Goal: Task Accomplishment & Management: Manage account settings

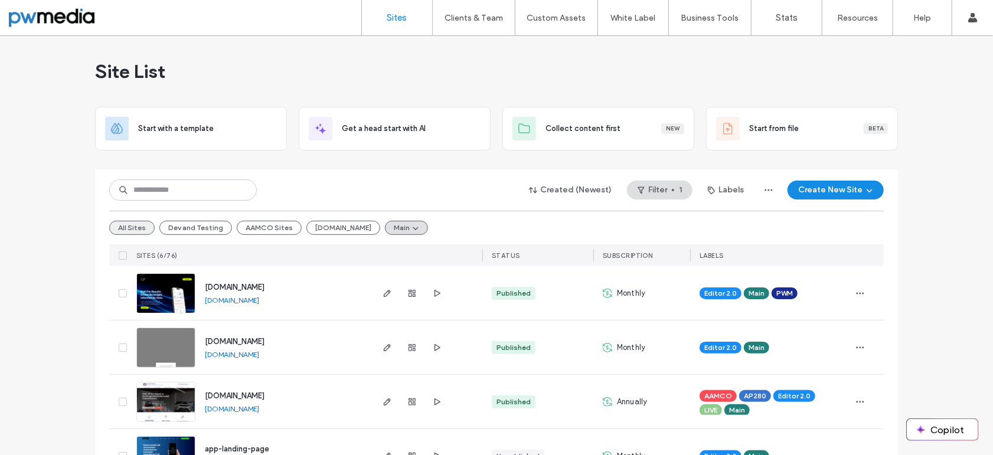
click at [130, 227] on button "All Sites" at bounding box center [131, 228] width 45 height 14
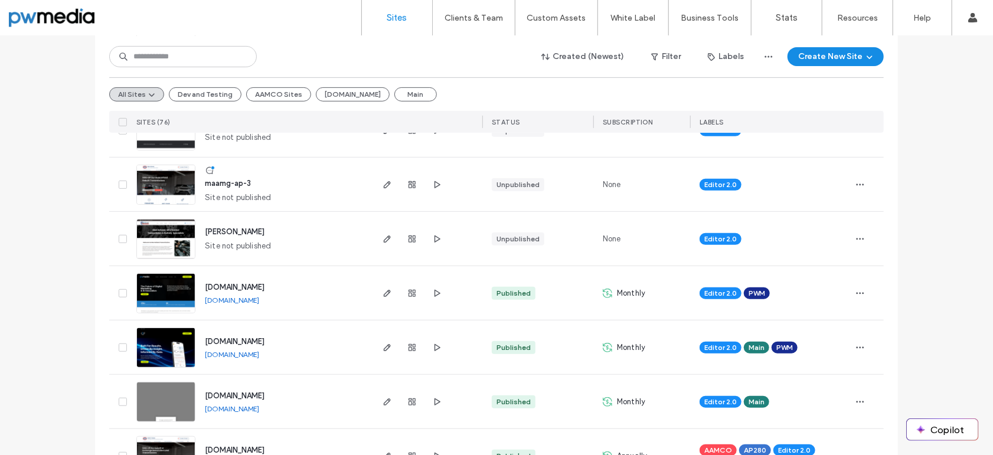
scroll to position [177, 0]
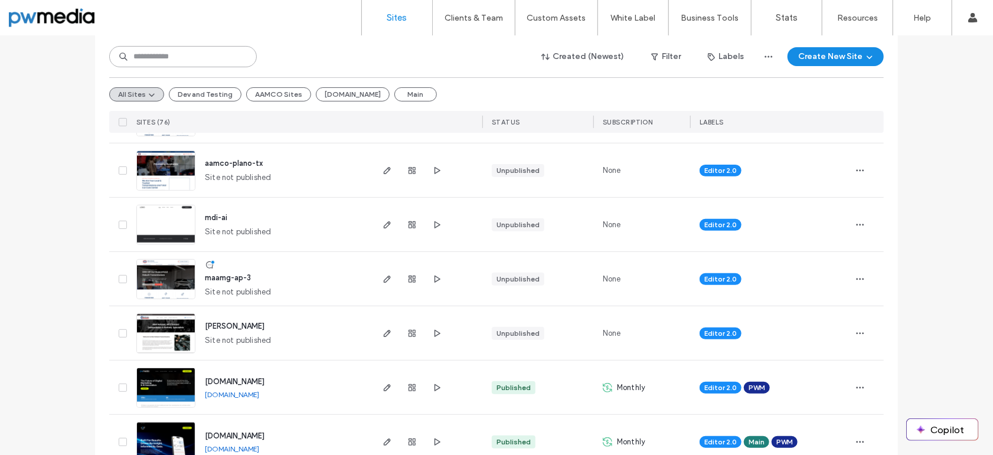
click at [190, 59] on input at bounding box center [183, 56] width 148 height 21
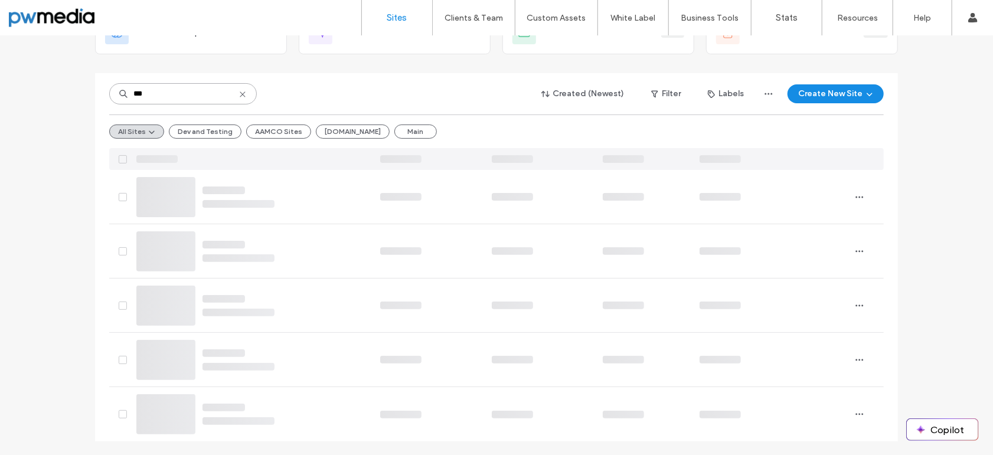
scroll to position [0, 0]
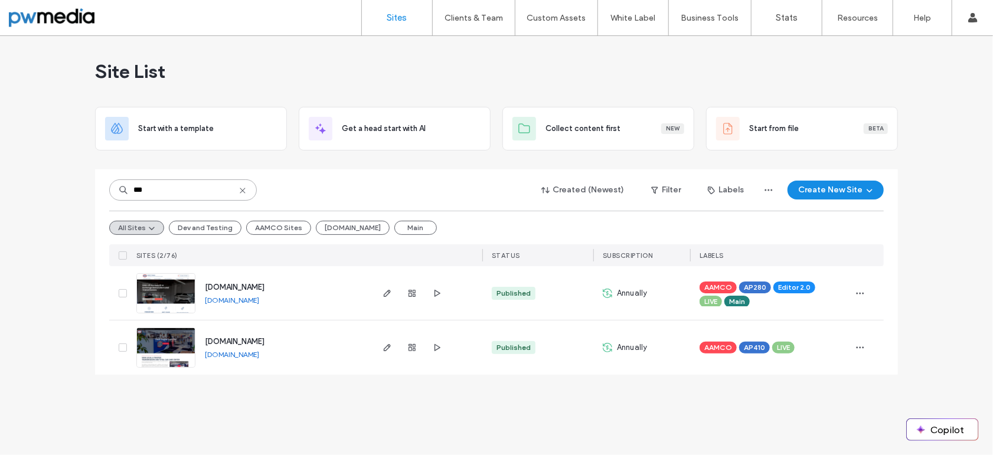
type input "***"
click at [170, 282] on img at bounding box center [166, 314] width 58 height 80
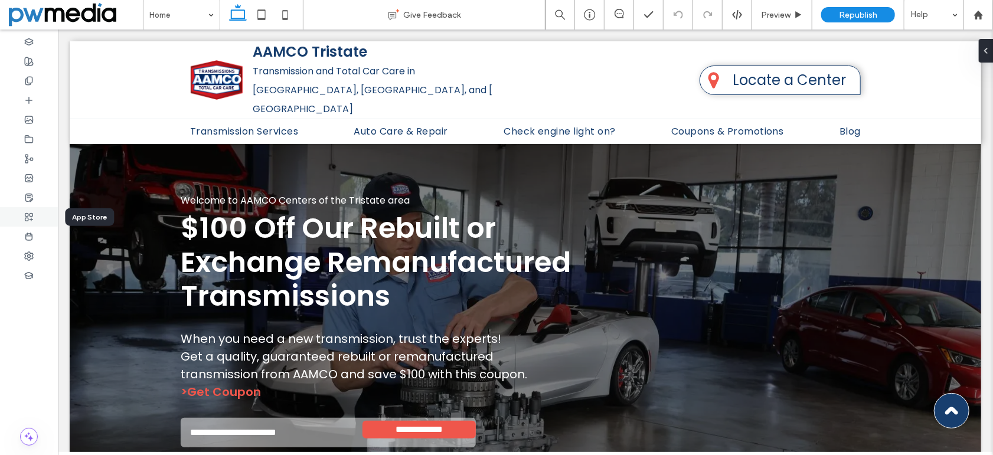
click at [31, 216] on icon at bounding box center [28, 217] width 9 height 9
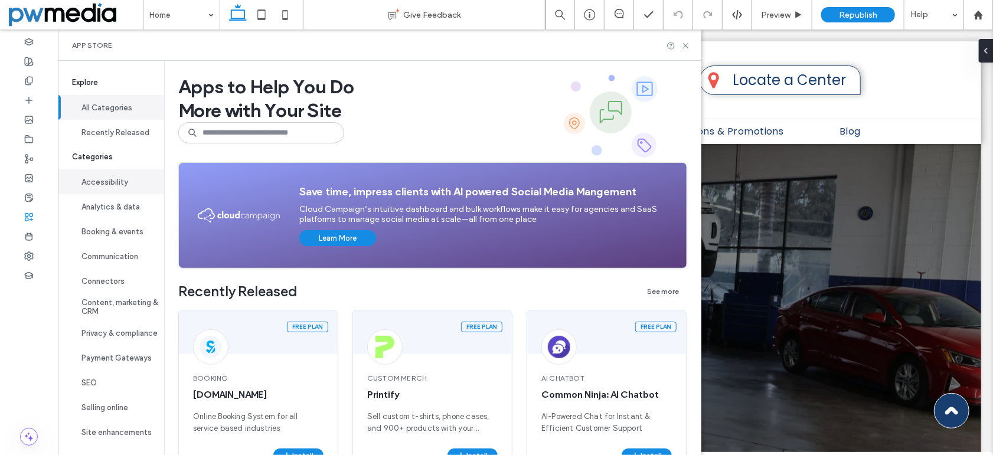
click at [100, 187] on button "Accessibility" at bounding box center [111, 181] width 106 height 25
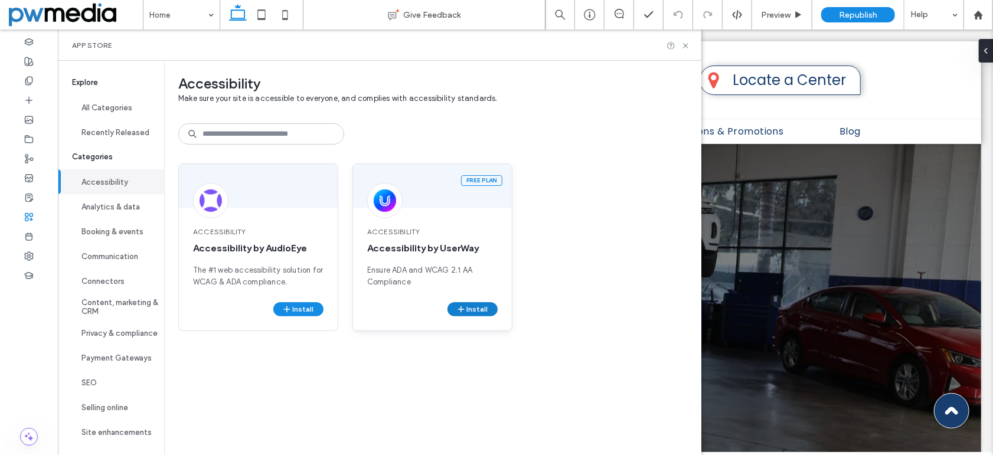
click at [471, 306] on button "Install" at bounding box center [473, 309] width 50 height 14
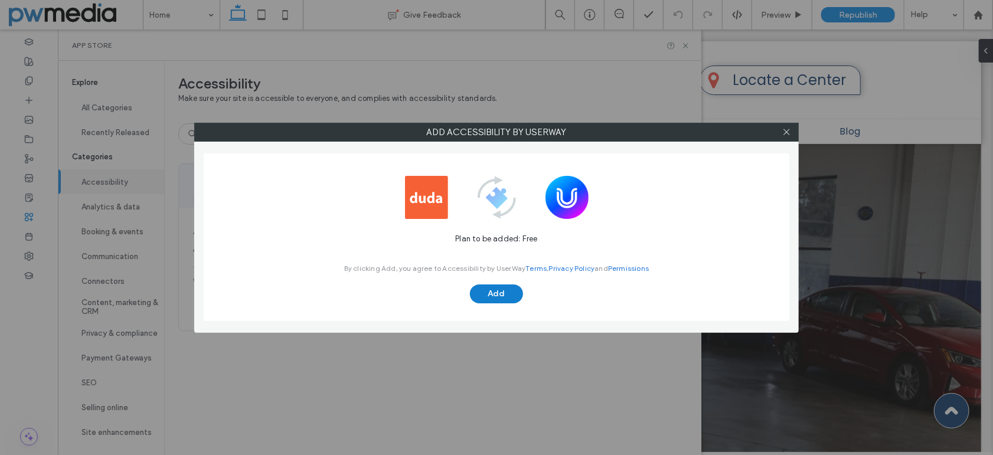
click at [497, 292] on button "Add" at bounding box center [496, 294] width 53 height 19
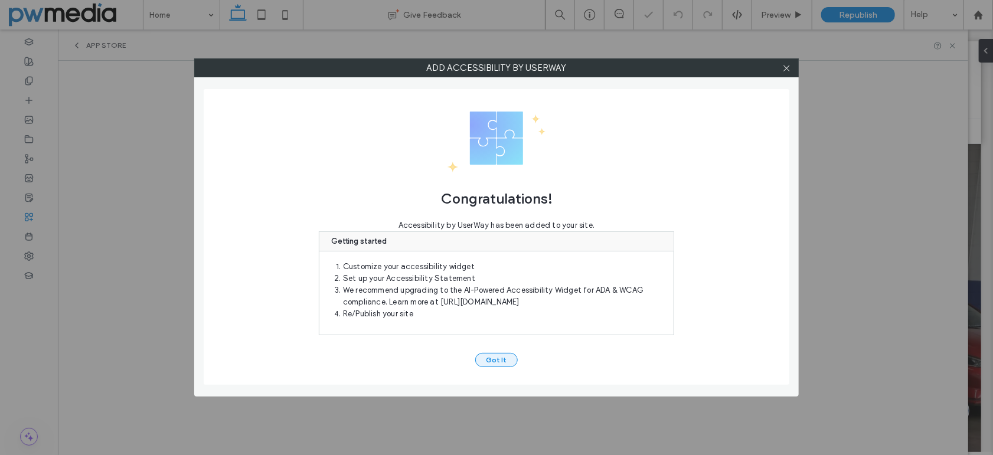
click at [489, 355] on button "Got It" at bounding box center [496, 360] width 43 height 14
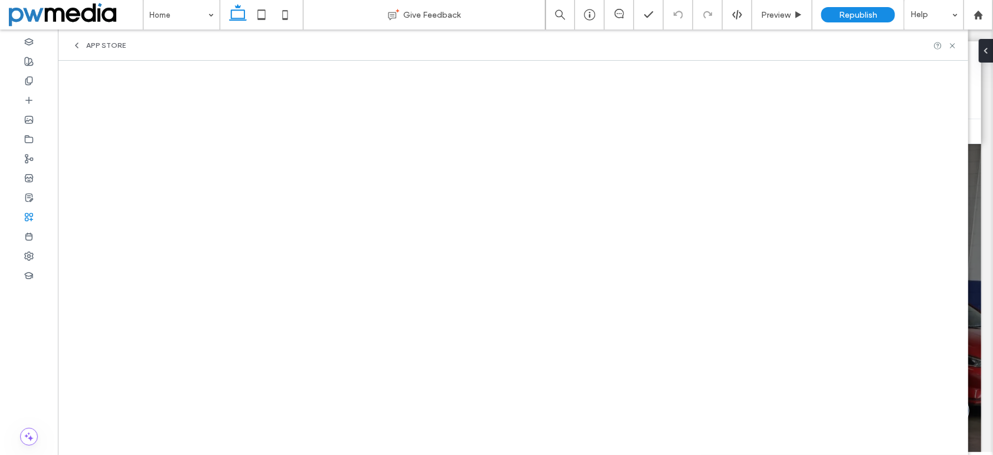
click at [96, 47] on span "App Store" at bounding box center [106, 45] width 40 height 9
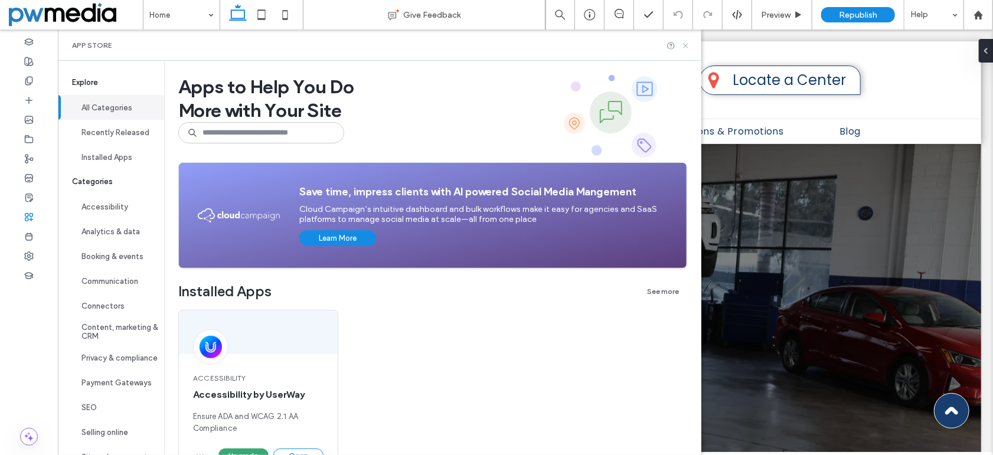
click at [690, 43] on icon at bounding box center [685, 45] width 9 height 9
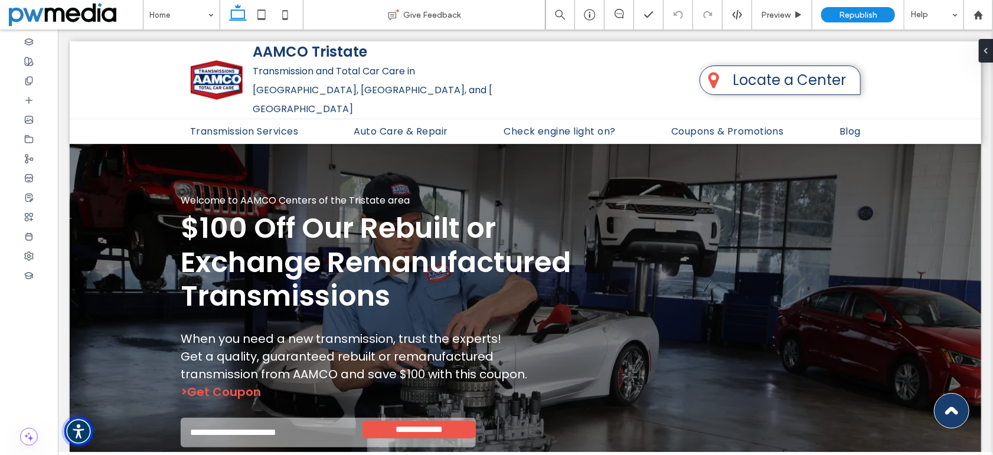
click at [82, 422] on img "Accessibility Menu" at bounding box center [78, 431] width 28 height 28
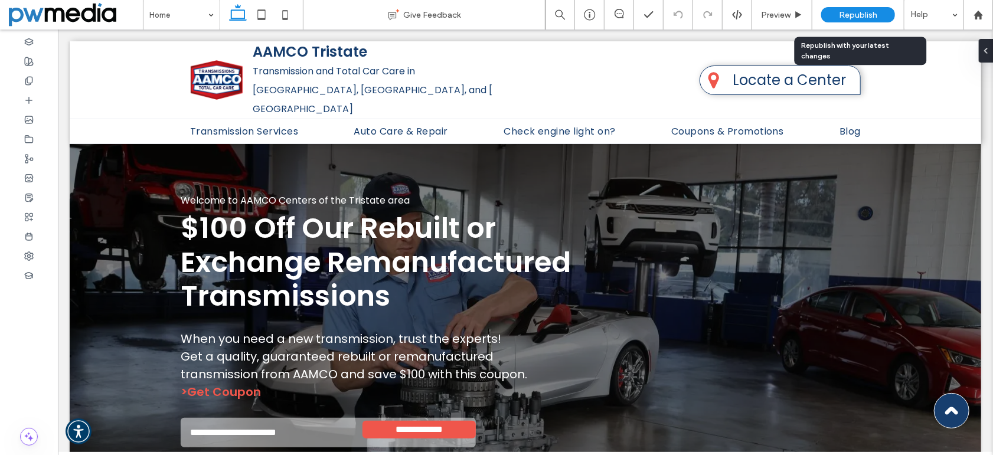
click at [869, 10] on span "Republish" at bounding box center [858, 15] width 38 height 10
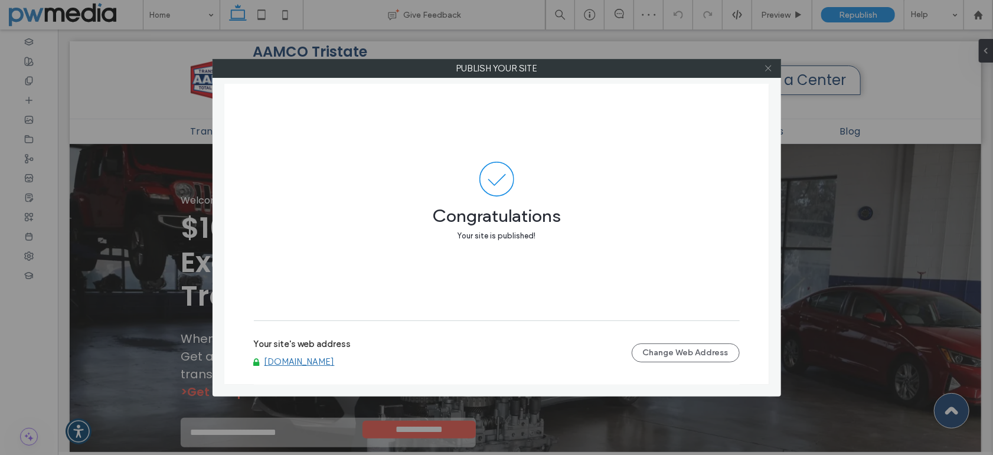
click at [772, 68] on icon at bounding box center [768, 68] width 9 height 9
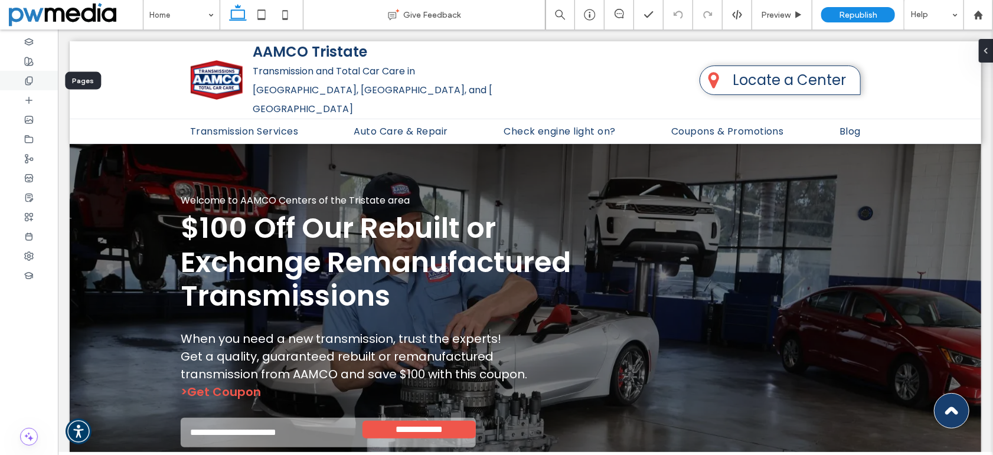
click at [27, 86] on div at bounding box center [29, 80] width 58 height 19
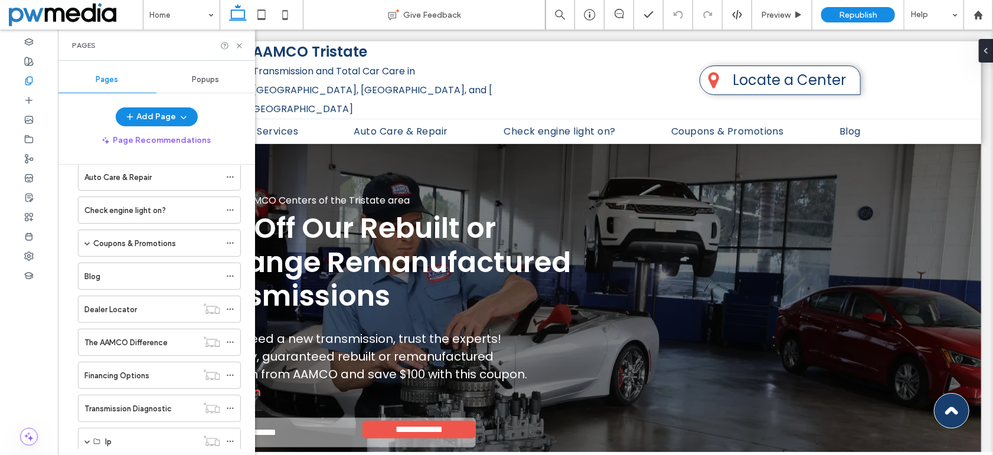
scroll to position [152, 0]
click at [241, 44] on icon at bounding box center [239, 45] width 9 height 9
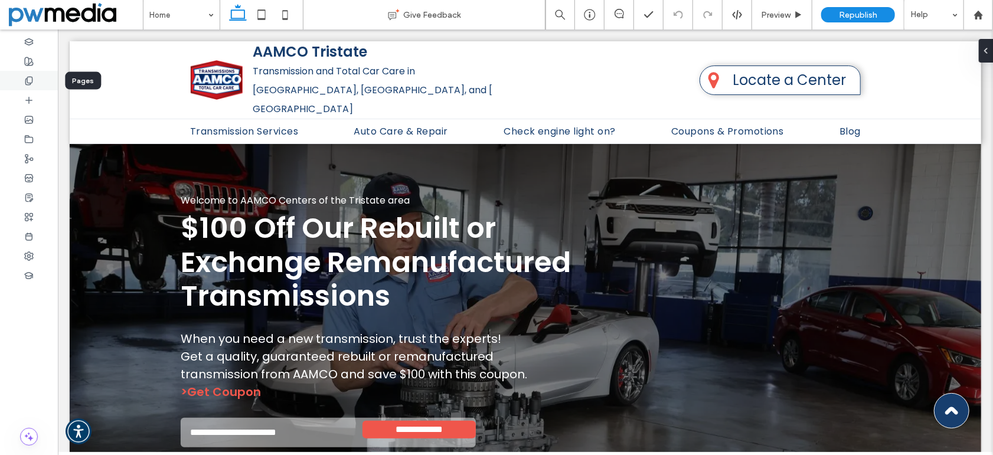
click at [31, 76] on icon at bounding box center [28, 80] width 9 height 9
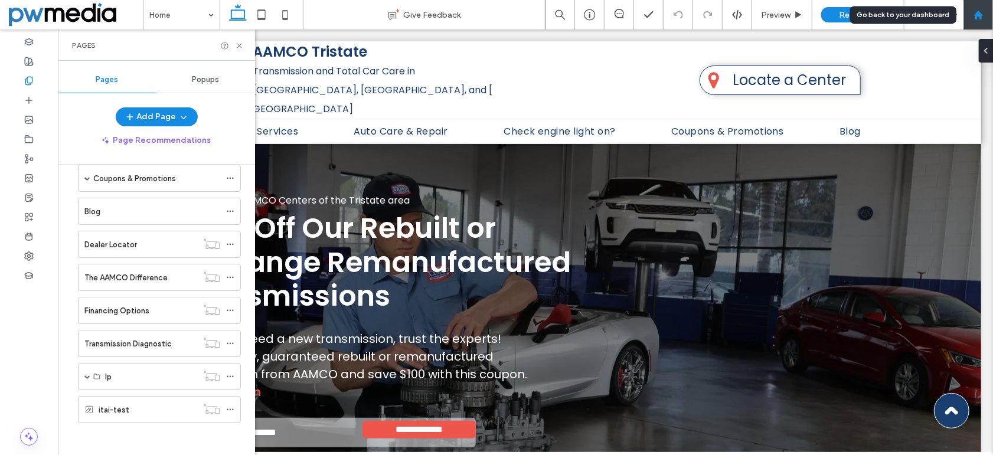
click at [975, 13] on icon at bounding box center [979, 15] width 10 height 10
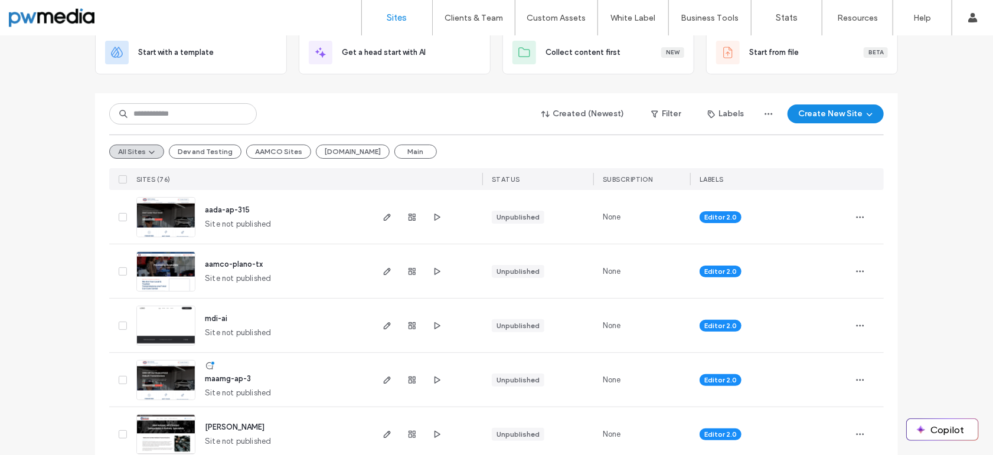
scroll to position [118, 0]
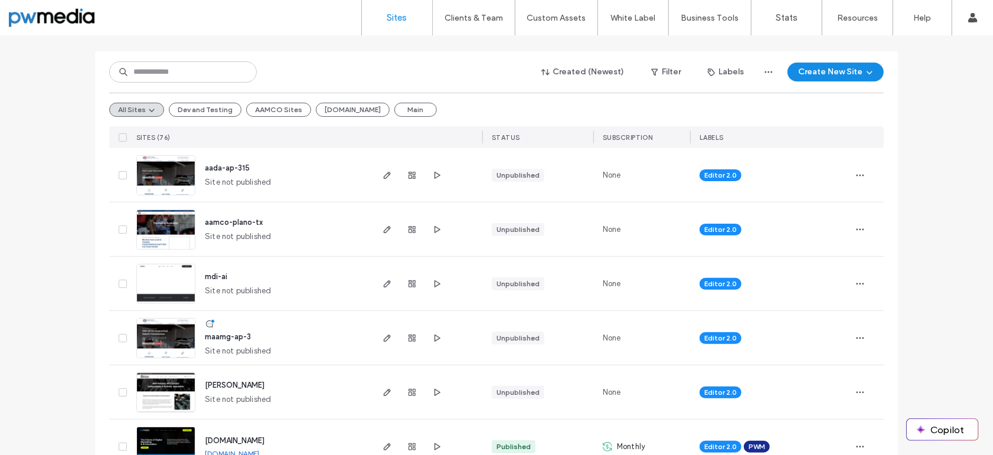
click at [172, 229] on img at bounding box center [166, 250] width 58 height 80
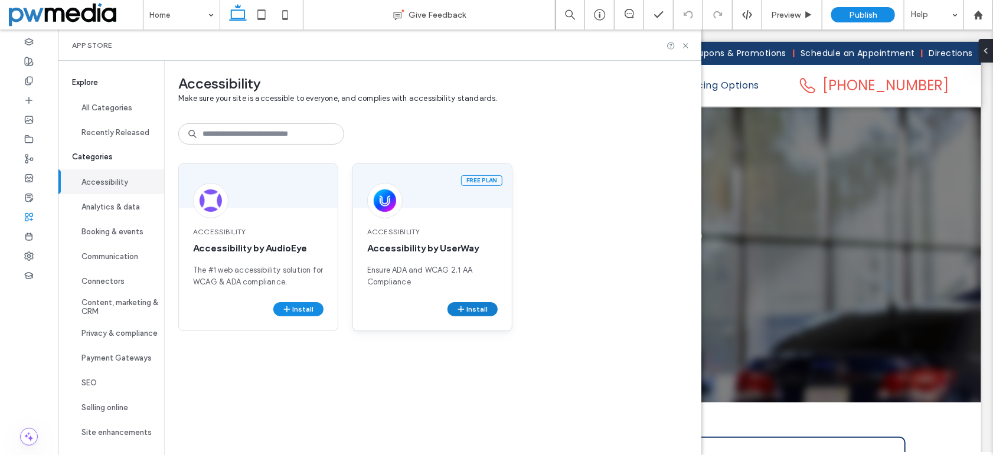
click at [476, 306] on button "Install" at bounding box center [473, 309] width 50 height 14
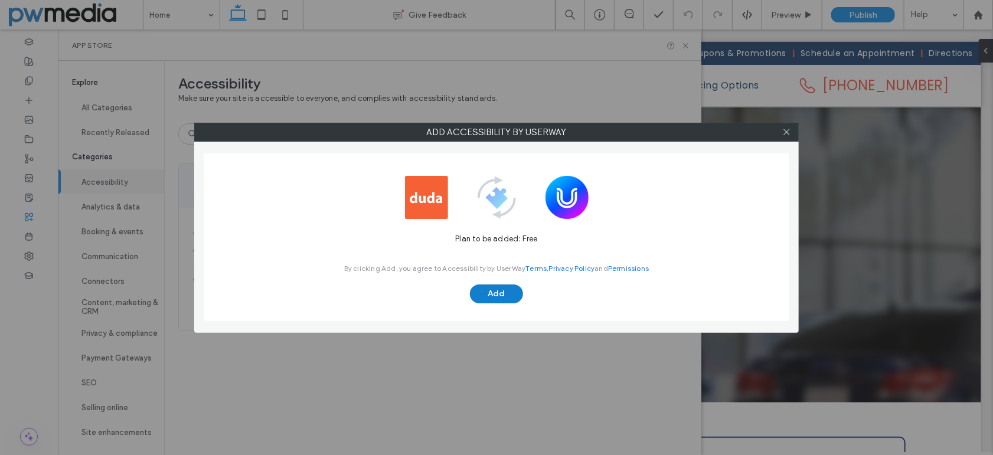
click at [498, 288] on button "Add" at bounding box center [496, 294] width 53 height 19
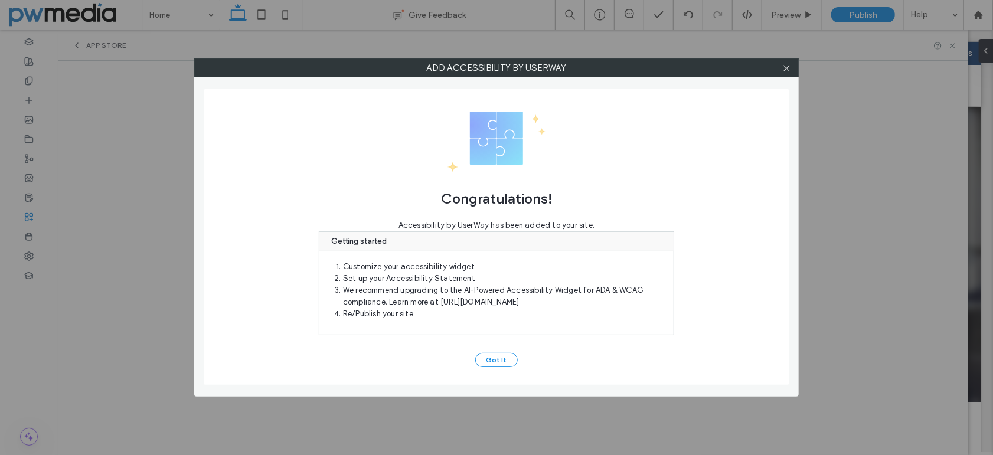
click at [493, 359] on button "Got It" at bounding box center [496, 360] width 43 height 14
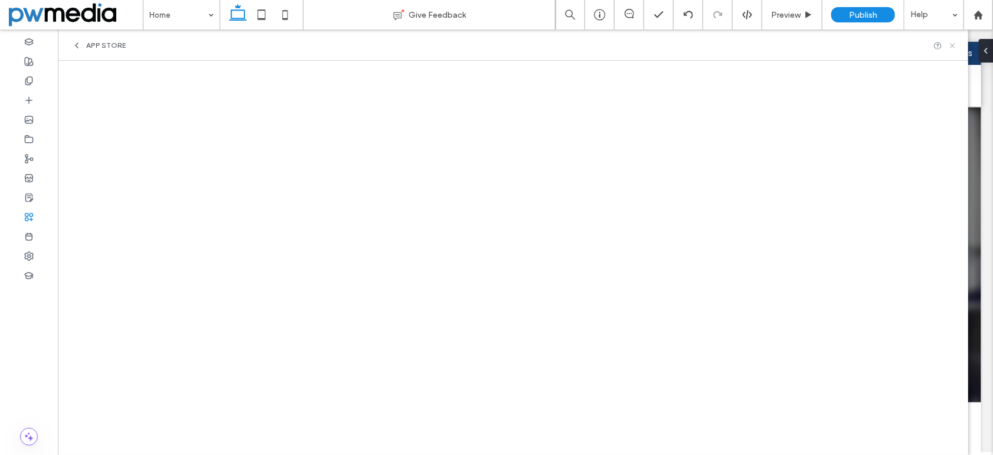
click at [956, 45] on icon at bounding box center [952, 45] width 9 height 9
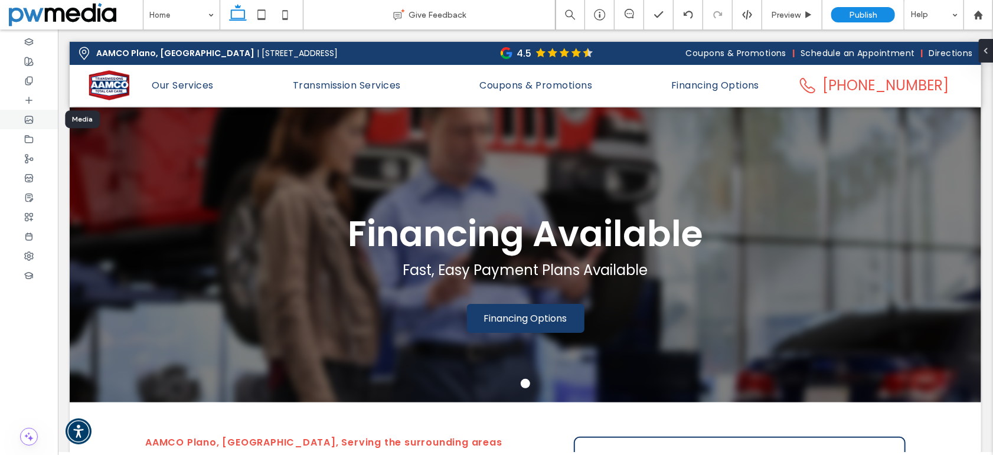
click at [28, 116] on icon at bounding box center [28, 119] width 9 height 9
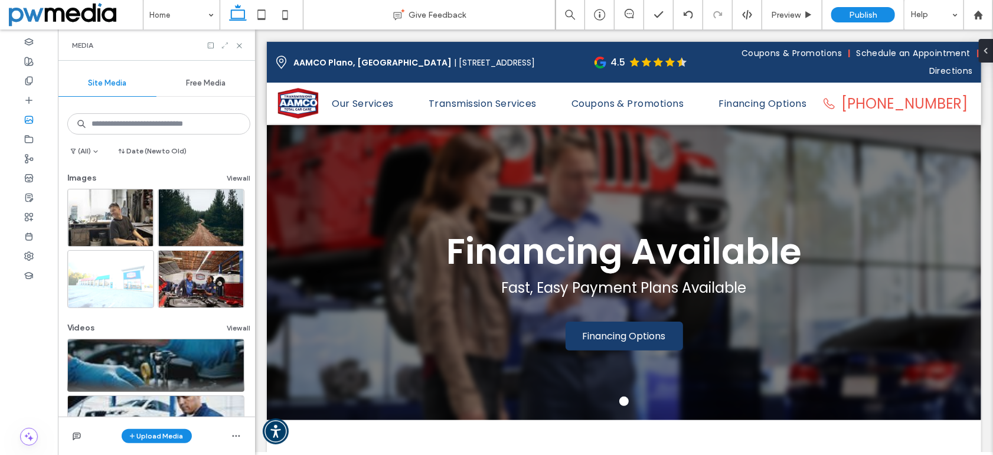
click at [227, 42] on icon at bounding box center [225, 45] width 8 height 8
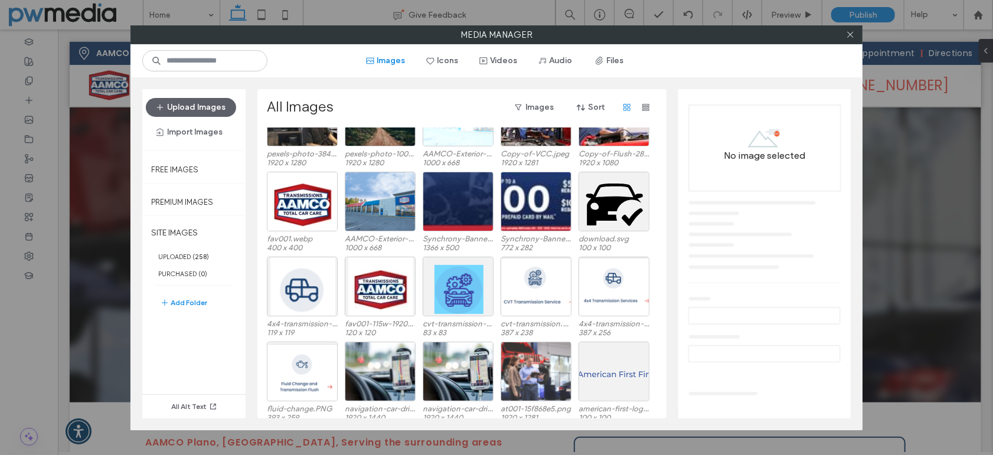
scroll to position [73, 0]
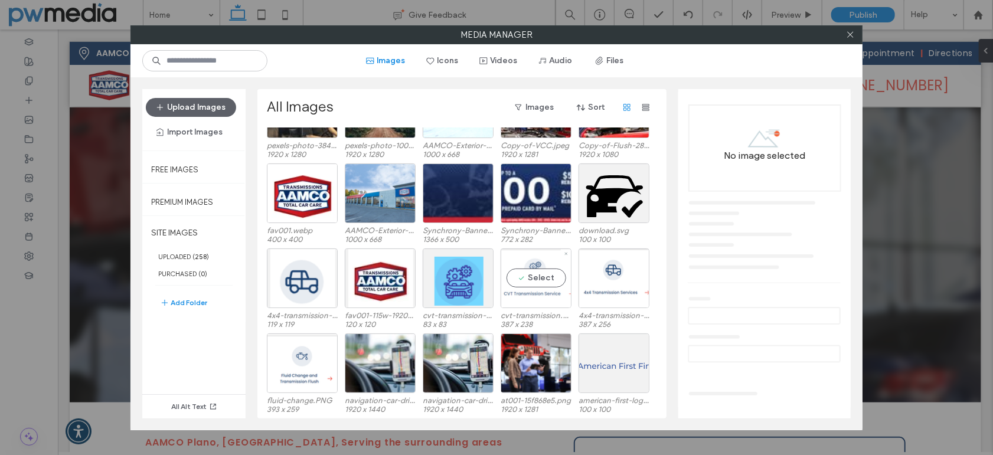
click at [535, 282] on div "Select" at bounding box center [536, 279] width 71 height 60
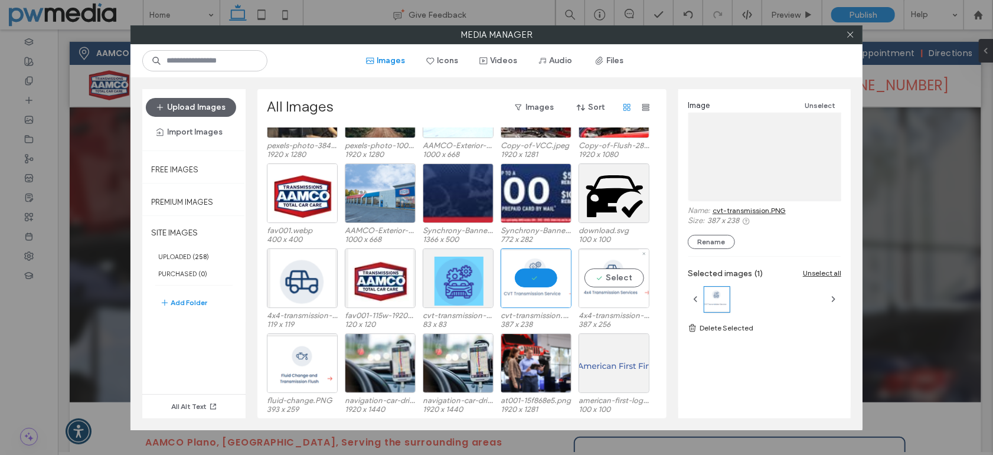
click at [619, 279] on div "Select" at bounding box center [614, 279] width 71 height 60
click at [298, 278] on div "Select" at bounding box center [302, 279] width 71 height 60
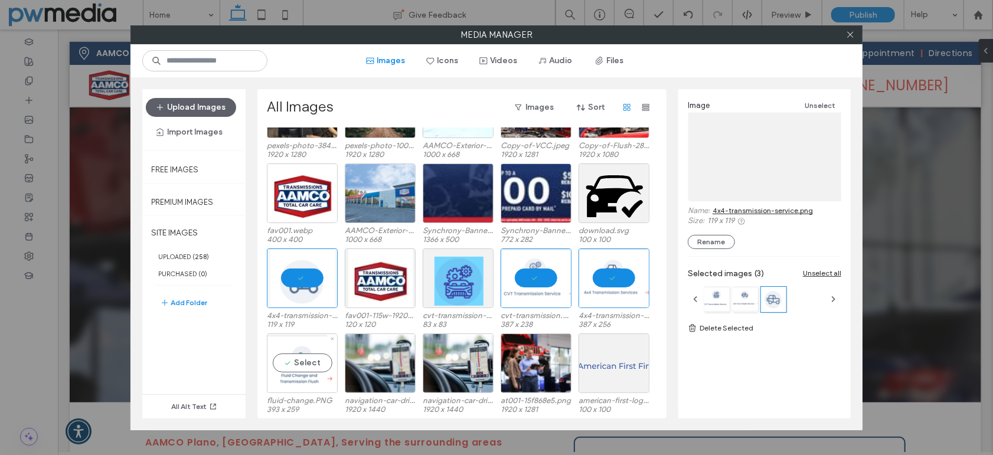
click at [294, 365] on div "Select" at bounding box center [302, 364] width 71 height 60
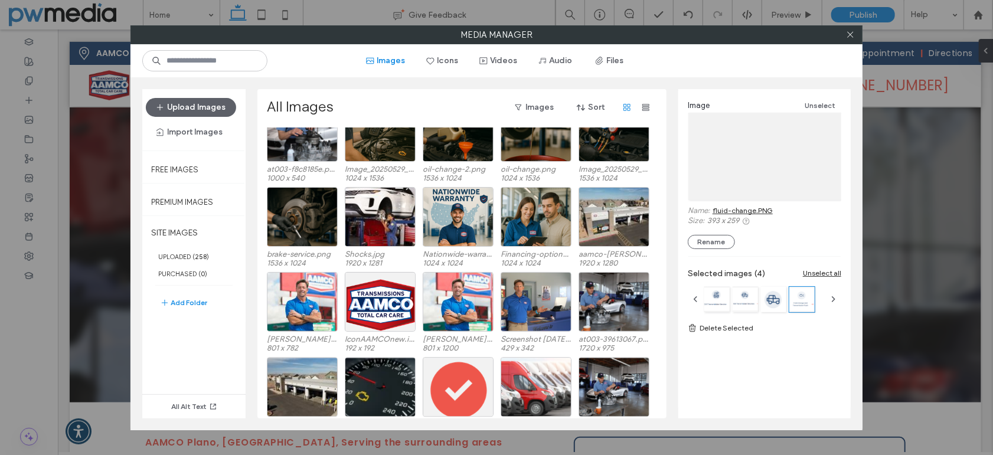
scroll to position [1927, 0]
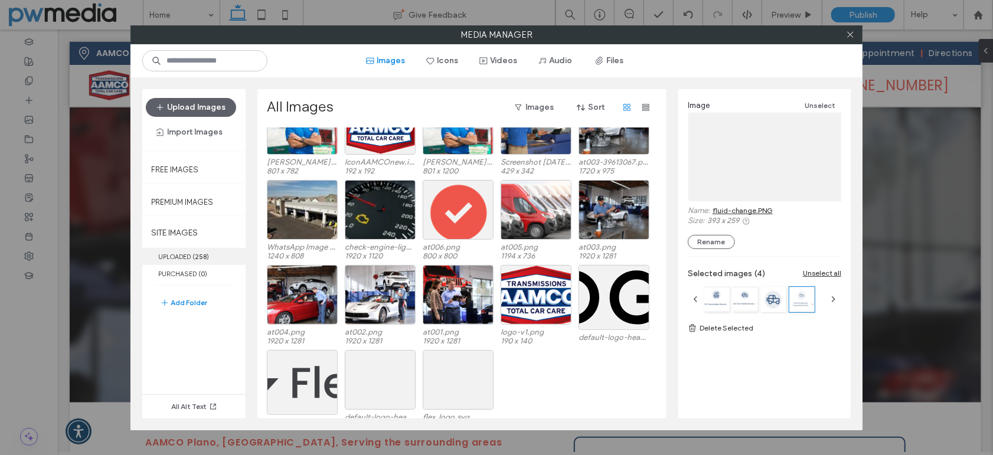
click at [177, 258] on label "UPLOADED ( 258 )" at bounding box center [193, 256] width 103 height 17
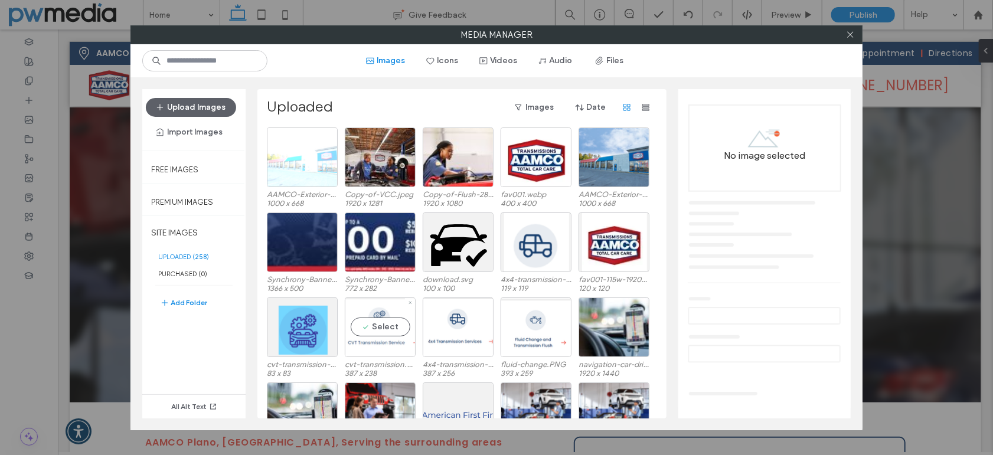
click at [393, 326] on div "Select" at bounding box center [380, 328] width 71 height 60
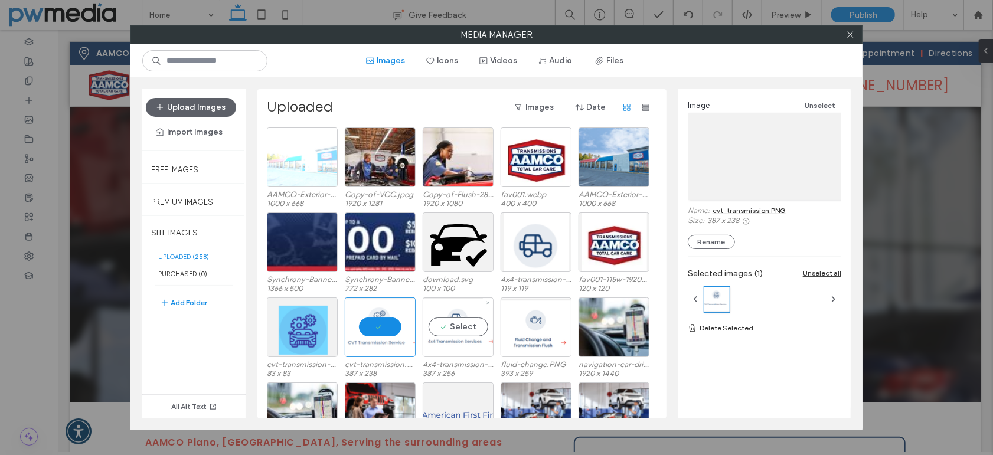
click at [473, 325] on div "Select" at bounding box center [458, 328] width 71 height 60
click at [312, 327] on div "Select" at bounding box center [302, 328] width 71 height 60
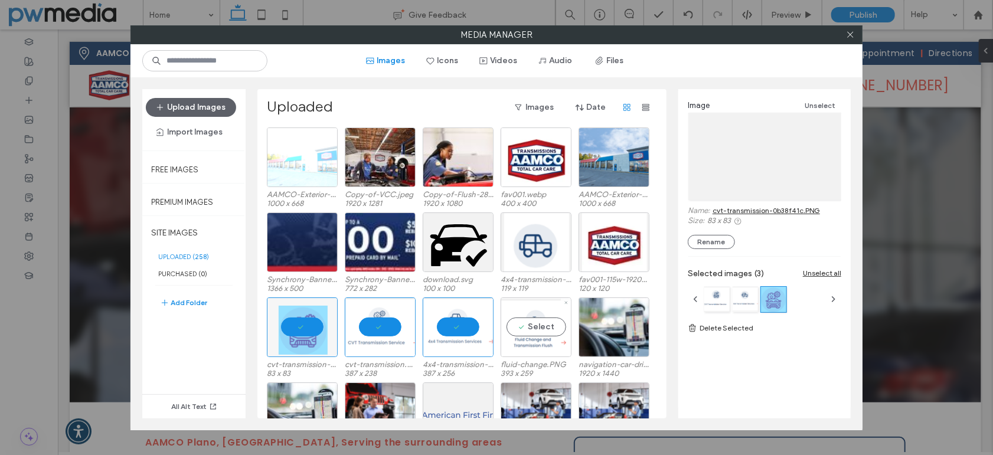
click at [538, 325] on div "Select" at bounding box center [536, 328] width 71 height 60
click at [530, 236] on div "Select" at bounding box center [536, 243] width 71 height 60
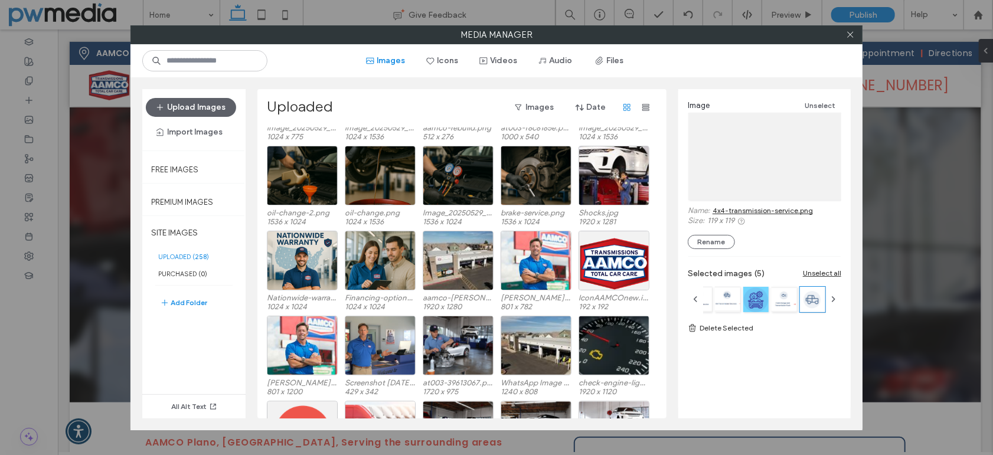
scroll to position [1624, 0]
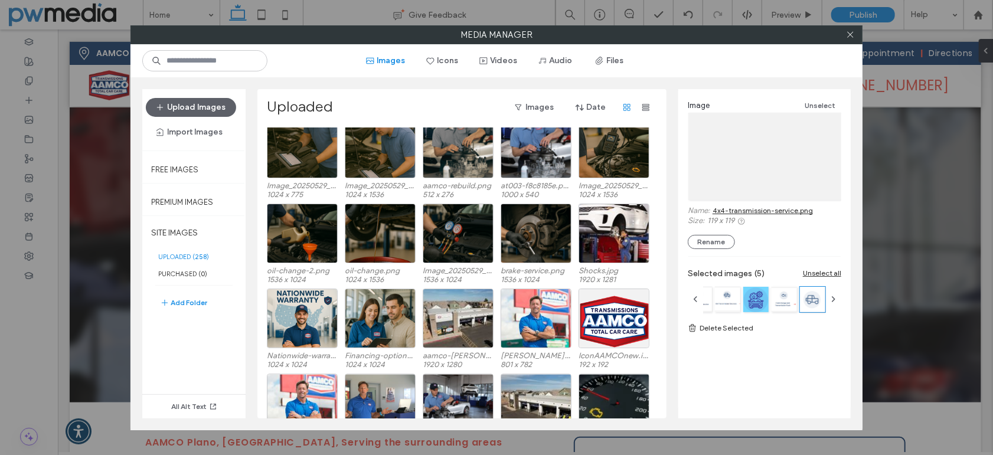
click at [739, 329] on link "Delete Selected" at bounding box center [765, 328] width 154 height 12
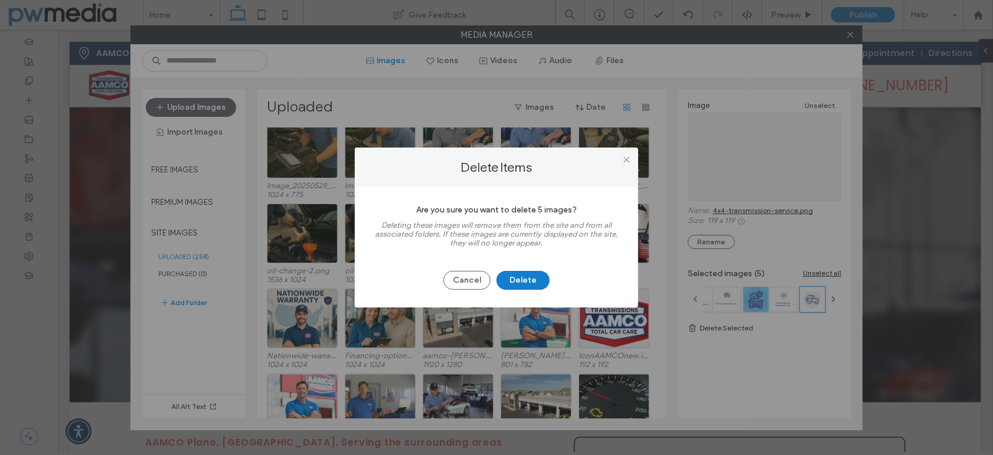
click at [515, 276] on button "Delete" at bounding box center [523, 280] width 53 height 19
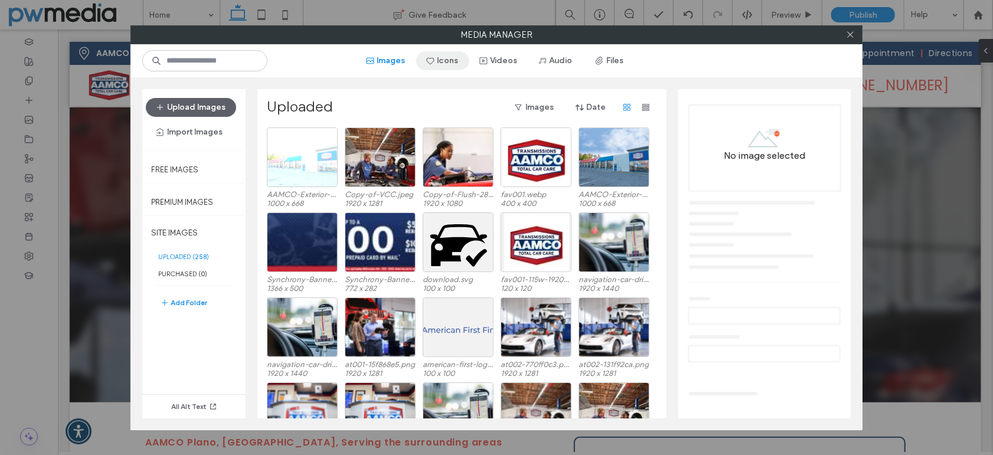
click at [451, 56] on button "Icons" at bounding box center [442, 60] width 53 height 19
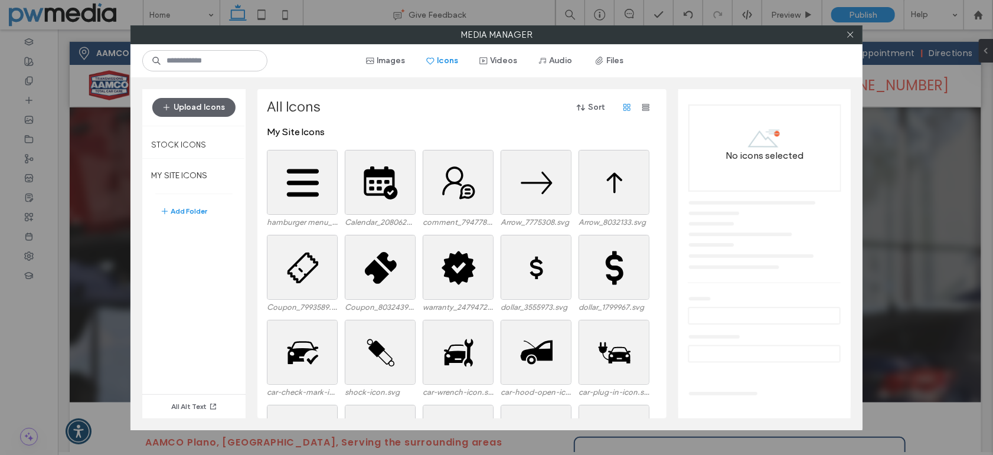
scroll to position [0, 0]
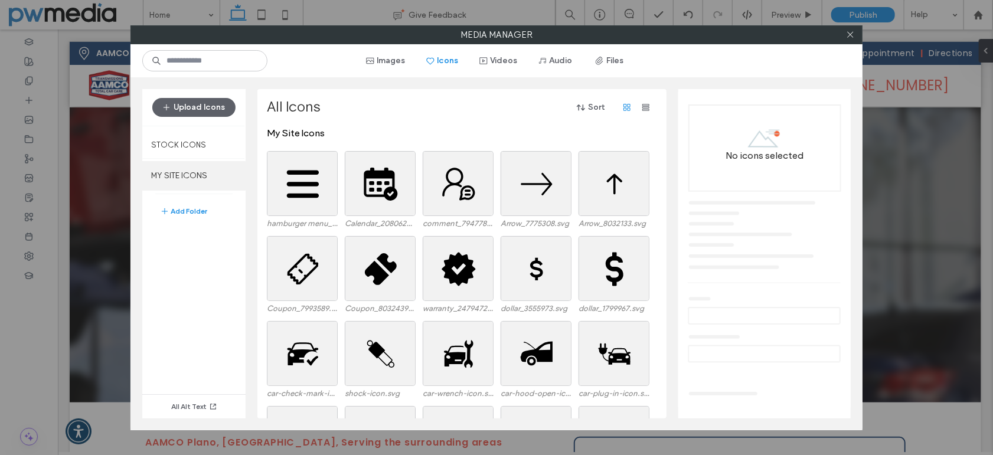
click at [177, 167] on label "MY SITE ICONS" at bounding box center [193, 176] width 103 height 30
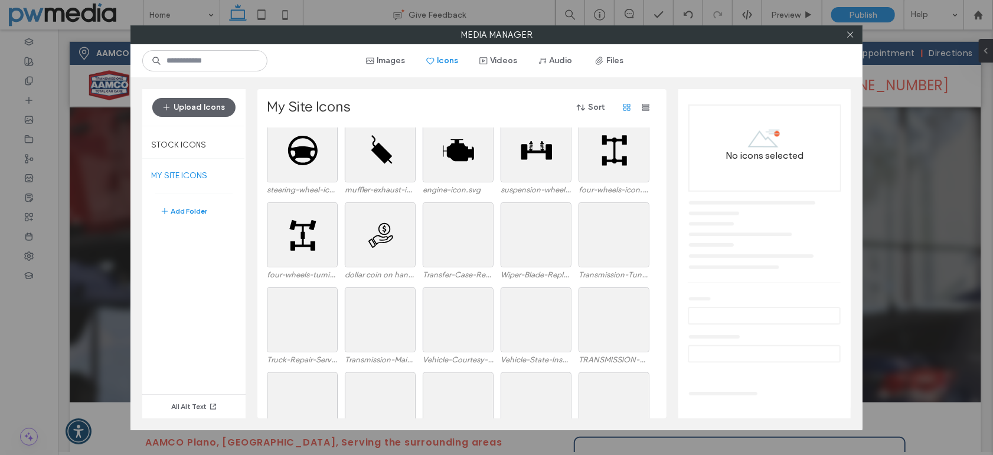
scroll to position [533, 0]
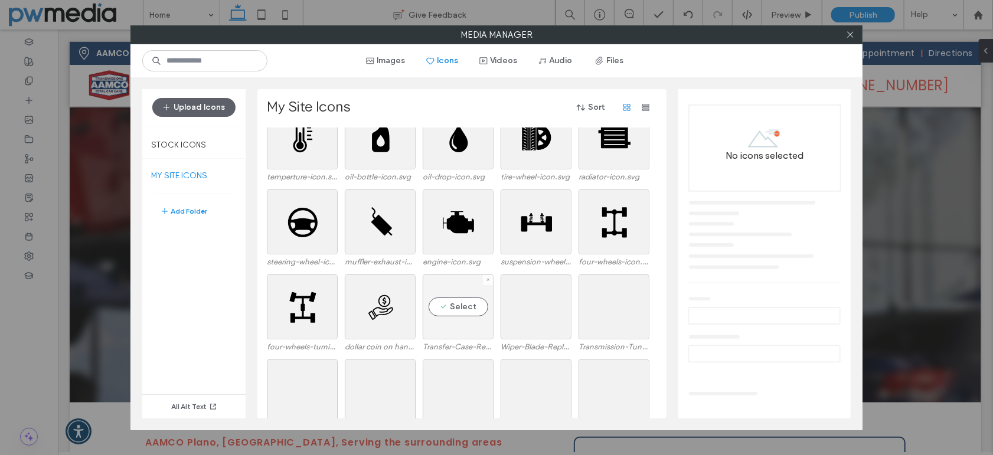
click at [456, 306] on div "Select" at bounding box center [458, 307] width 71 height 65
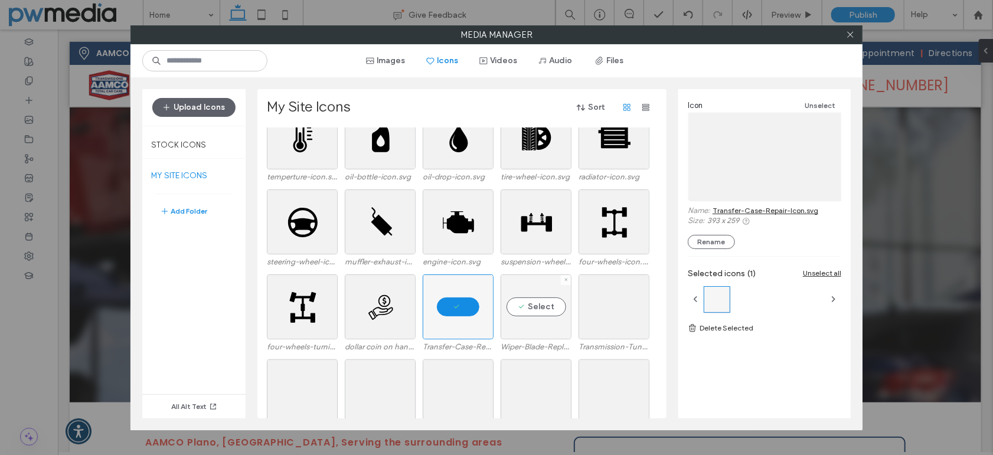
click at [544, 302] on div "Select" at bounding box center [536, 307] width 71 height 65
click at [624, 309] on div "Select" at bounding box center [614, 307] width 71 height 65
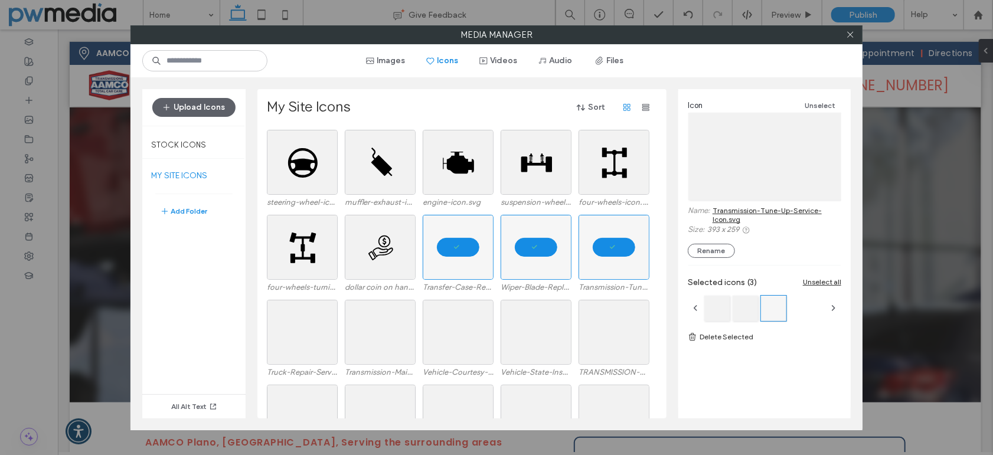
scroll to position [651, 0]
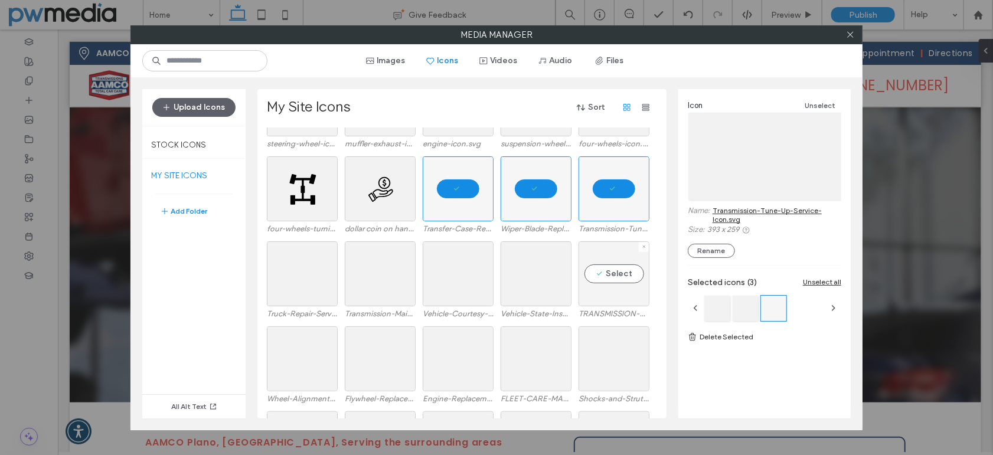
click at [612, 267] on div "Select" at bounding box center [614, 273] width 71 height 65
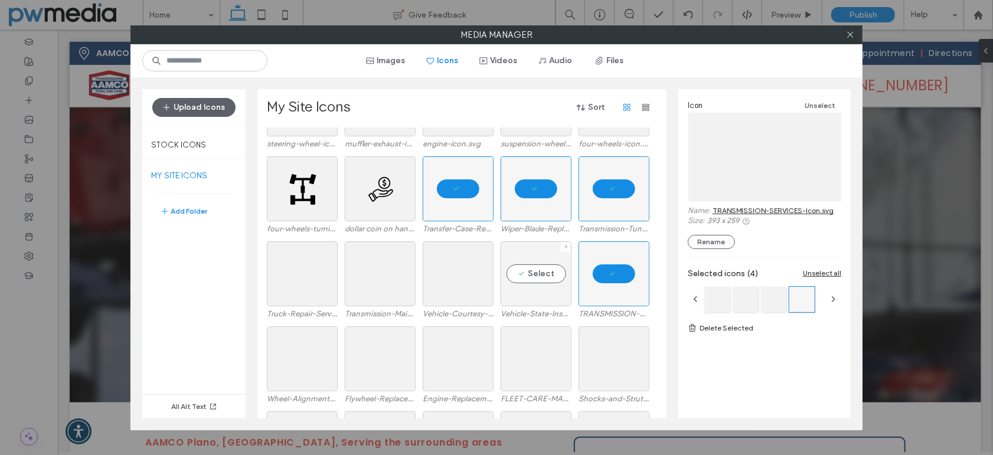
click at [523, 267] on div "Select" at bounding box center [536, 273] width 71 height 65
click at [451, 271] on div "Select" at bounding box center [458, 273] width 71 height 65
drag, startPoint x: 386, startPoint y: 273, endPoint x: 378, endPoint y: 273, distance: 7.7
click at [385, 273] on div "Select" at bounding box center [380, 273] width 71 height 65
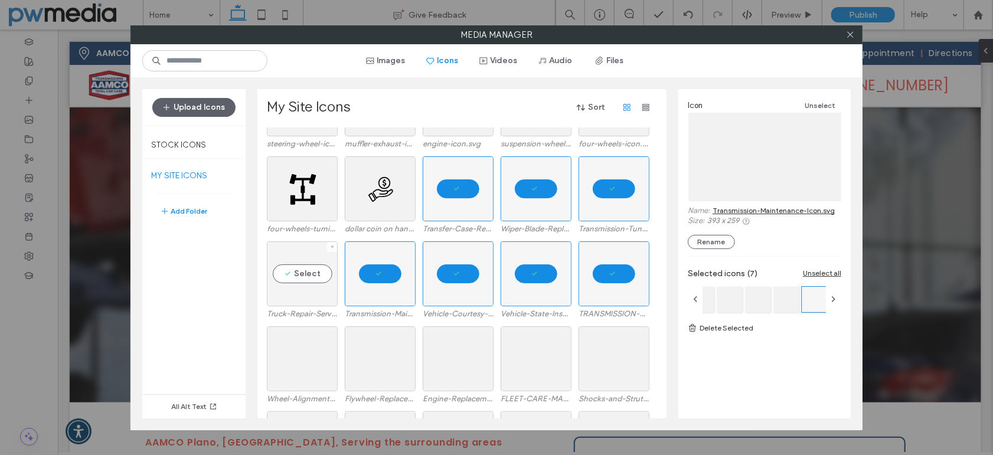
click at [305, 267] on div "Select" at bounding box center [302, 273] width 71 height 65
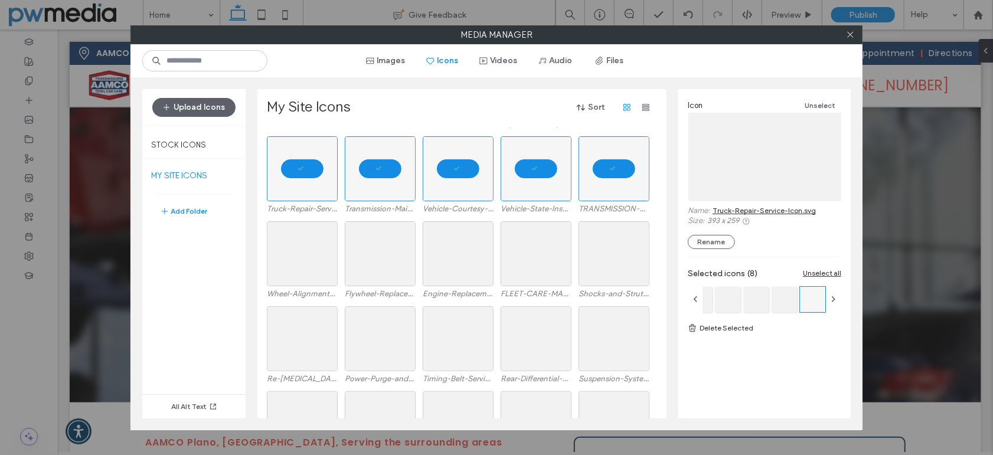
scroll to position [828, 0]
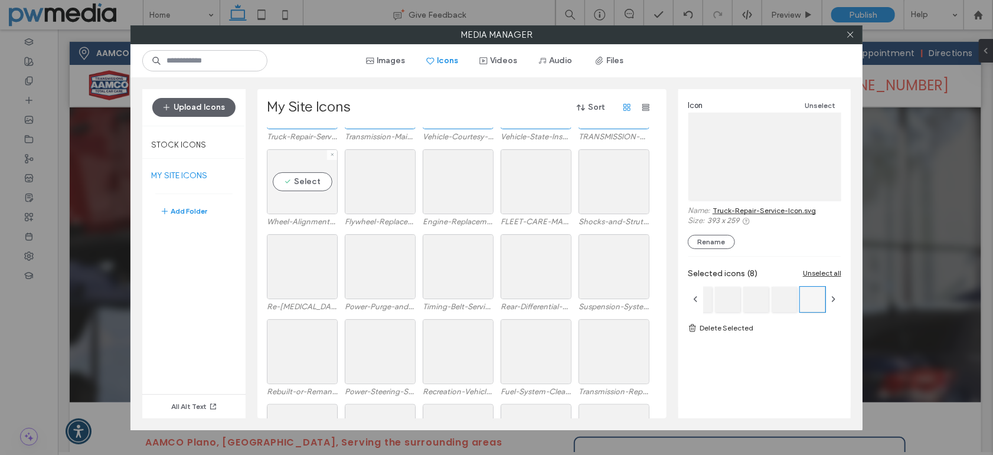
click at [307, 187] on div "Select" at bounding box center [302, 181] width 71 height 65
click at [368, 183] on div "Select" at bounding box center [380, 181] width 71 height 65
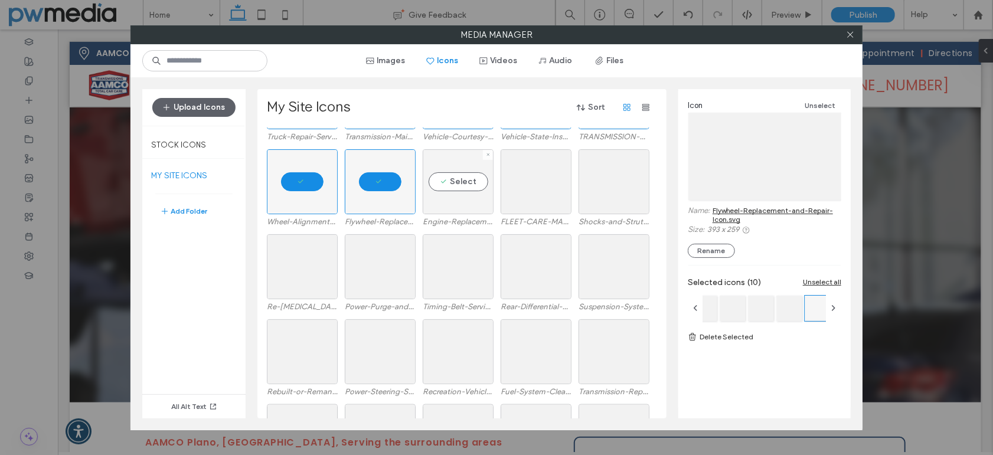
click at [450, 181] on div "Select" at bounding box center [458, 181] width 71 height 65
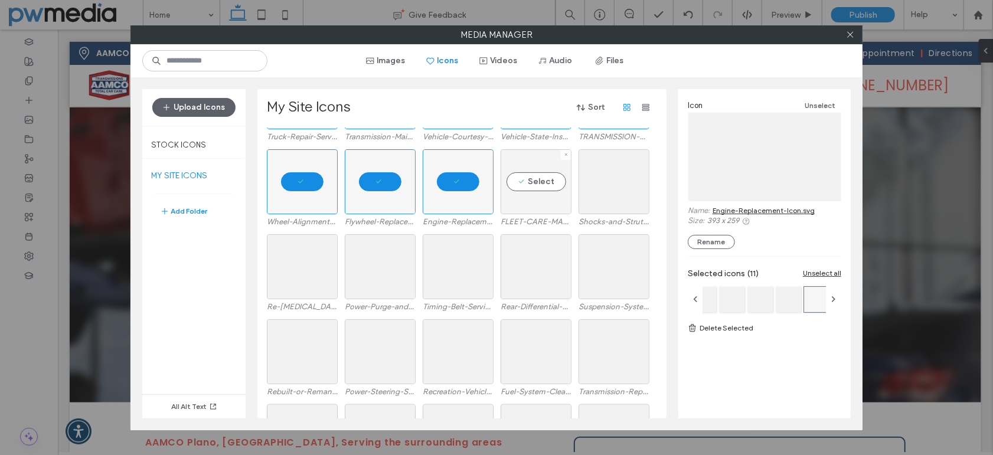
click at [533, 182] on div "Select" at bounding box center [536, 181] width 71 height 65
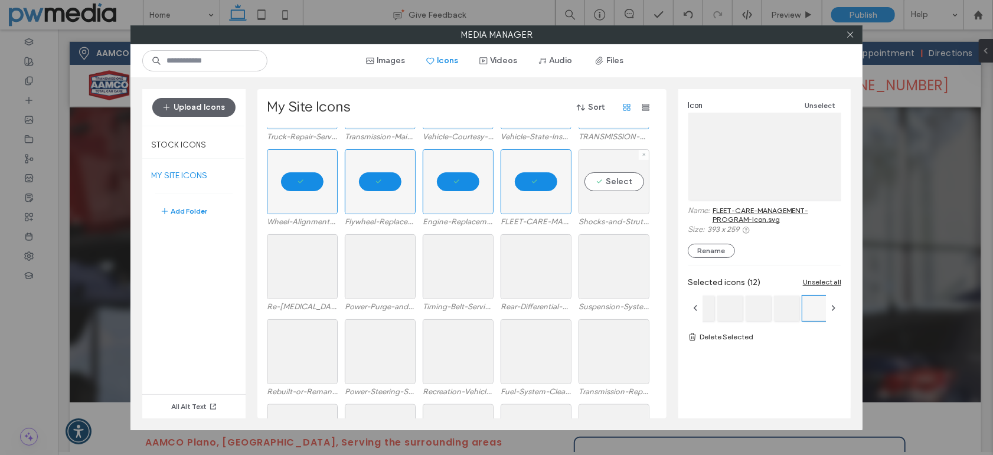
click at [623, 181] on div "Select" at bounding box center [614, 181] width 71 height 65
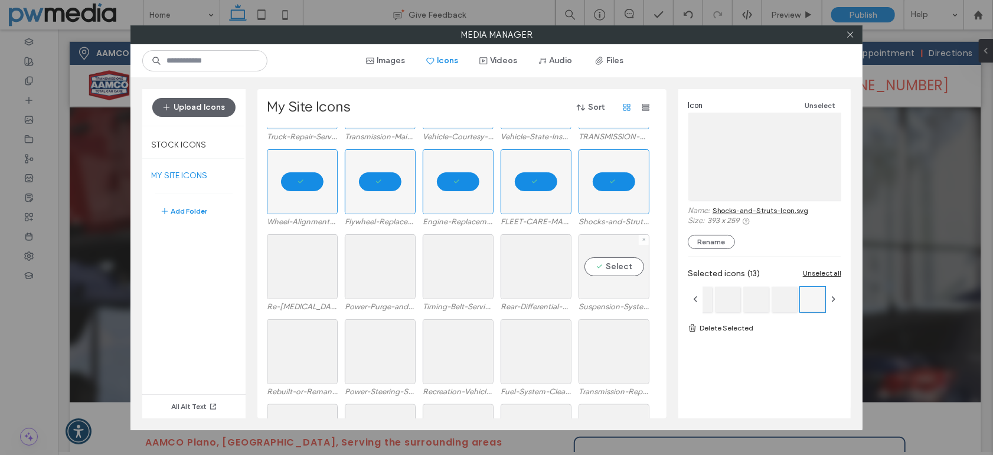
click at [631, 262] on div "Select" at bounding box center [614, 266] width 71 height 65
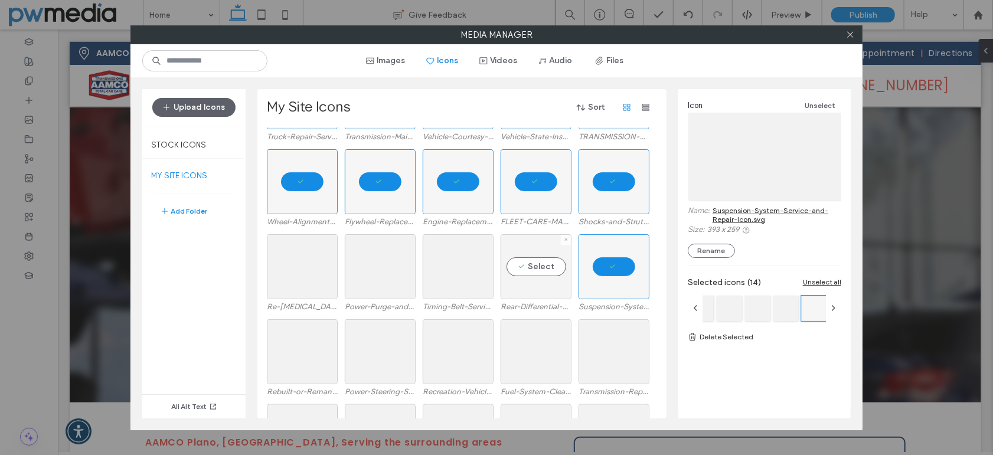
click at [531, 263] on div "Select" at bounding box center [536, 266] width 71 height 65
click at [464, 265] on div "Select" at bounding box center [458, 266] width 71 height 65
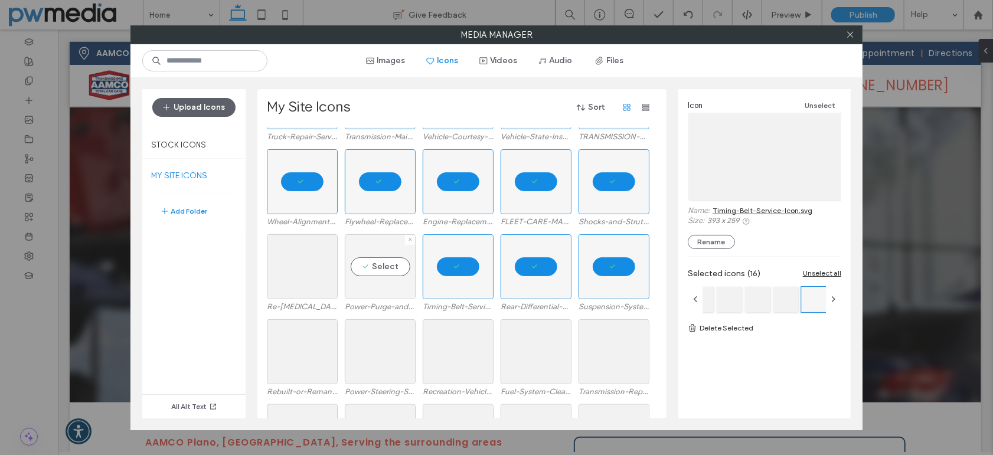
click at [382, 264] on div "Select" at bounding box center [380, 266] width 71 height 65
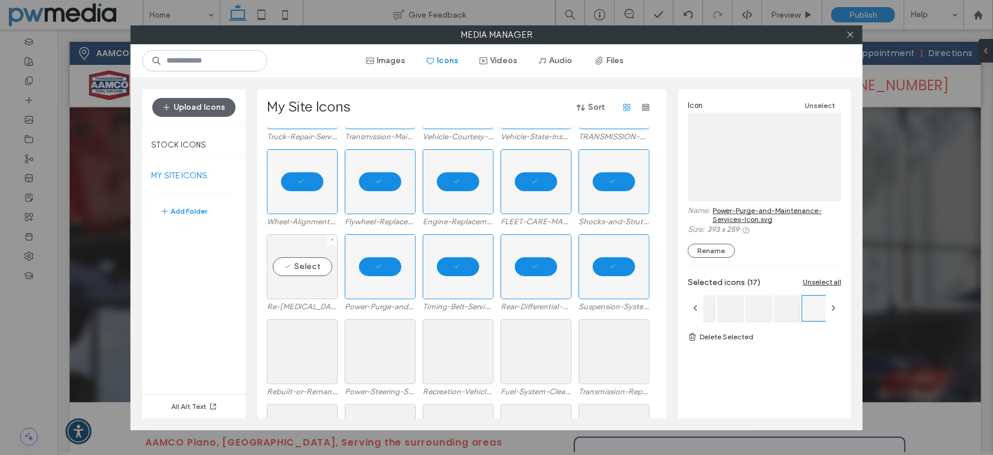
click at [312, 263] on div "Select" at bounding box center [302, 266] width 71 height 65
click at [300, 347] on div "Select" at bounding box center [302, 351] width 71 height 65
click at [387, 347] on div "Select" at bounding box center [380, 351] width 71 height 65
click at [478, 346] on div "Select" at bounding box center [458, 351] width 71 height 65
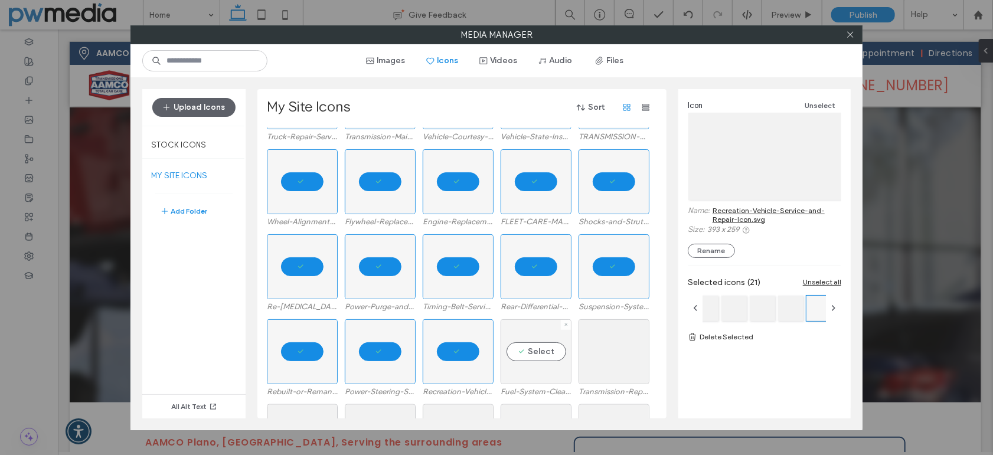
click at [531, 345] on div "Select" at bounding box center [536, 351] width 71 height 65
click at [610, 347] on div "Select" at bounding box center [614, 351] width 71 height 65
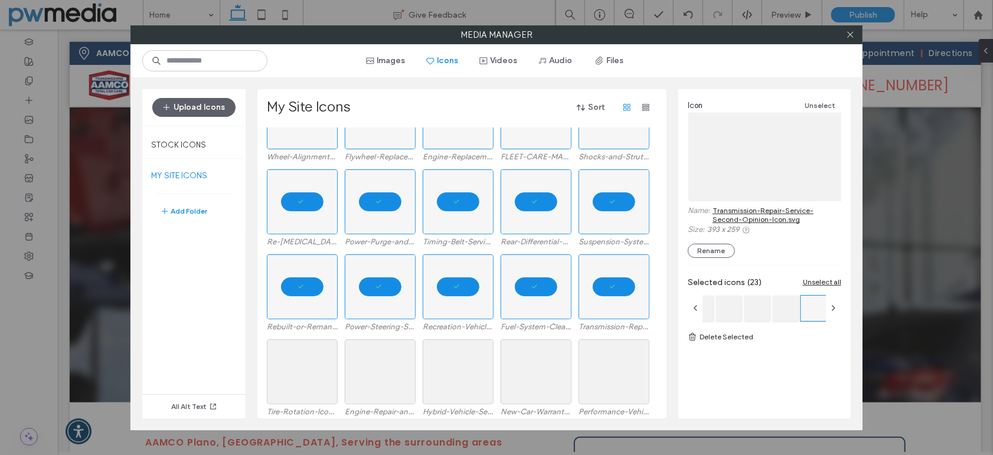
scroll to position [899, 0]
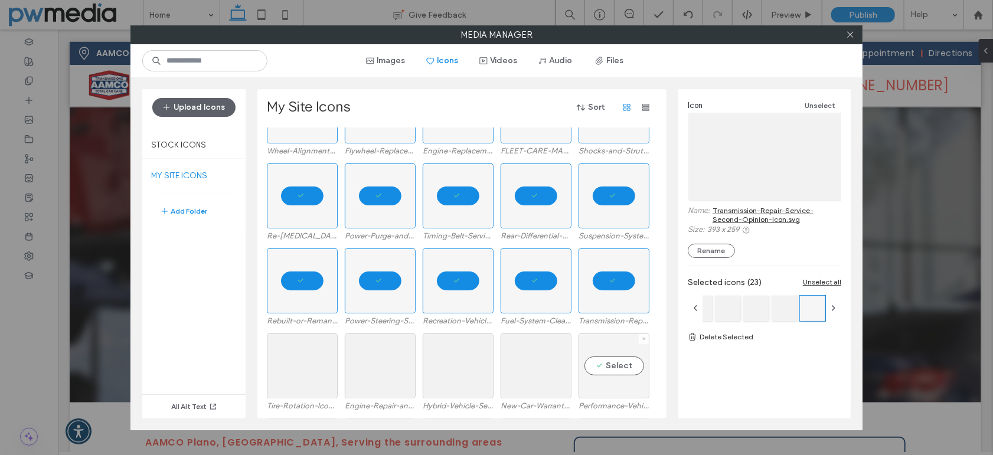
click at [616, 367] on div "Select" at bounding box center [614, 366] width 71 height 65
drag, startPoint x: 533, startPoint y: 365, endPoint x: 526, endPoint y: 364, distance: 7.8
click at [533, 364] on div "Select" at bounding box center [536, 366] width 71 height 65
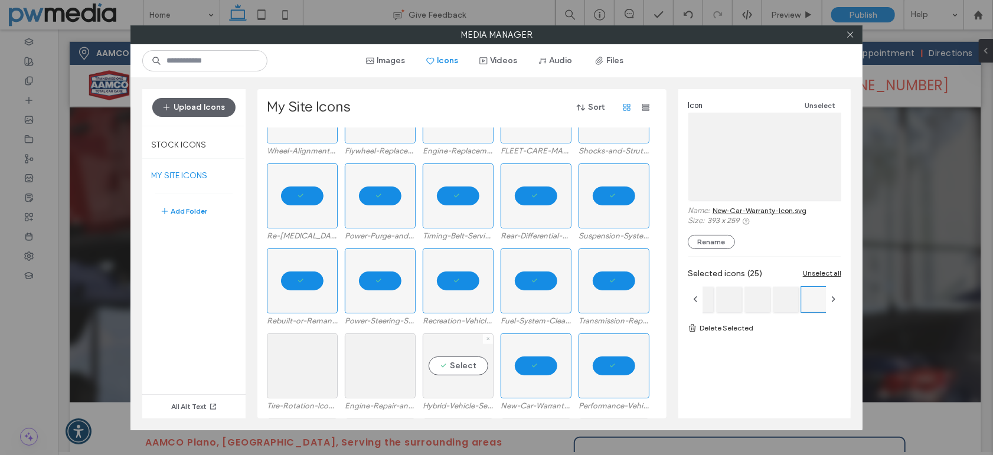
click at [451, 361] on div "Select" at bounding box center [458, 366] width 71 height 65
click at [387, 357] on div "Select" at bounding box center [380, 366] width 71 height 65
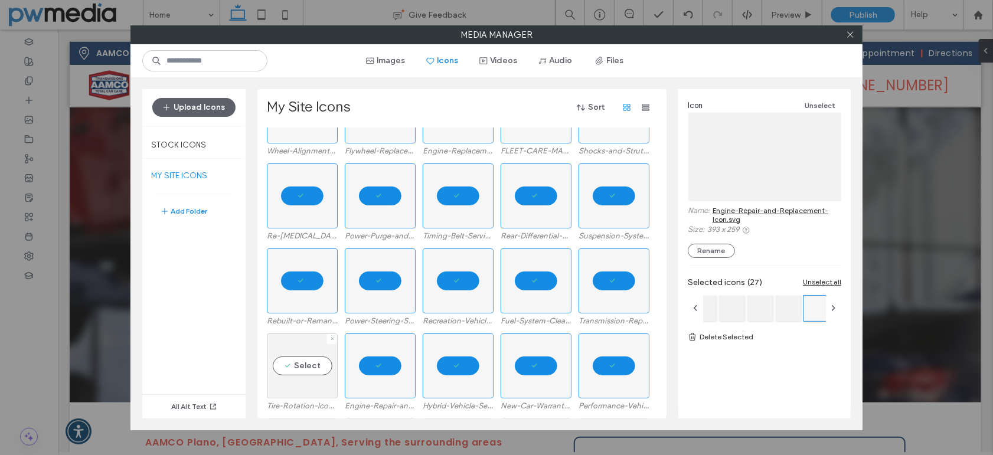
click at [291, 360] on div "Select" at bounding box center [302, 366] width 71 height 65
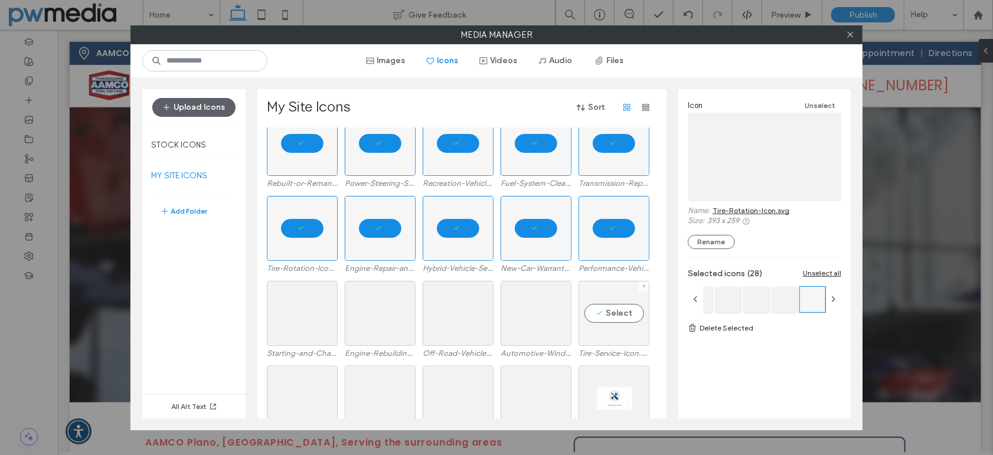
scroll to position [1017, 0]
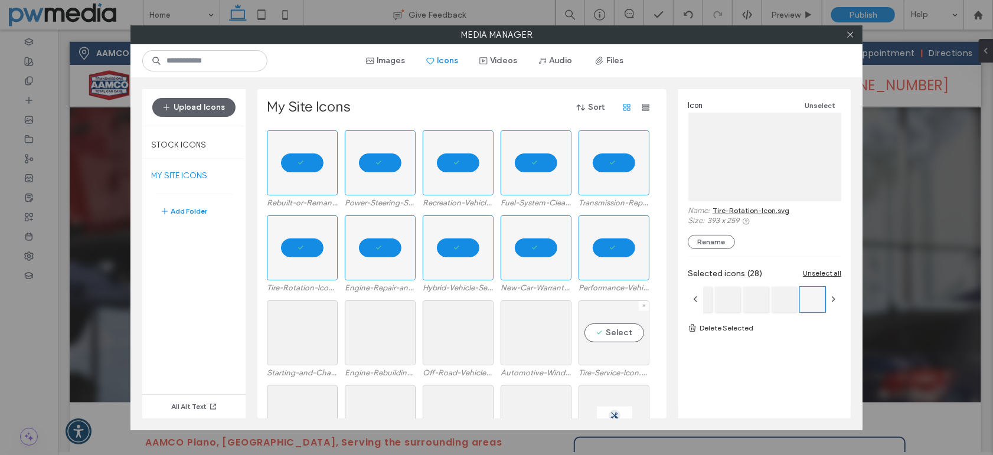
click at [607, 323] on div "Select" at bounding box center [614, 333] width 71 height 65
click at [533, 327] on div "Select" at bounding box center [536, 333] width 71 height 65
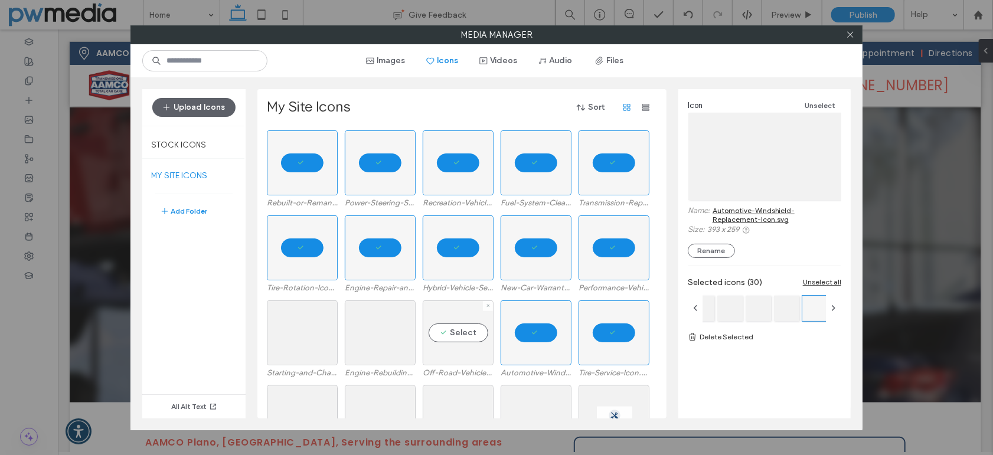
click at [461, 327] on div "Select" at bounding box center [458, 333] width 71 height 65
click at [358, 329] on div "Select" at bounding box center [380, 333] width 71 height 65
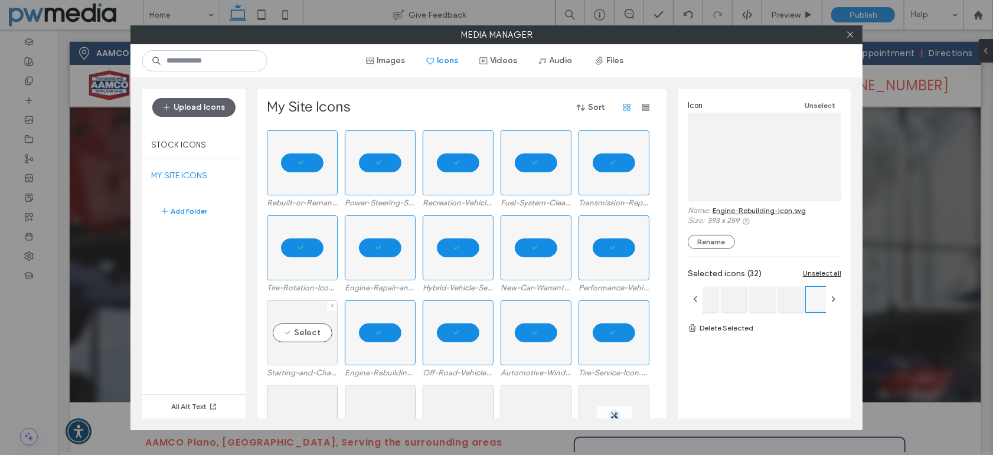
click at [272, 330] on div "Select" at bounding box center [302, 333] width 71 height 65
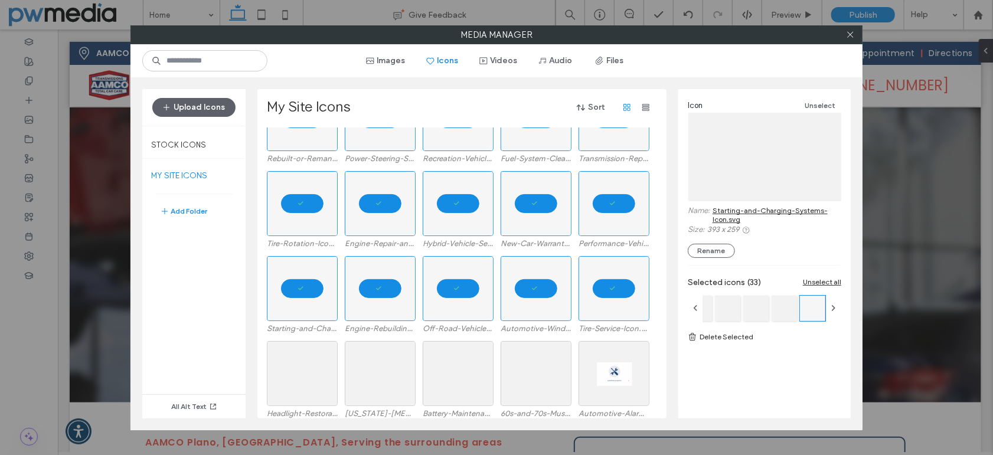
scroll to position [1194, 0]
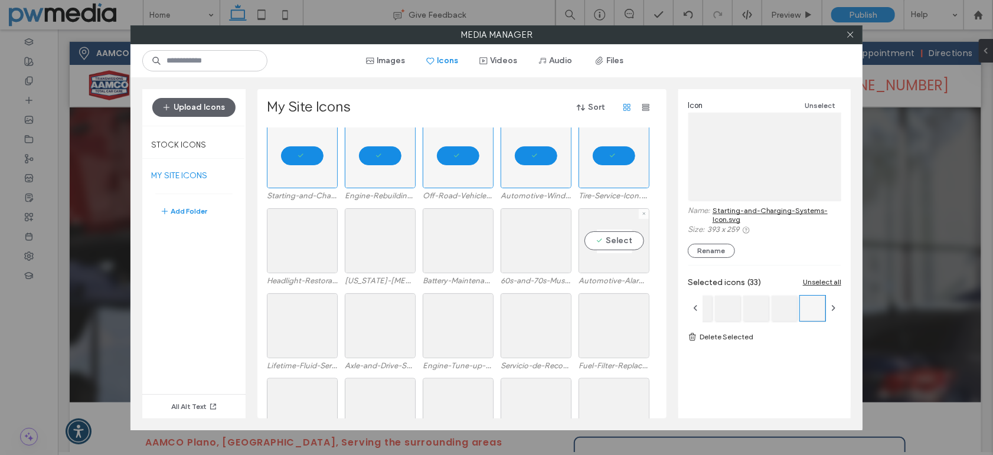
click at [609, 236] on div "Select" at bounding box center [614, 240] width 71 height 65
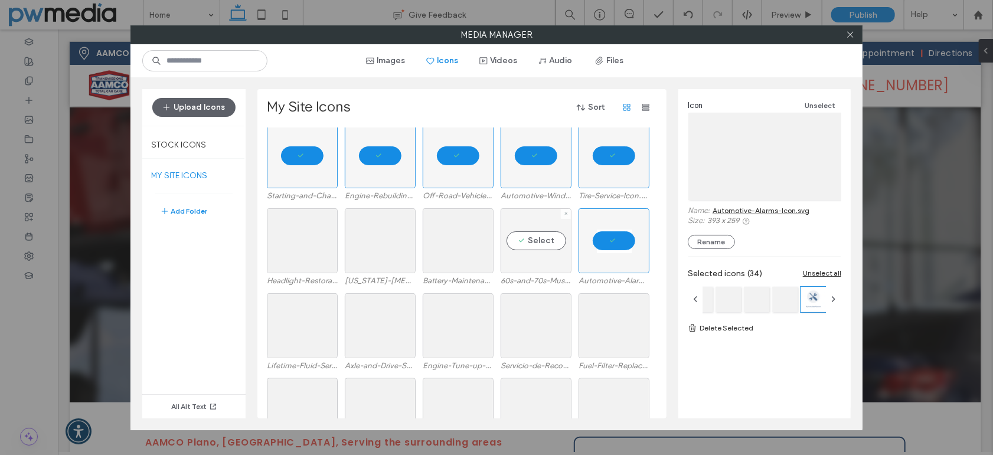
click at [542, 245] on div "Select" at bounding box center [536, 240] width 71 height 65
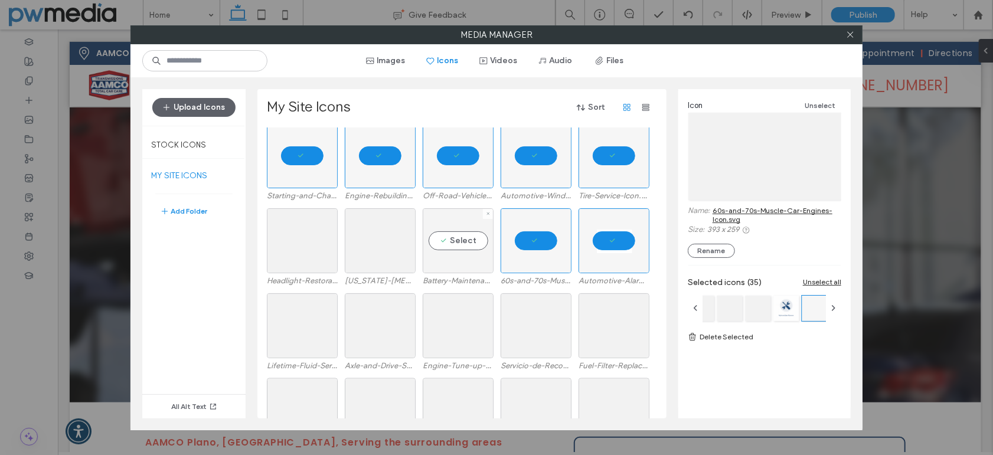
click at [435, 245] on div "Select" at bounding box center [458, 240] width 71 height 65
click at [382, 243] on div "Select" at bounding box center [380, 240] width 71 height 65
click at [317, 243] on div "Select" at bounding box center [302, 240] width 71 height 65
click at [298, 319] on div "Select" at bounding box center [302, 325] width 71 height 65
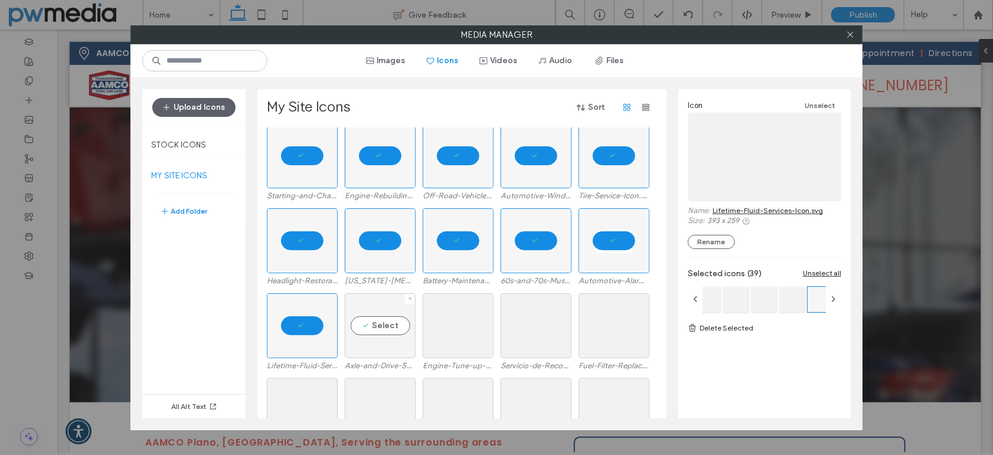
click at [399, 325] on div "Select" at bounding box center [380, 325] width 71 height 65
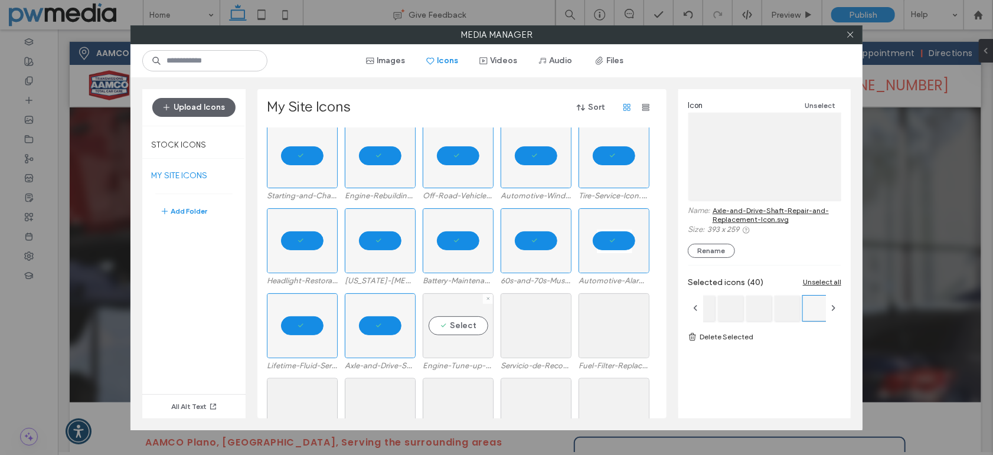
click at [478, 327] on div "Select" at bounding box center [458, 325] width 71 height 65
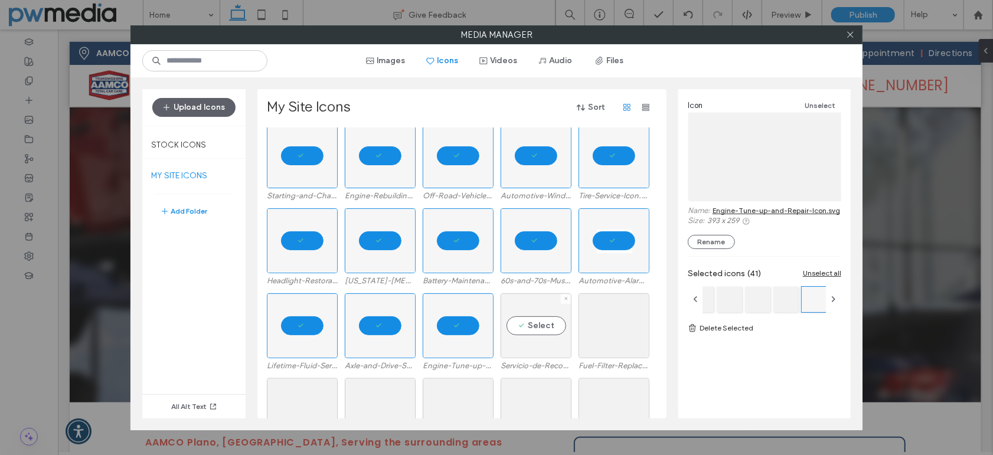
click at [553, 329] on div "Select" at bounding box center [536, 325] width 71 height 65
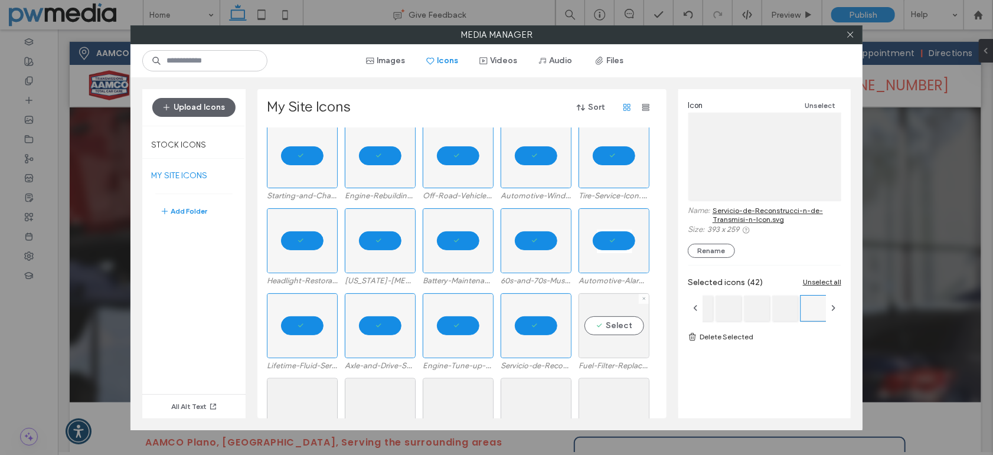
click at [613, 327] on div "Select" at bounding box center [614, 325] width 71 height 65
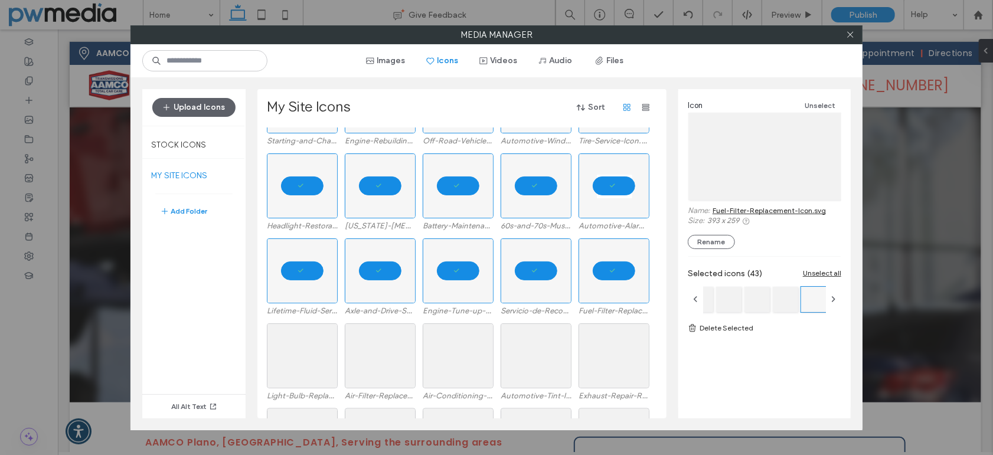
scroll to position [1324, 0]
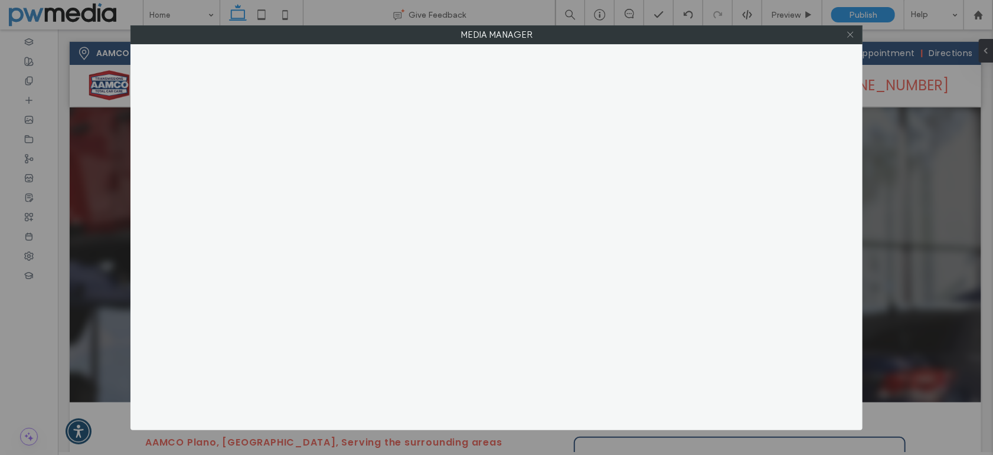
click at [851, 32] on icon at bounding box center [850, 34] width 9 height 9
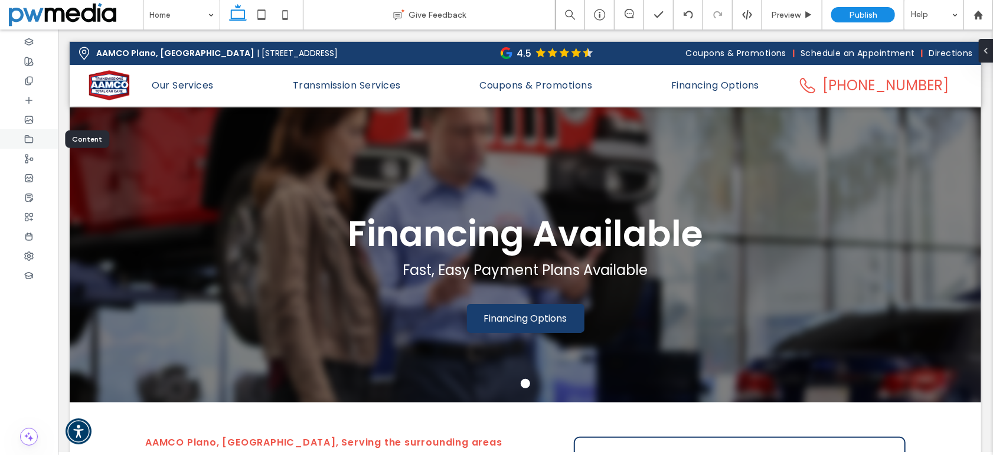
click at [34, 138] on div at bounding box center [29, 138] width 58 height 19
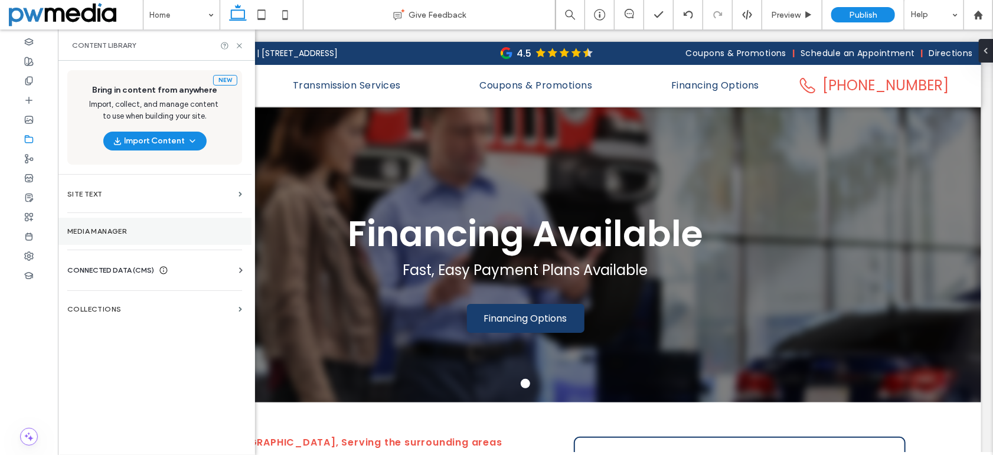
click at [93, 231] on label "Media Manager" at bounding box center [154, 231] width 175 height 8
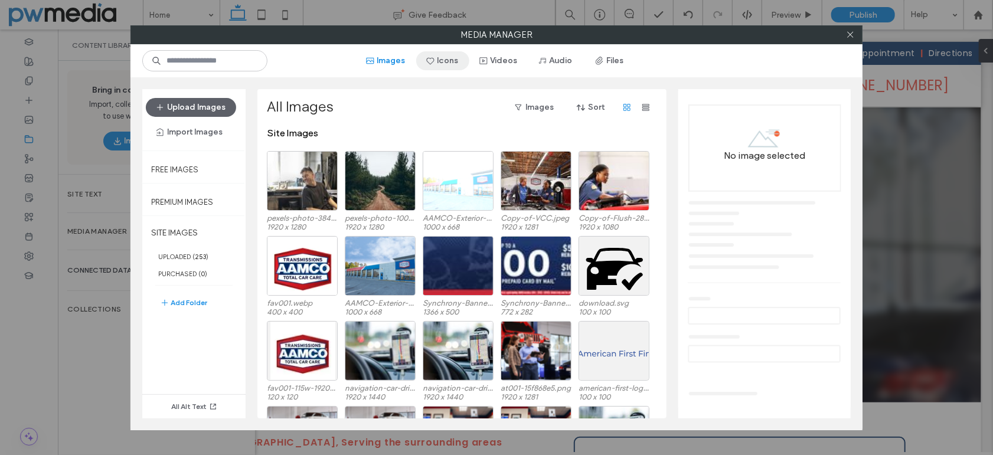
click at [435, 58] on icon "button" at bounding box center [430, 60] width 9 height 9
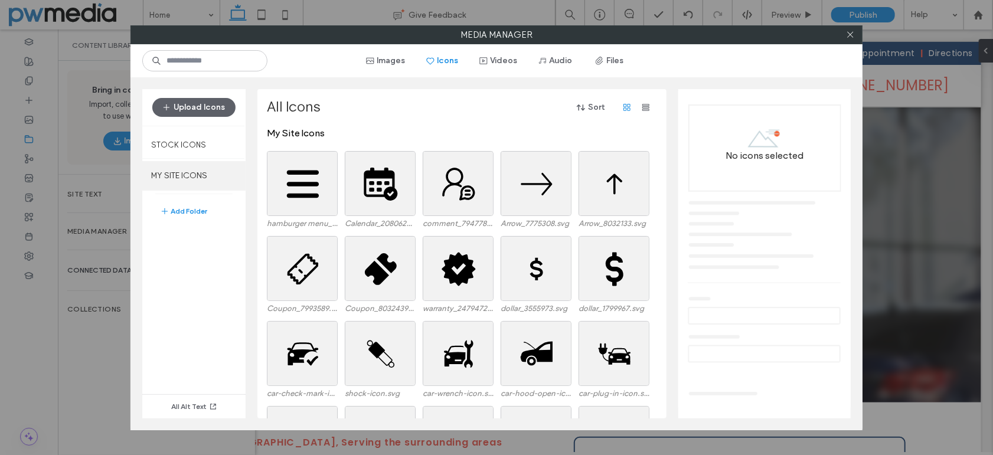
click at [198, 175] on label "MY SITE ICONS" at bounding box center [193, 176] width 103 height 30
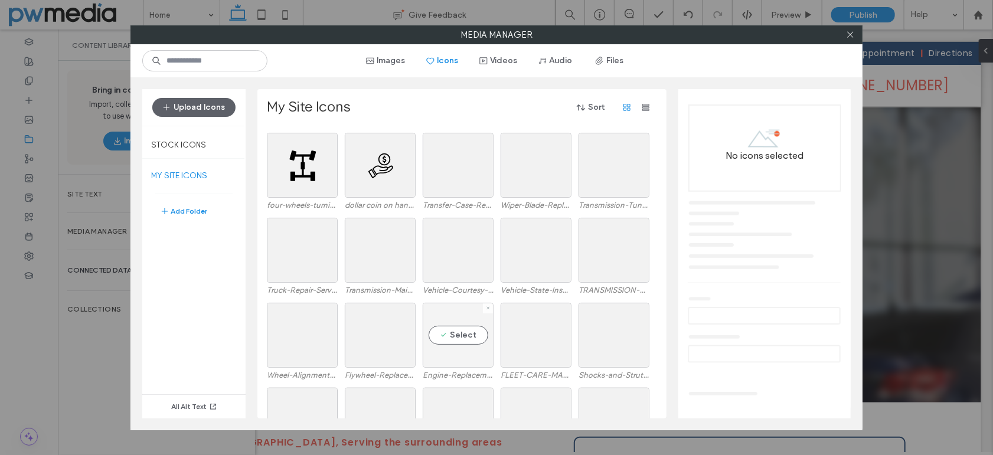
scroll to position [603, 0]
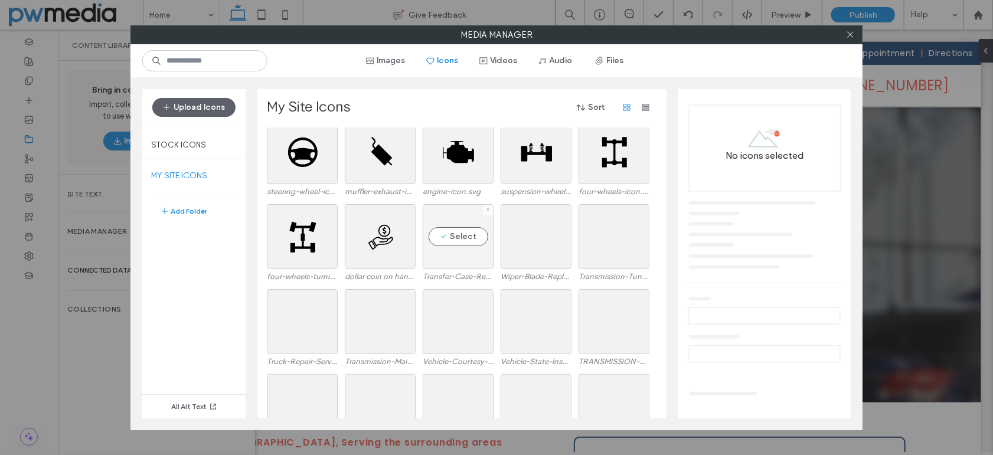
click at [448, 234] on div "Select" at bounding box center [458, 236] width 71 height 65
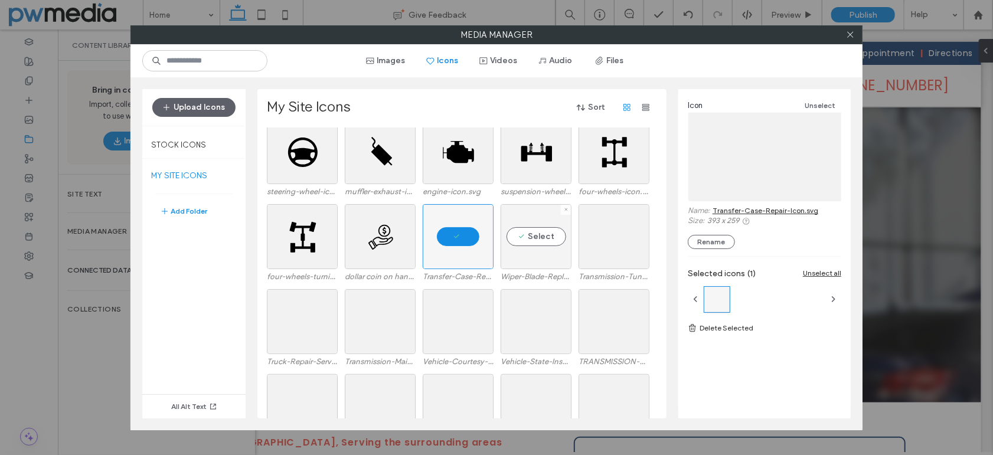
click at [523, 231] on div "Select" at bounding box center [536, 236] width 71 height 65
click at [618, 231] on div "Select" at bounding box center [614, 236] width 71 height 65
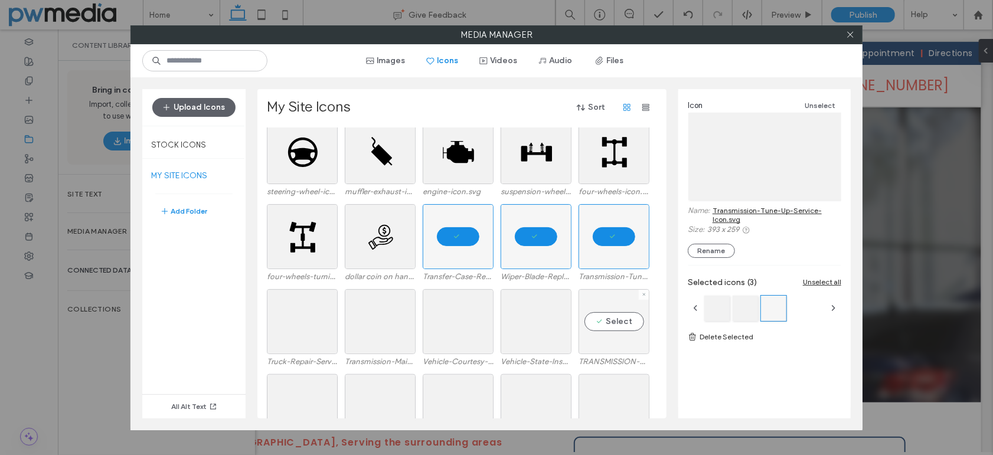
drag, startPoint x: 609, startPoint y: 316, endPoint x: 602, endPoint y: 316, distance: 6.5
click at [608, 316] on div "Select" at bounding box center [614, 321] width 71 height 65
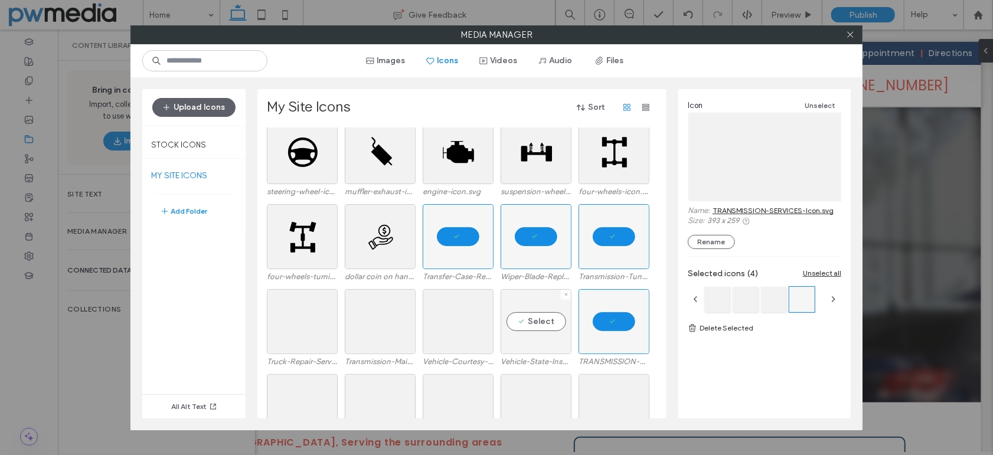
click at [528, 319] on div "Select" at bounding box center [536, 321] width 71 height 65
click at [463, 322] on div "Select" at bounding box center [458, 321] width 71 height 65
click at [390, 317] on div "Select" at bounding box center [380, 321] width 71 height 65
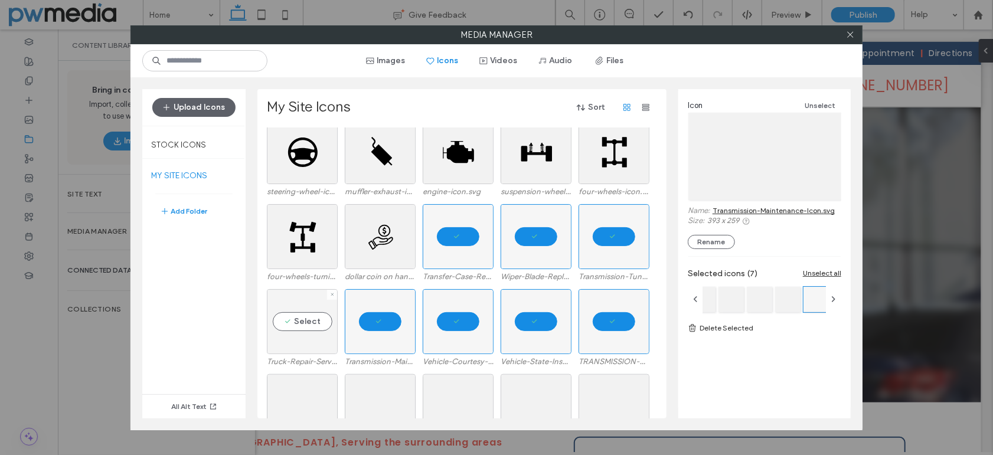
click at [289, 318] on div "Select" at bounding box center [302, 321] width 71 height 65
click at [742, 328] on link "Delete Selected" at bounding box center [765, 328] width 154 height 12
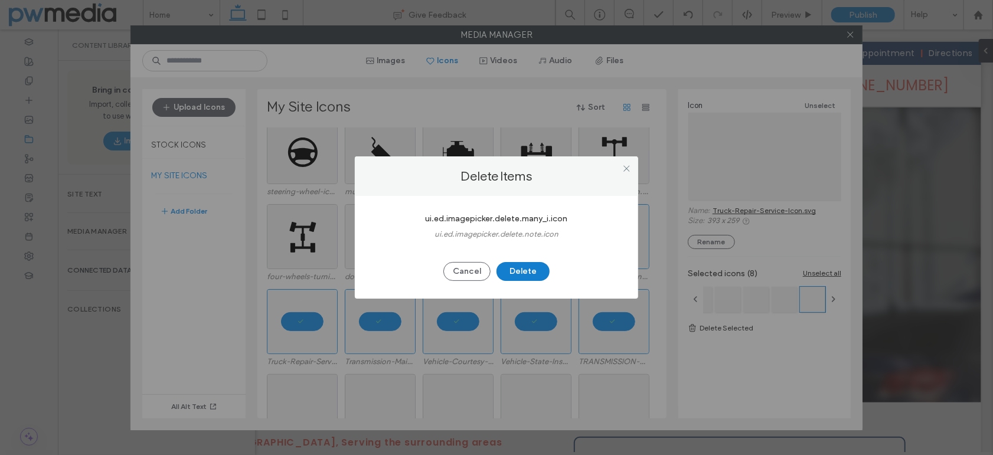
click at [518, 271] on button "Delete" at bounding box center [523, 271] width 53 height 19
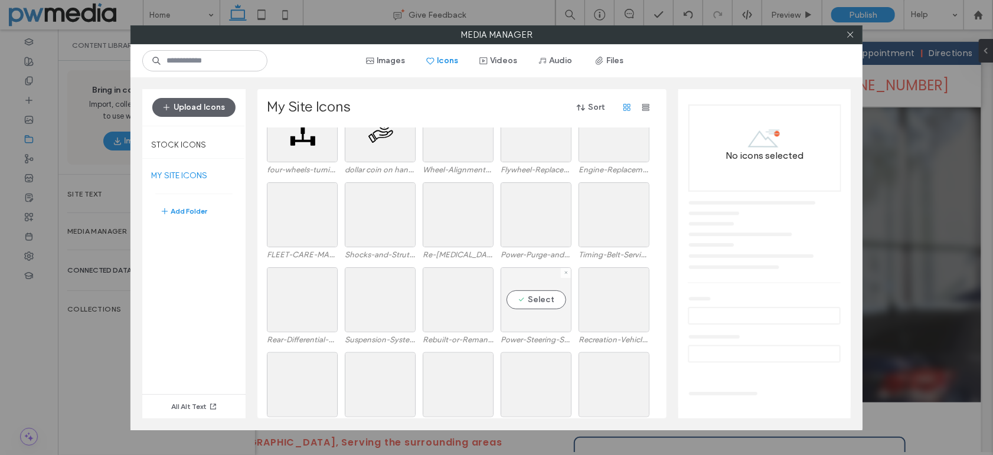
scroll to position [651, 0]
click at [470, 188] on div "Select" at bounding box center [458, 188] width 71 height 65
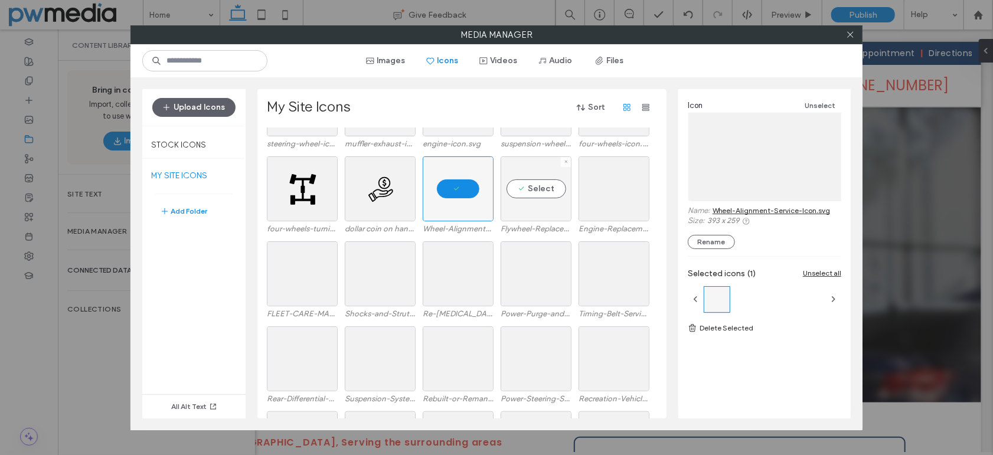
click at [533, 185] on div "Select" at bounding box center [536, 188] width 71 height 65
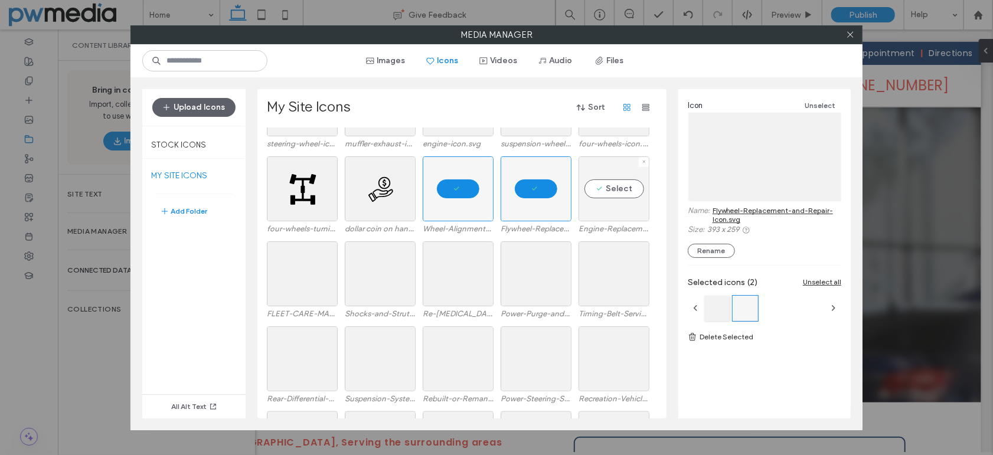
click at [629, 189] on div "Select" at bounding box center [614, 188] width 71 height 65
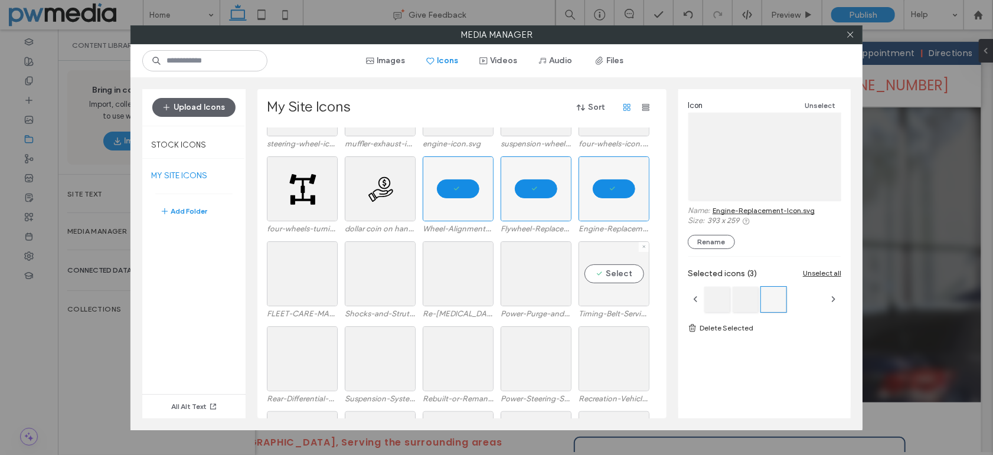
click at [627, 273] on div "Select" at bounding box center [614, 273] width 71 height 65
click at [543, 274] on div "Select" at bounding box center [536, 273] width 71 height 65
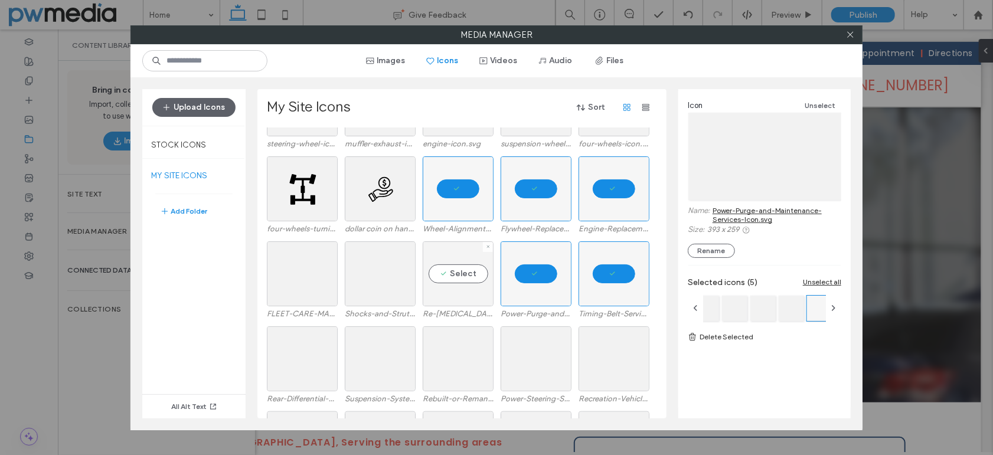
click at [458, 272] on div "Select" at bounding box center [458, 273] width 71 height 65
click at [390, 272] on div "Select" at bounding box center [380, 273] width 71 height 65
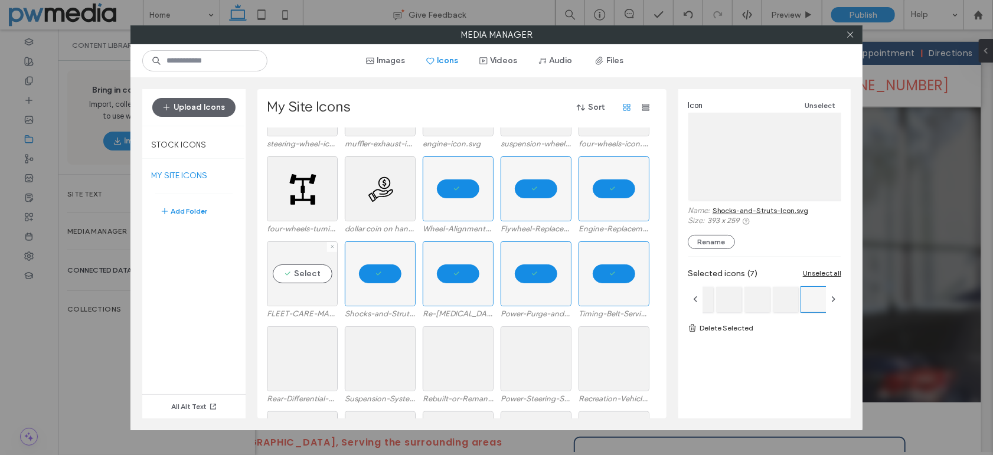
click at [324, 272] on div "Select" at bounding box center [302, 273] width 71 height 65
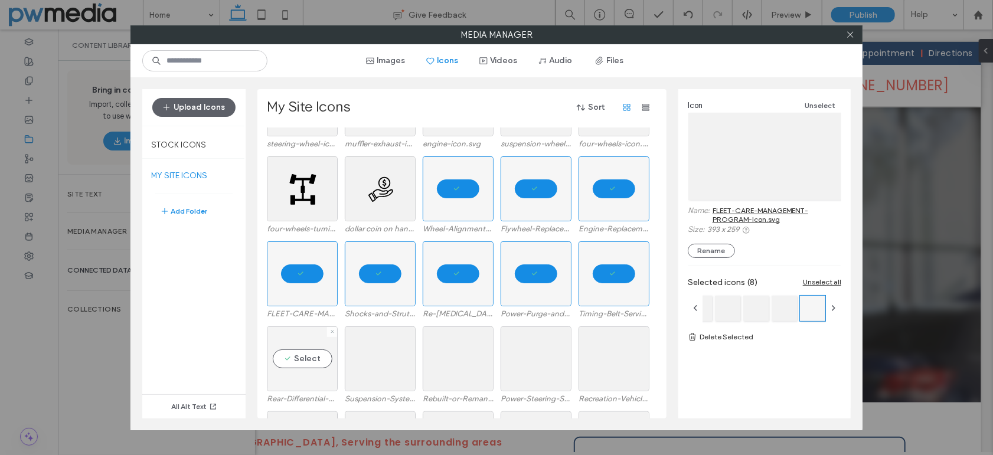
click at [302, 358] on div "Select" at bounding box center [302, 359] width 71 height 65
click at [384, 358] on div "Select" at bounding box center [380, 359] width 71 height 65
click at [453, 358] on div "Select" at bounding box center [458, 359] width 71 height 65
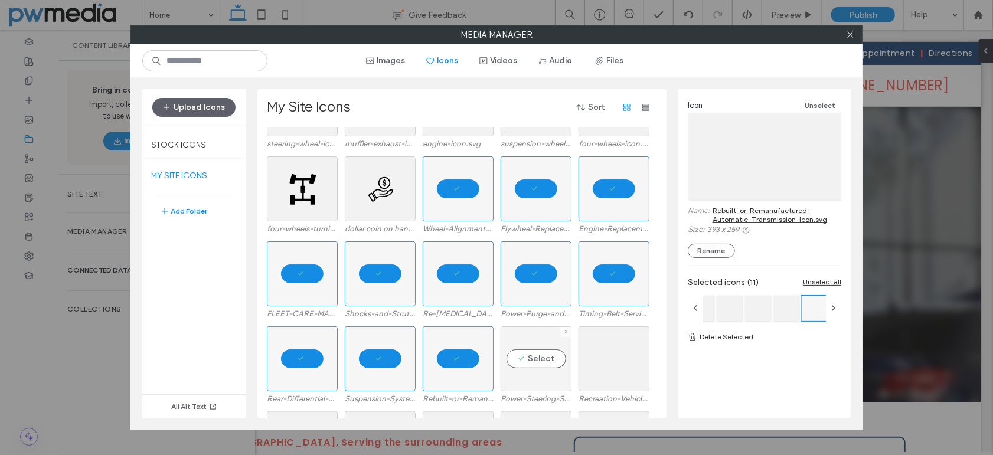
click at [549, 358] on div "Select" at bounding box center [536, 359] width 71 height 65
click at [610, 358] on div "Select" at bounding box center [614, 359] width 71 height 65
click at [730, 333] on link "Delete Selected" at bounding box center [765, 337] width 154 height 12
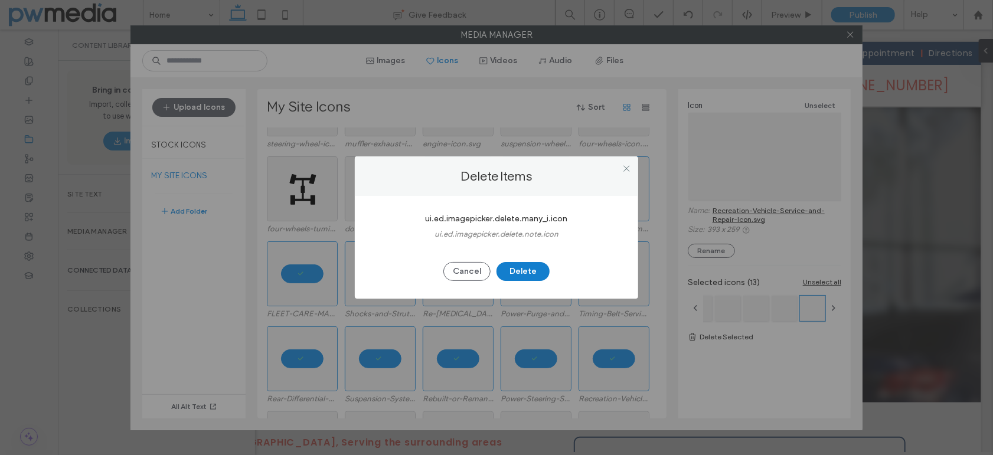
click at [526, 273] on button "Delete" at bounding box center [523, 271] width 53 height 19
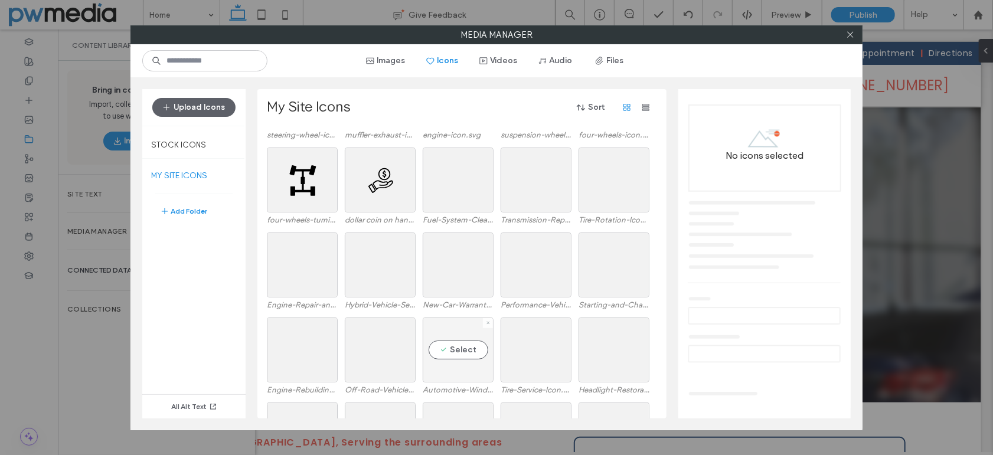
scroll to position [603, 0]
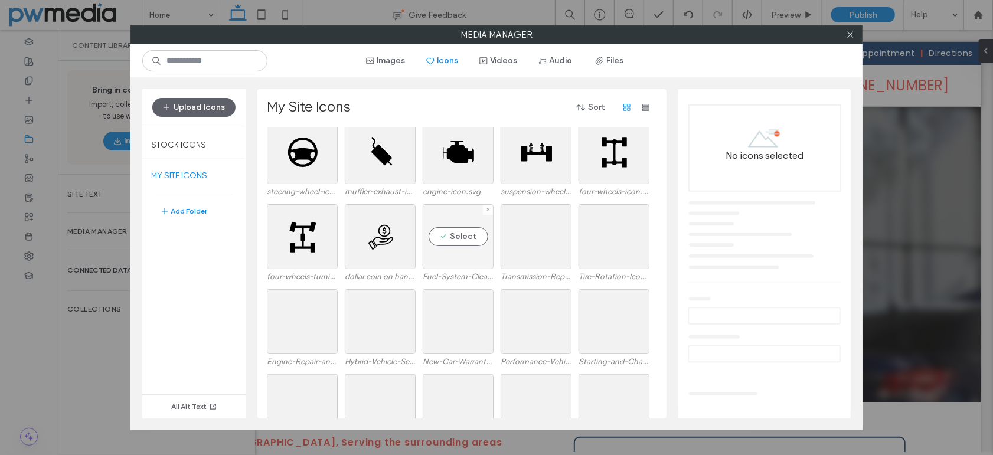
click at [469, 231] on div "Select" at bounding box center [458, 236] width 71 height 65
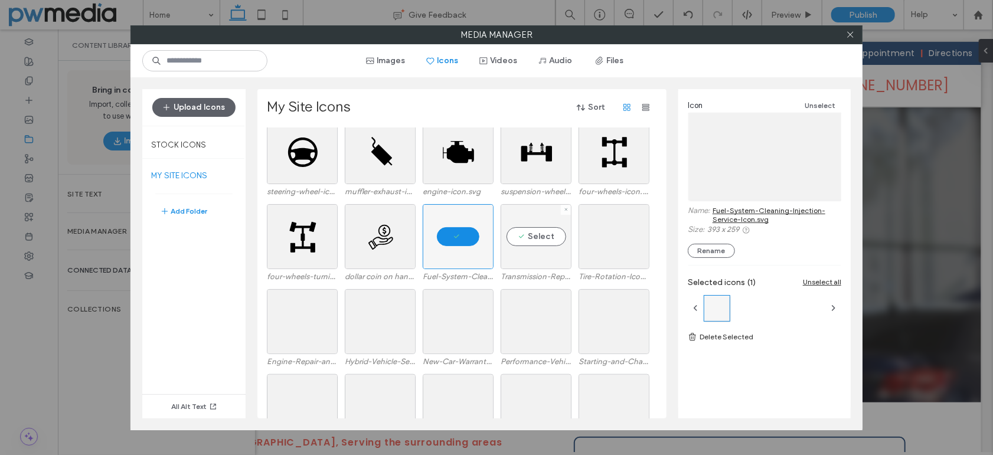
click at [530, 231] on div "Select" at bounding box center [536, 236] width 71 height 65
click at [600, 231] on div "Select" at bounding box center [614, 236] width 71 height 65
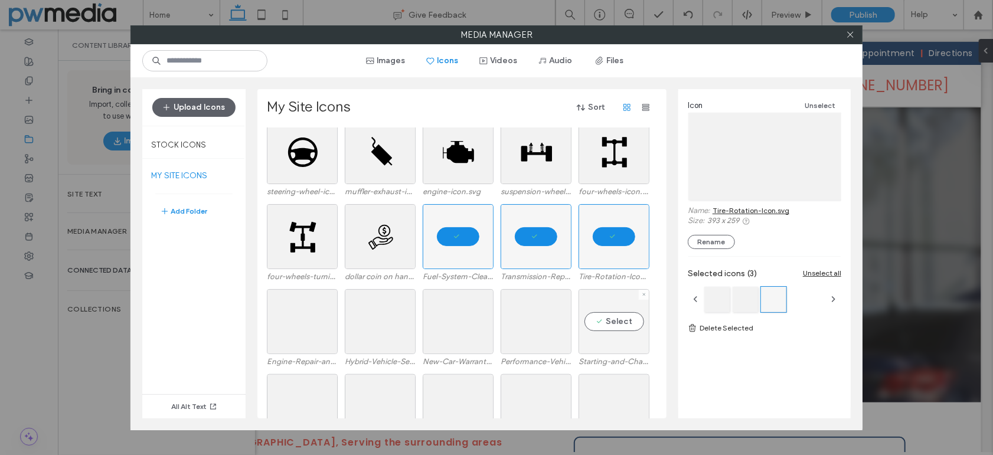
click at [616, 322] on div "Select" at bounding box center [614, 321] width 71 height 65
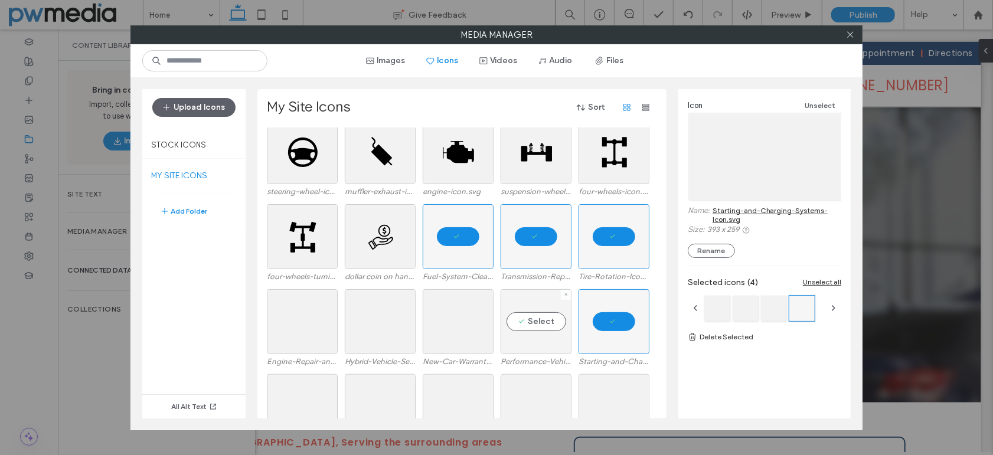
click at [527, 324] on div "Select" at bounding box center [536, 321] width 71 height 65
click at [459, 325] on div "Select" at bounding box center [458, 321] width 71 height 65
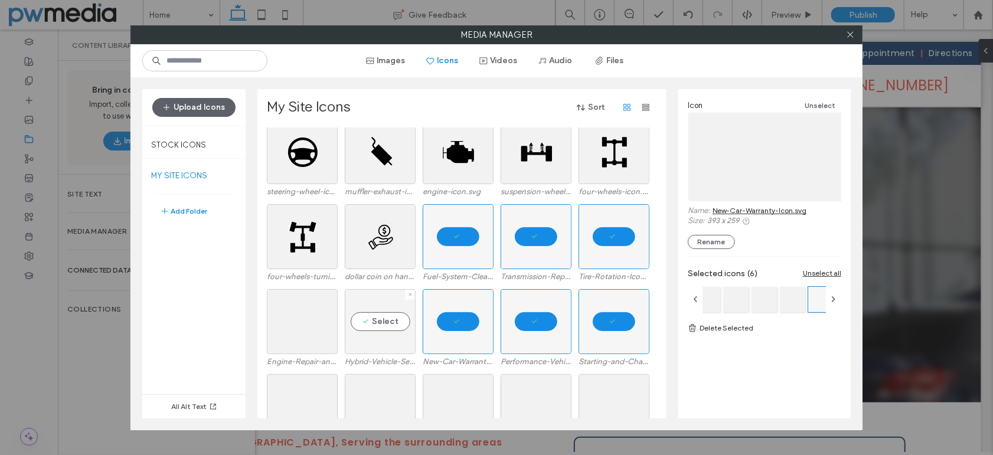
click at [365, 325] on div "Select" at bounding box center [380, 321] width 71 height 65
click at [308, 325] on div "Select" at bounding box center [302, 321] width 71 height 65
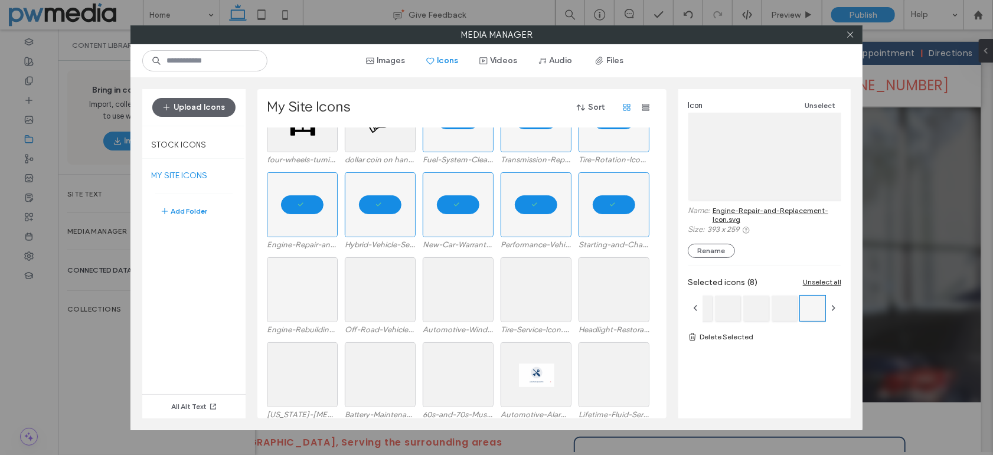
scroll to position [722, 0]
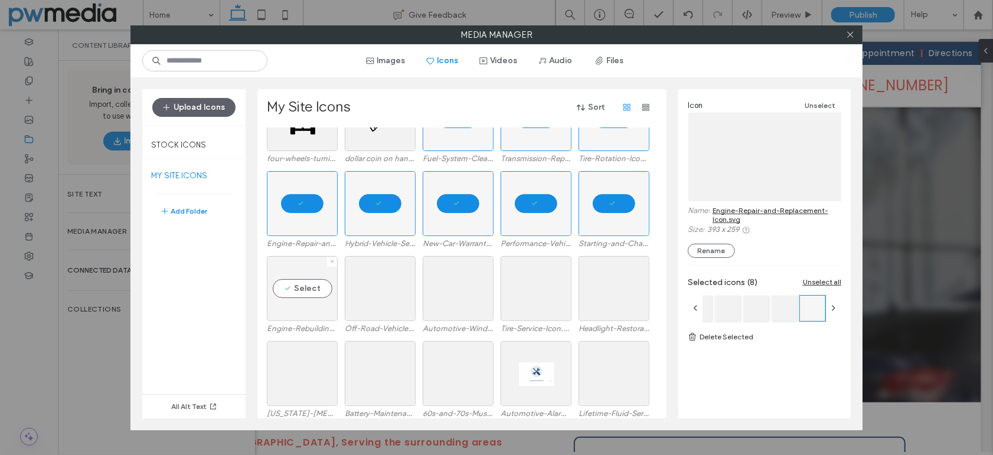
click at [308, 293] on div "Select" at bounding box center [302, 288] width 71 height 65
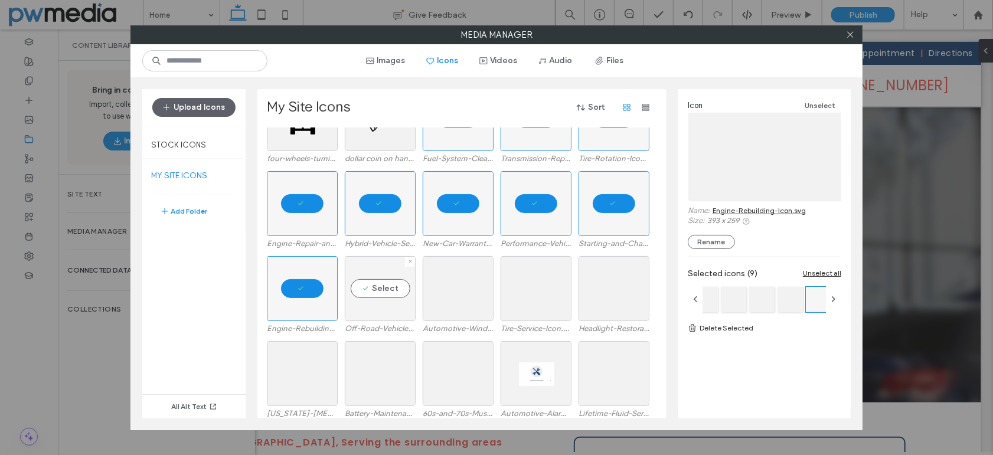
click at [384, 292] on div "Select" at bounding box center [380, 288] width 71 height 65
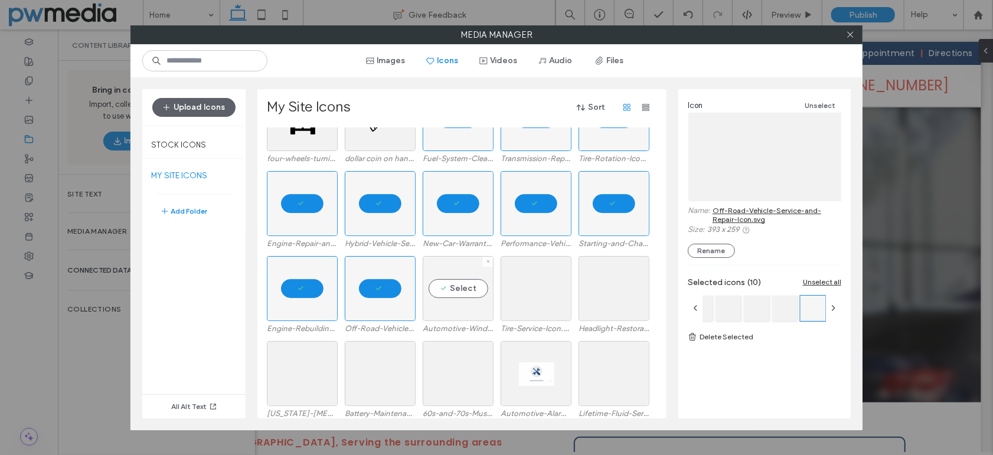
click at [453, 281] on div "Select" at bounding box center [458, 288] width 71 height 65
click at [540, 283] on div "Select" at bounding box center [536, 288] width 71 height 65
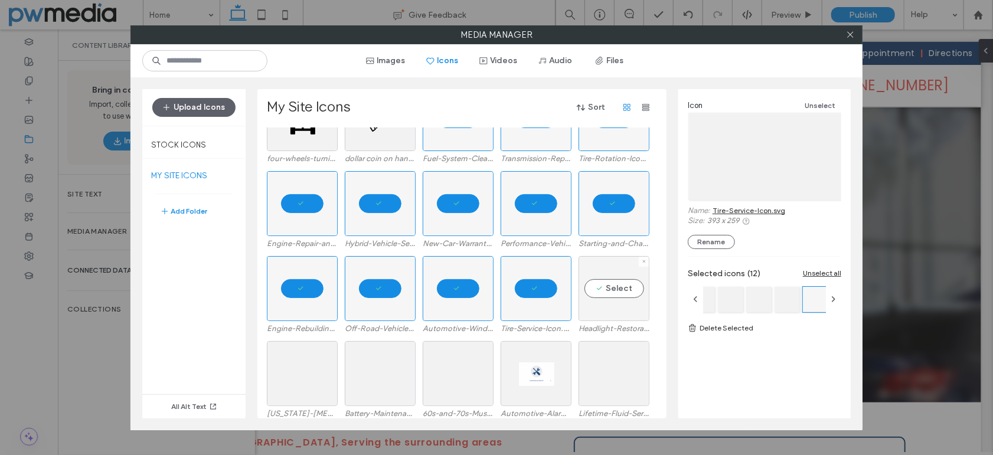
click at [613, 283] on div "Select" at bounding box center [614, 288] width 71 height 65
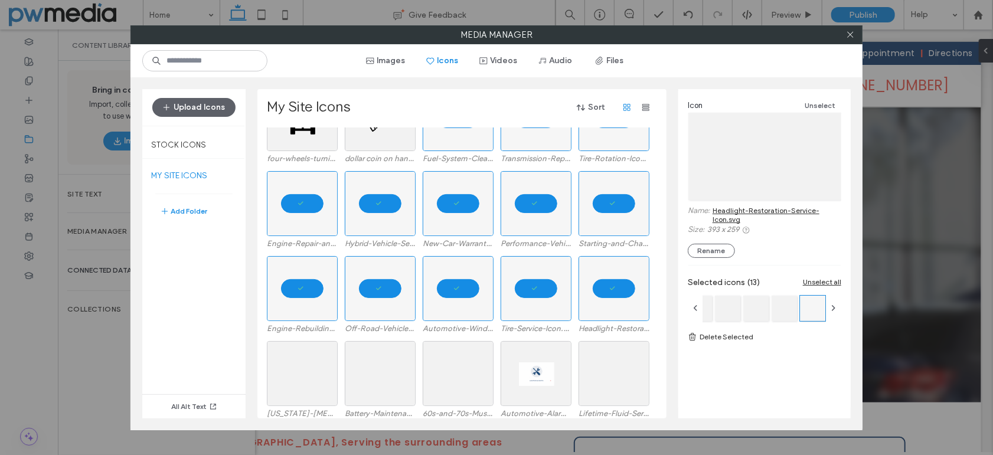
scroll to position [840, 0]
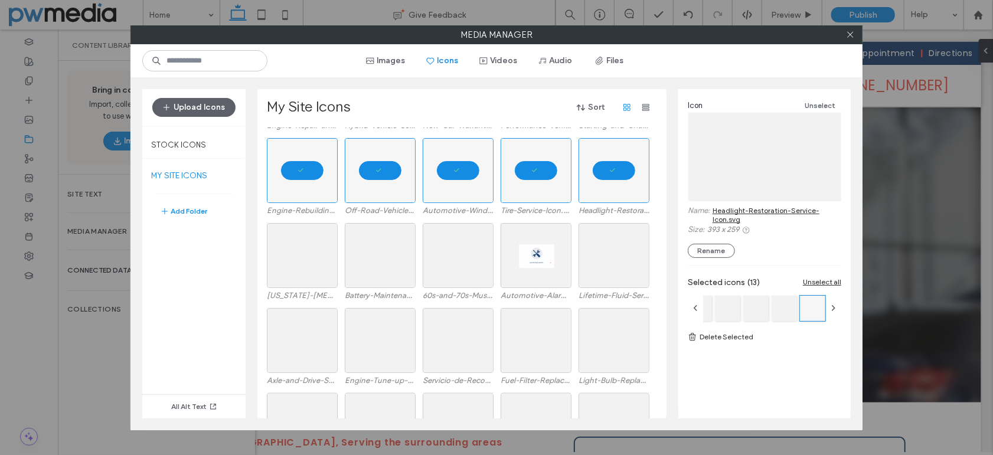
click at [726, 335] on link "Delete Selected" at bounding box center [765, 337] width 154 height 12
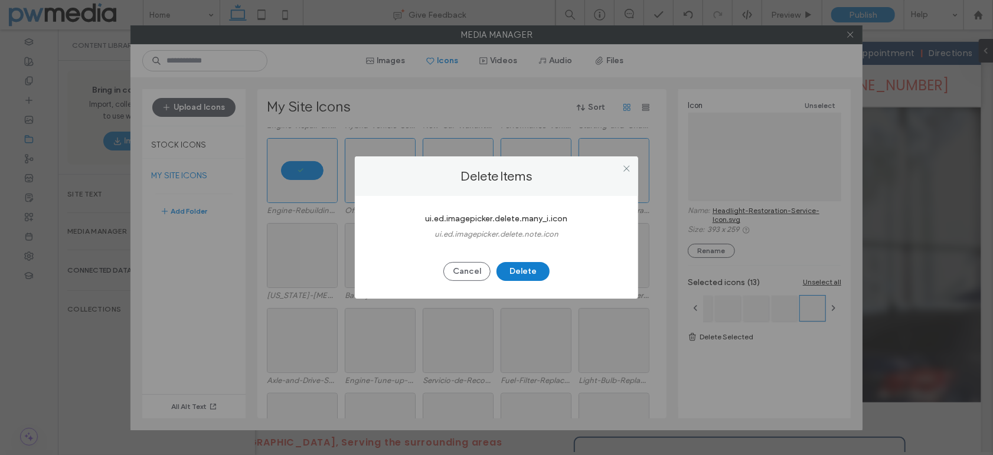
click at [521, 273] on button "Delete" at bounding box center [523, 271] width 53 height 19
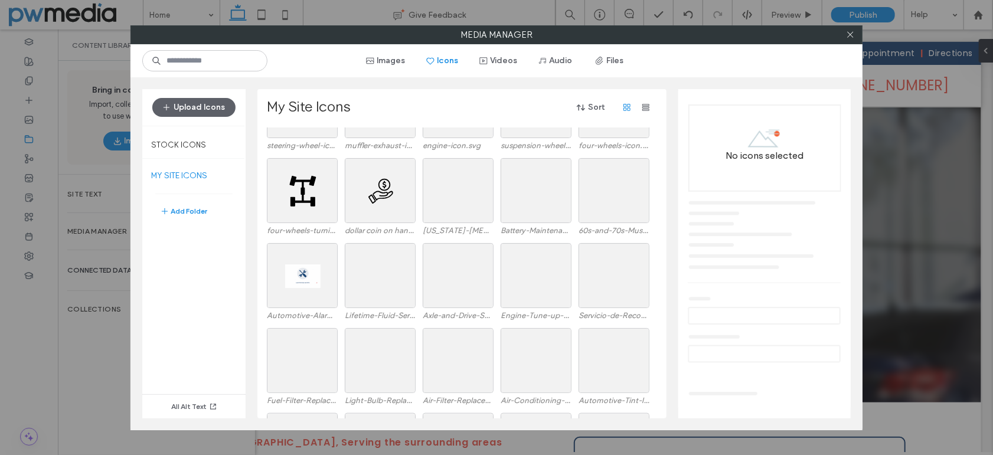
scroll to position [651, 0]
click at [464, 186] on div "Select" at bounding box center [458, 189] width 71 height 65
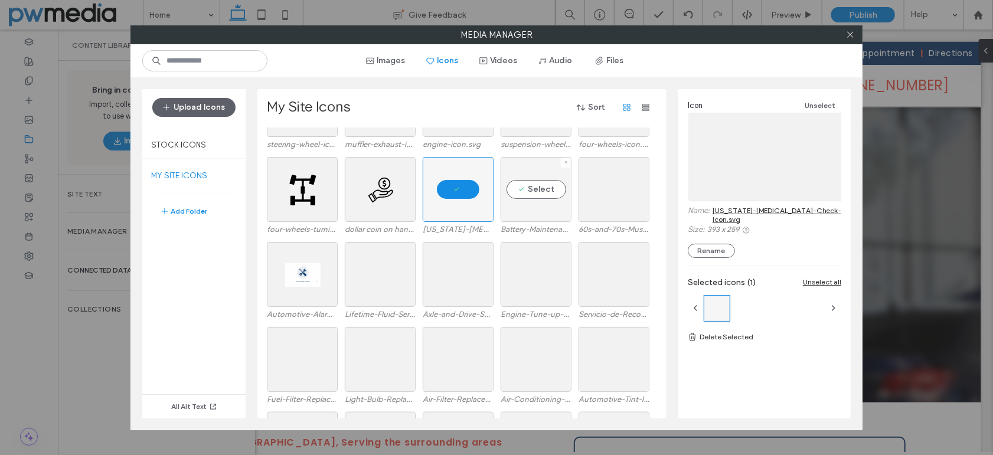
click at [527, 185] on div "Select" at bounding box center [536, 189] width 71 height 65
click at [606, 184] on div "Select" at bounding box center [614, 189] width 71 height 65
drag, startPoint x: 603, startPoint y: 269, endPoint x: 553, endPoint y: 267, distance: 50.8
click at [603, 269] on div "Select" at bounding box center [614, 274] width 71 height 65
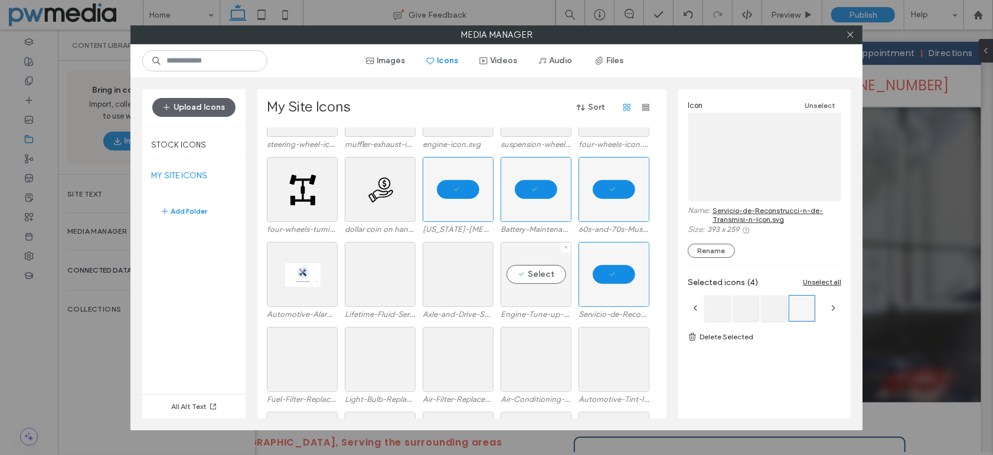
click at [518, 268] on div "Select" at bounding box center [536, 274] width 71 height 65
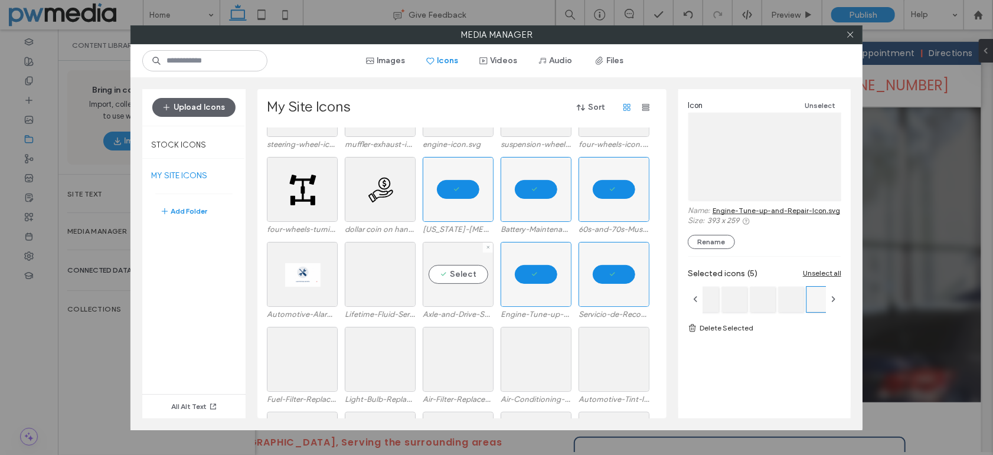
click at [465, 275] on div "Select" at bounding box center [458, 274] width 71 height 65
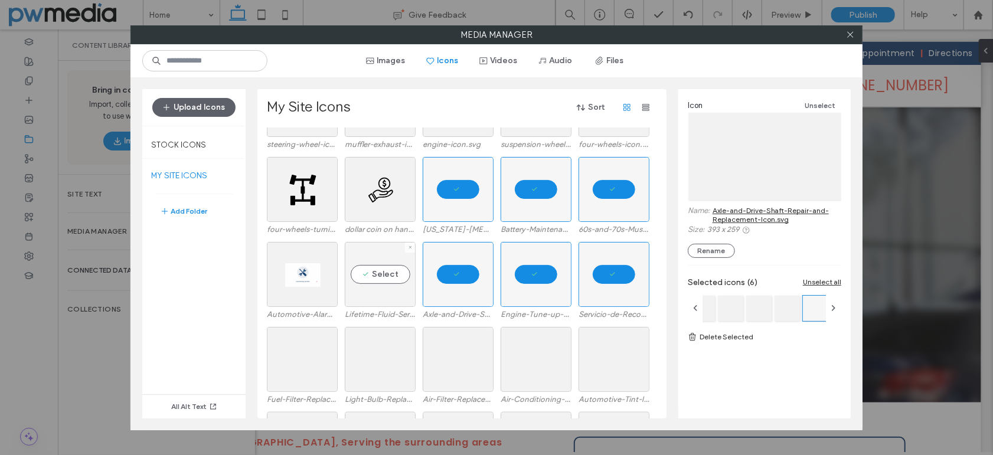
click at [378, 275] on div "Select" at bounding box center [380, 274] width 71 height 65
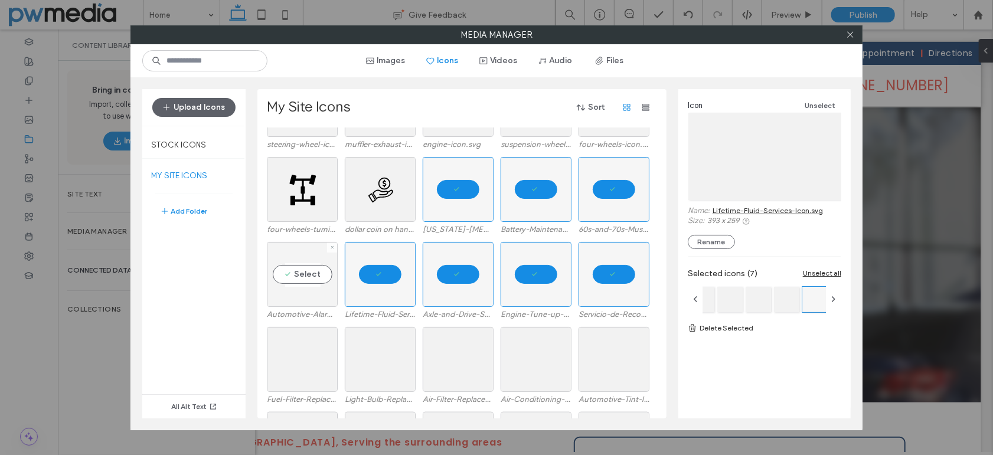
click at [312, 278] on div "Select" at bounding box center [302, 274] width 71 height 65
click at [305, 358] on div "Select" at bounding box center [302, 359] width 71 height 65
click at [378, 358] on div "Select" at bounding box center [380, 359] width 71 height 65
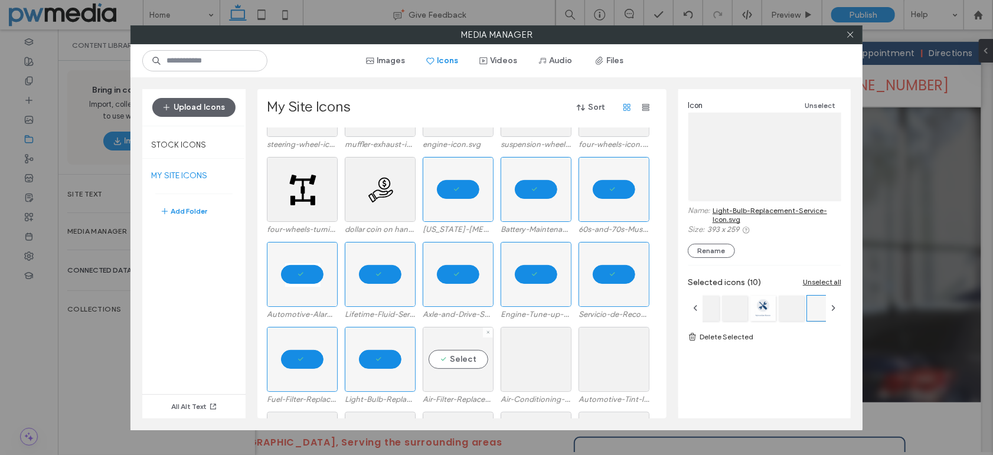
click at [469, 356] on div "Select" at bounding box center [458, 359] width 71 height 65
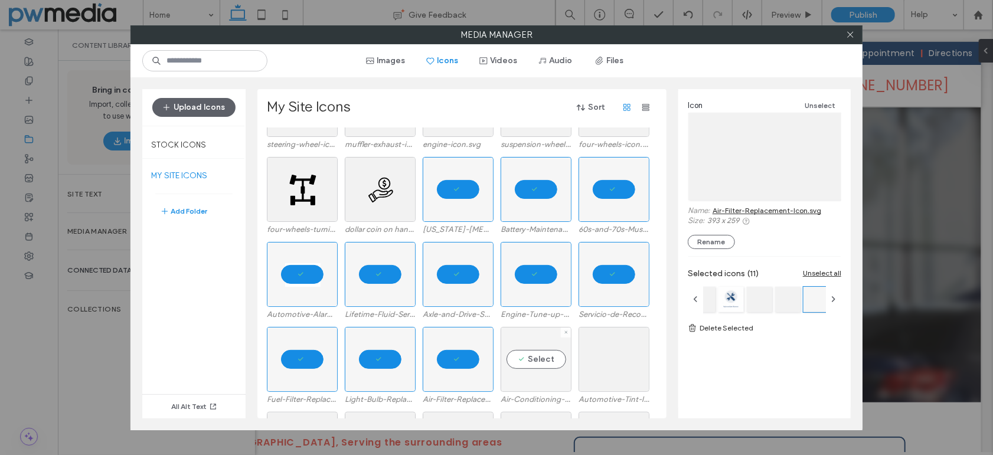
click at [550, 355] on div "Select" at bounding box center [536, 359] width 71 height 65
click at [612, 356] on div "Select" at bounding box center [614, 359] width 71 height 65
click at [730, 325] on link "Delete Selected" at bounding box center [765, 328] width 154 height 12
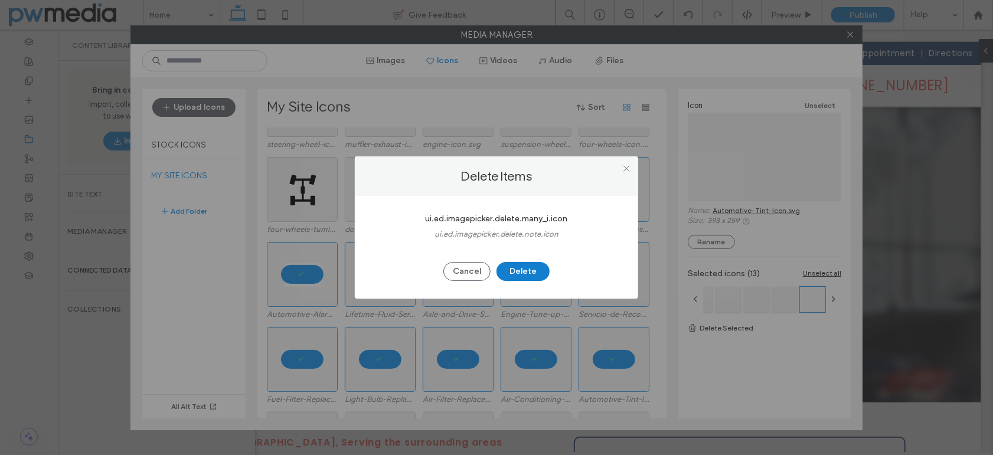
click at [534, 276] on button "Delete" at bounding box center [523, 271] width 53 height 19
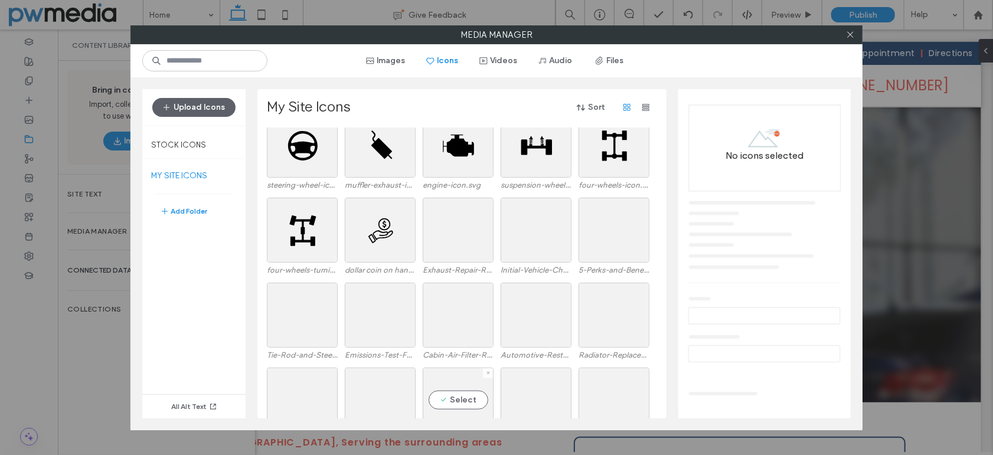
scroll to position [590, 0]
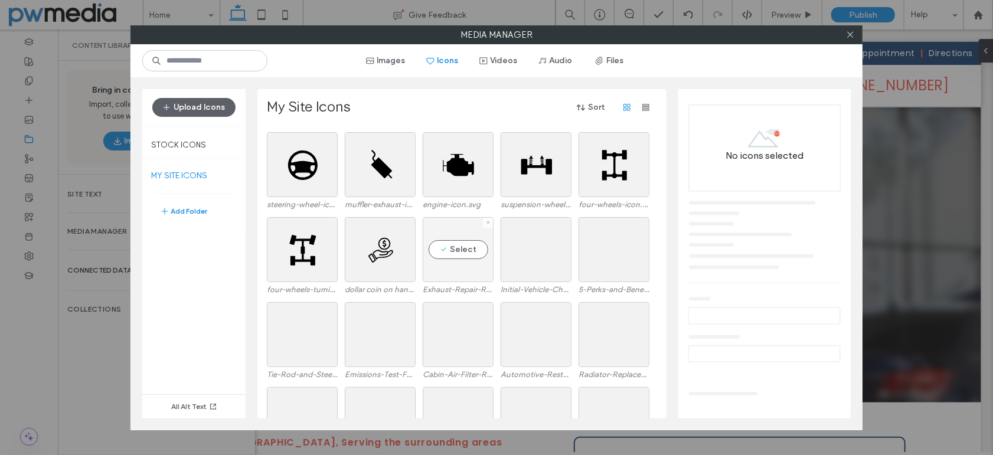
drag, startPoint x: 456, startPoint y: 250, endPoint x: 541, endPoint y: 250, distance: 84.4
click at [456, 250] on div "Select" at bounding box center [458, 249] width 71 height 65
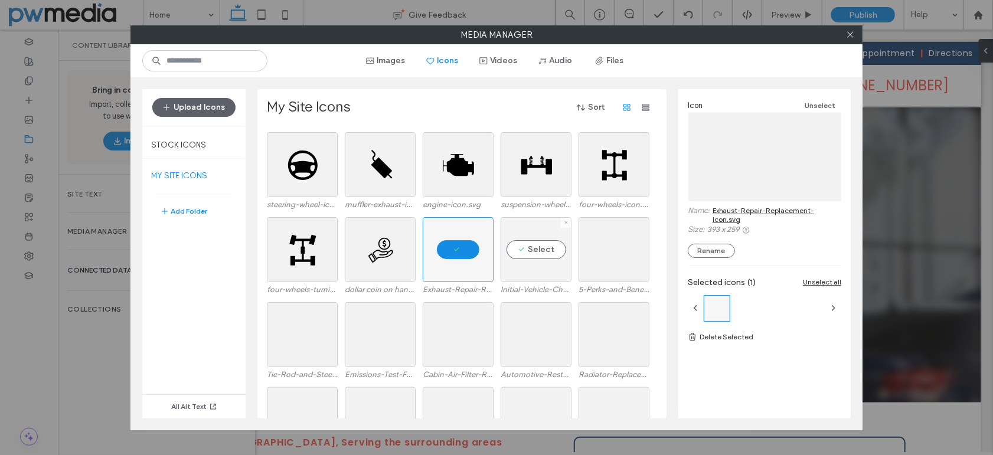
click at [541, 250] on div "Select" at bounding box center [536, 249] width 71 height 65
click at [602, 250] on div "Select" at bounding box center [614, 249] width 71 height 65
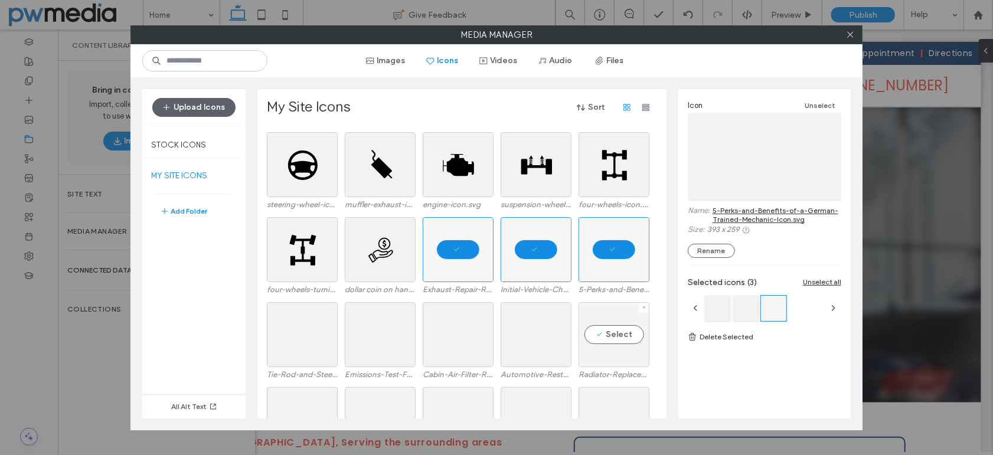
click at [626, 337] on div "Select" at bounding box center [614, 334] width 71 height 65
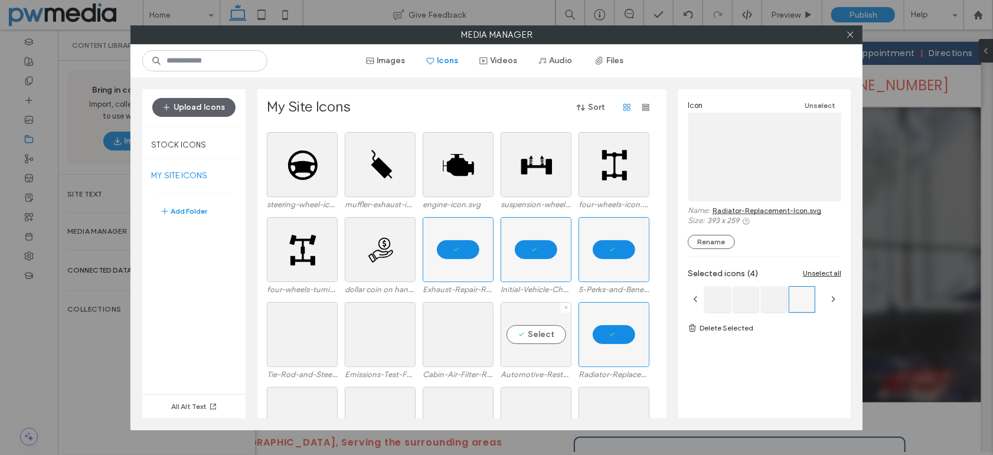
click at [541, 337] on div "Select" at bounding box center [536, 334] width 71 height 65
click at [470, 335] on div "Select" at bounding box center [458, 334] width 71 height 65
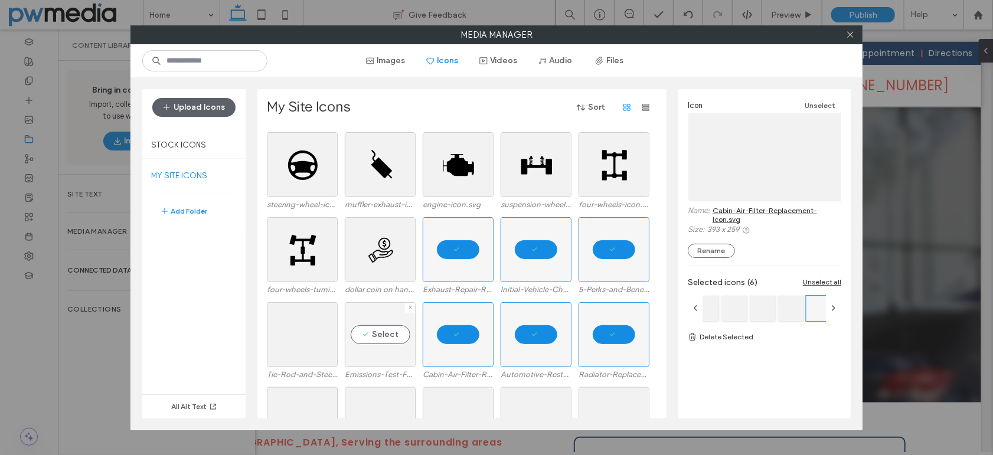
click at [383, 334] on div "Select" at bounding box center [380, 334] width 71 height 65
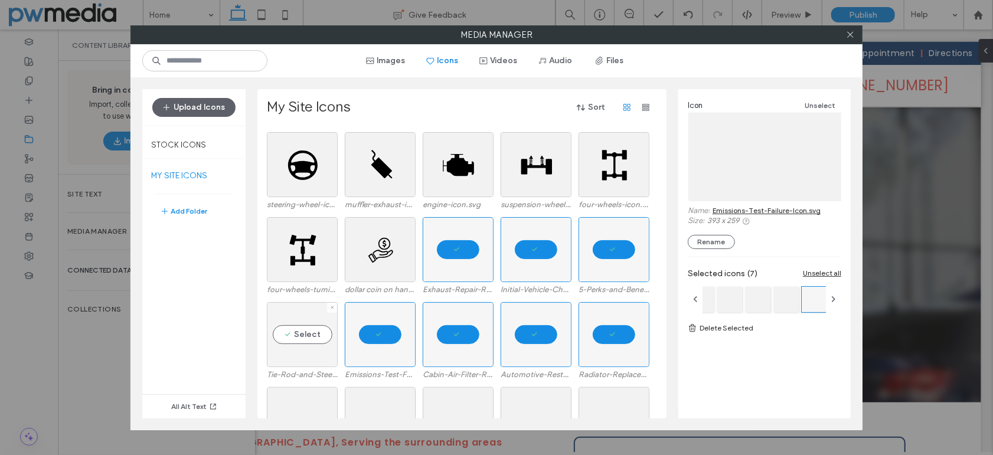
click at [323, 334] on div "Select" at bounding box center [302, 334] width 71 height 65
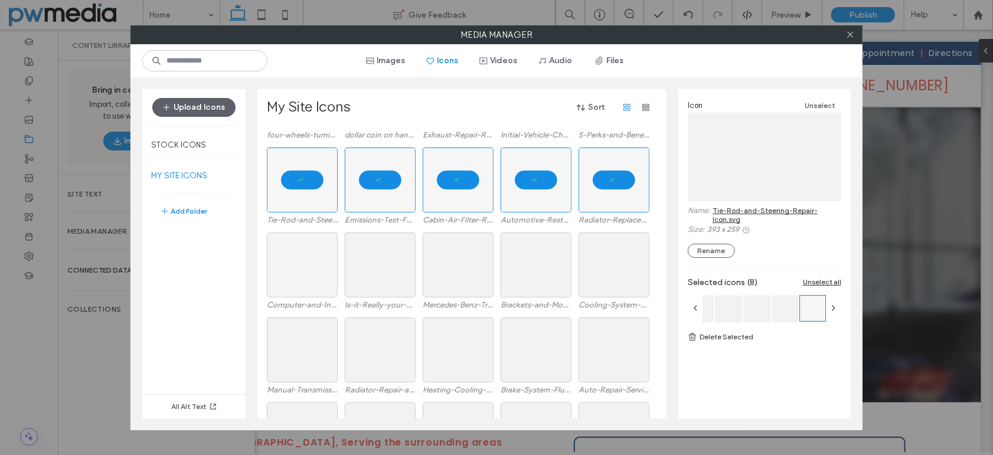
scroll to position [768, 0]
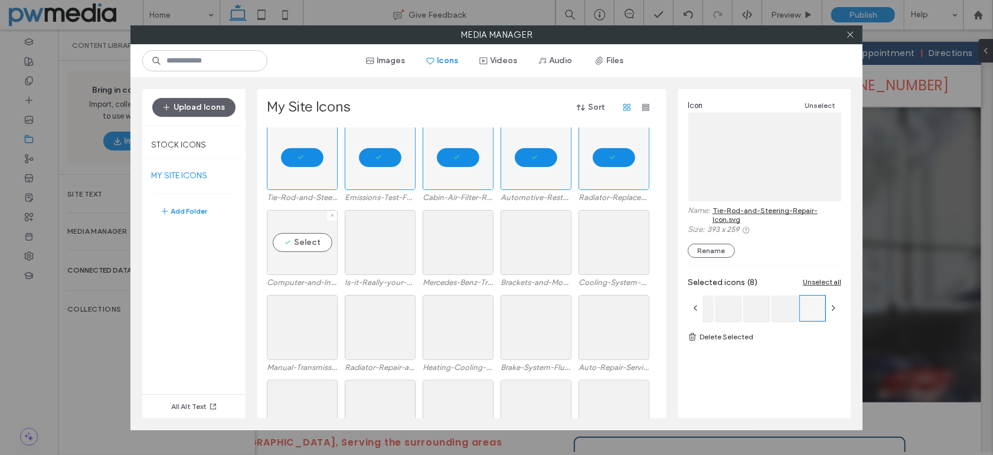
click at [303, 246] on div "Select" at bounding box center [302, 242] width 71 height 65
click at [376, 244] on div "Select" at bounding box center [380, 242] width 71 height 65
click at [456, 243] on div "Select" at bounding box center [458, 242] width 71 height 65
click at [542, 243] on div "Select" at bounding box center [536, 242] width 71 height 65
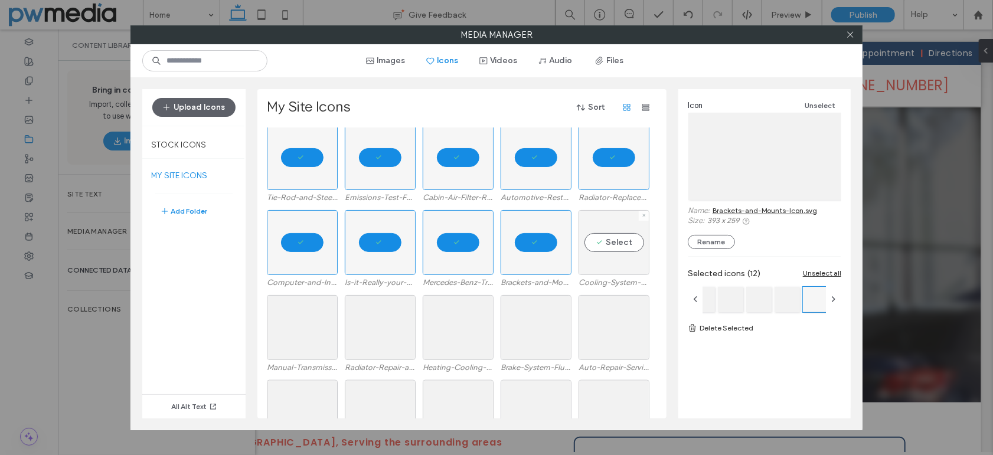
click at [608, 239] on div "Select" at bounding box center [614, 242] width 71 height 65
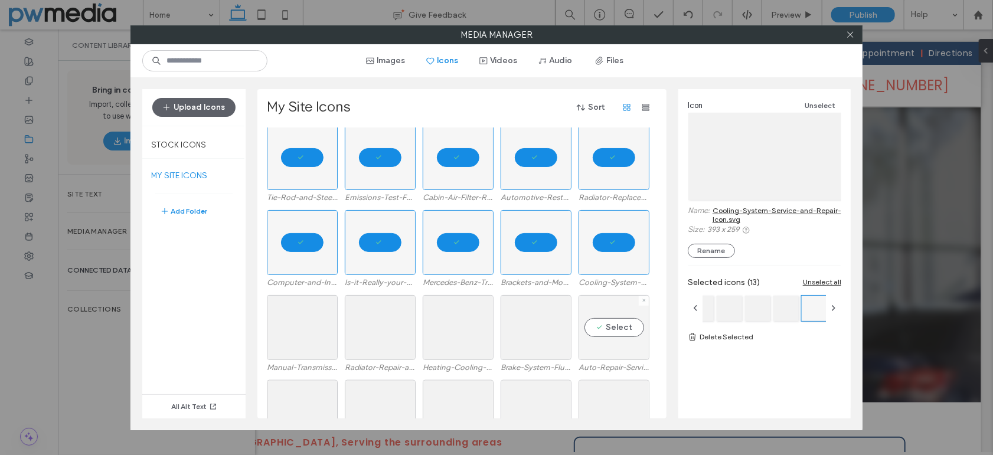
click at [616, 319] on div "Select" at bounding box center [614, 327] width 71 height 65
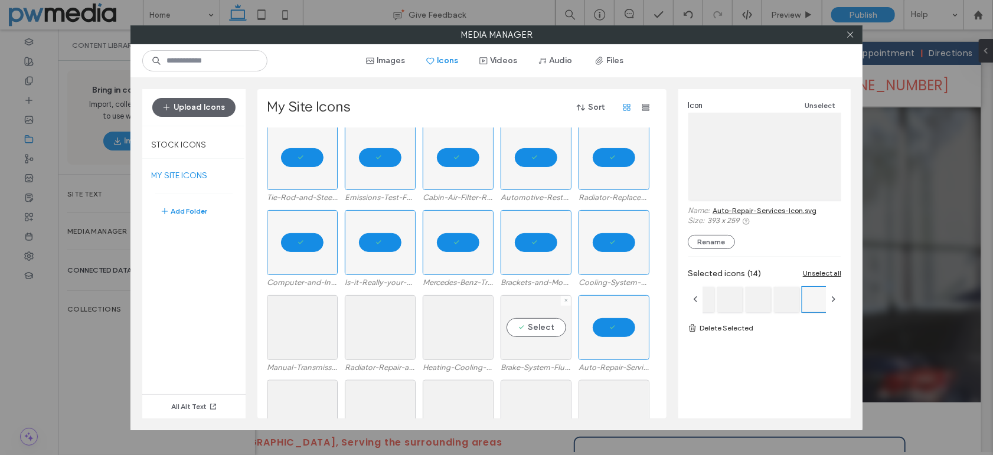
click at [538, 324] on div "Select" at bounding box center [536, 327] width 71 height 65
click at [449, 325] on div "Select" at bounding box center [458, 327] width 71 height 65
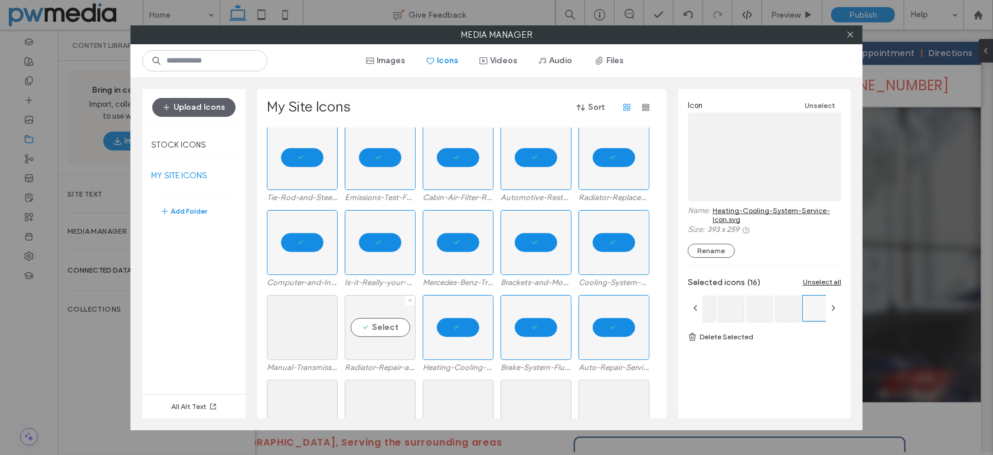
click at [387, 328] on div "Select" at bounding box center [380, 327] width 71 height 65
click at [294, 328] on div "Select" at bounding box center [302, 327] width 71 height 65
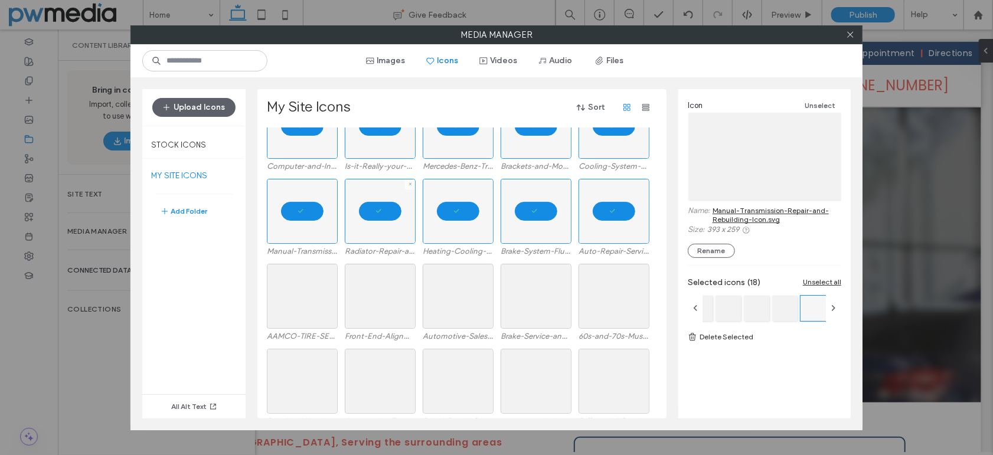
scroll to position [886, 0]
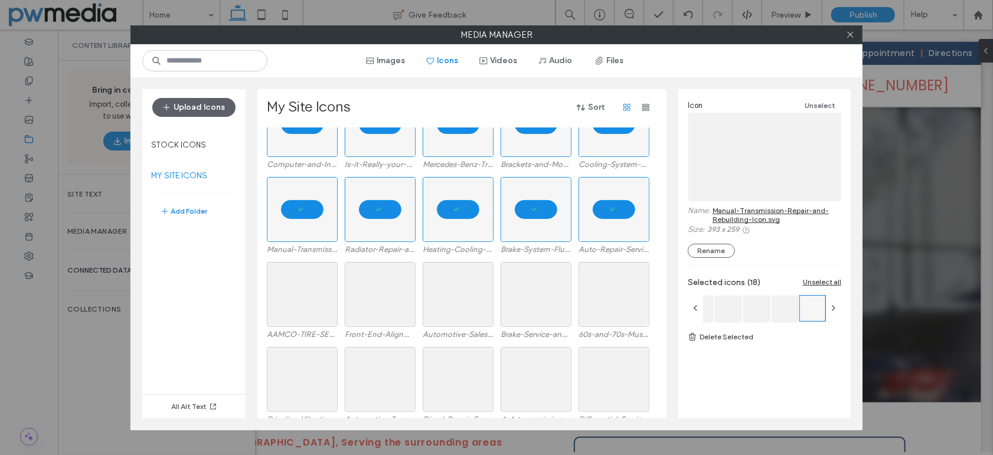
click at [733, 335] on link "Delete Selected" at bounding box center [765, 337] width 154 height 12
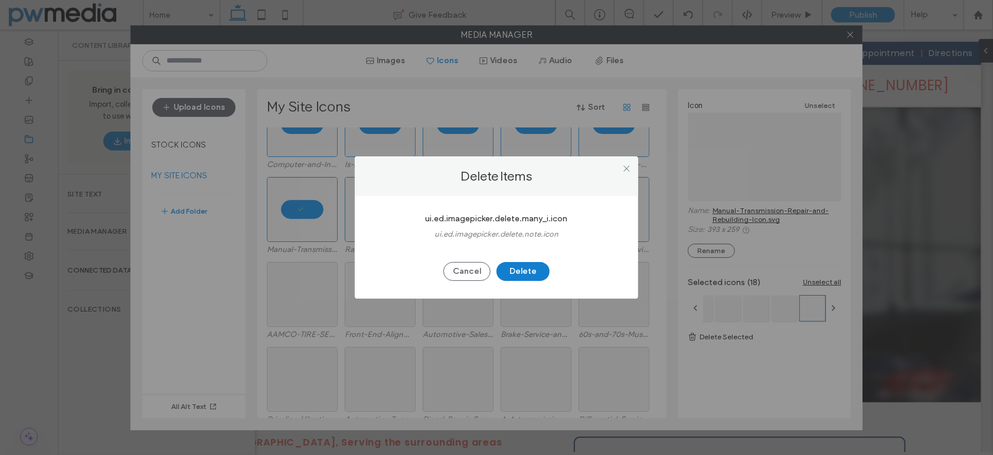
click at [537, 272] on button "Delete" at bounding box center [523, 271] width 53 height 19
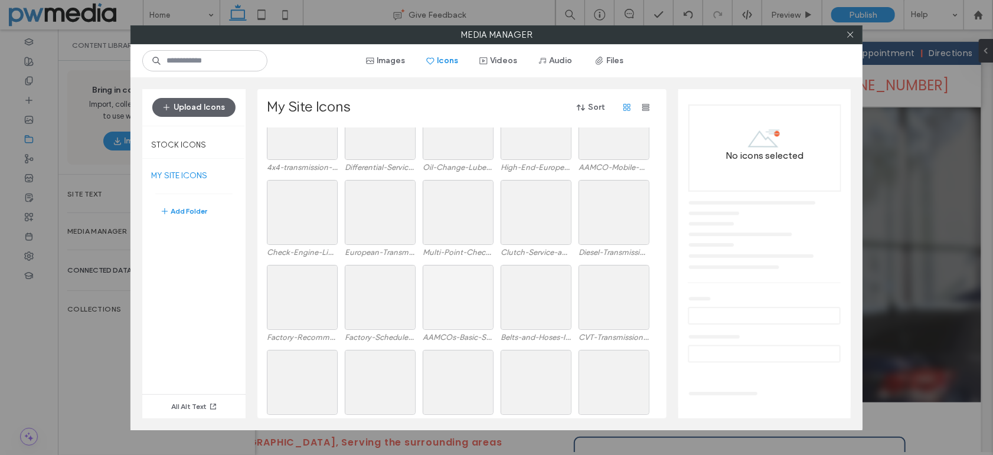
scroll to position [887, 0]
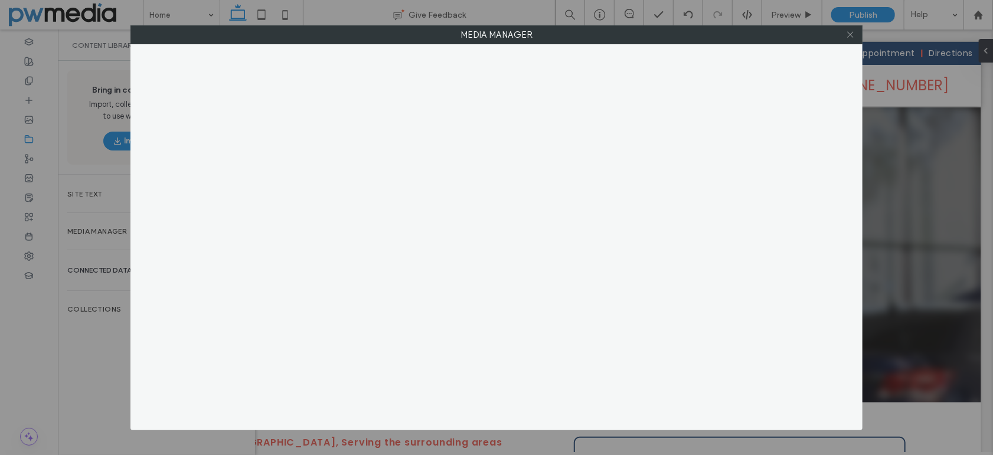
click at [853, 29] on span at bounding box center [850, 35] width 9 height 18
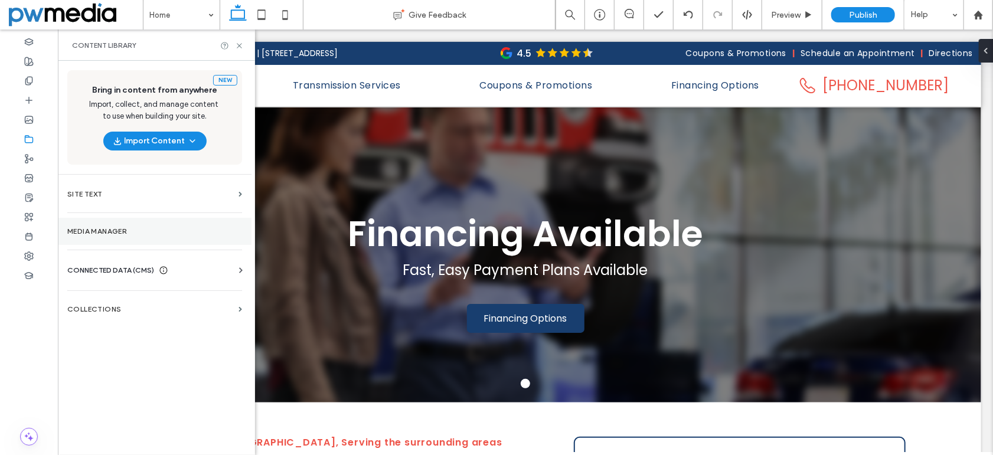
click at [104, 222] on section "Media Manager" at bounding box center [155, 231] width 194 height 27
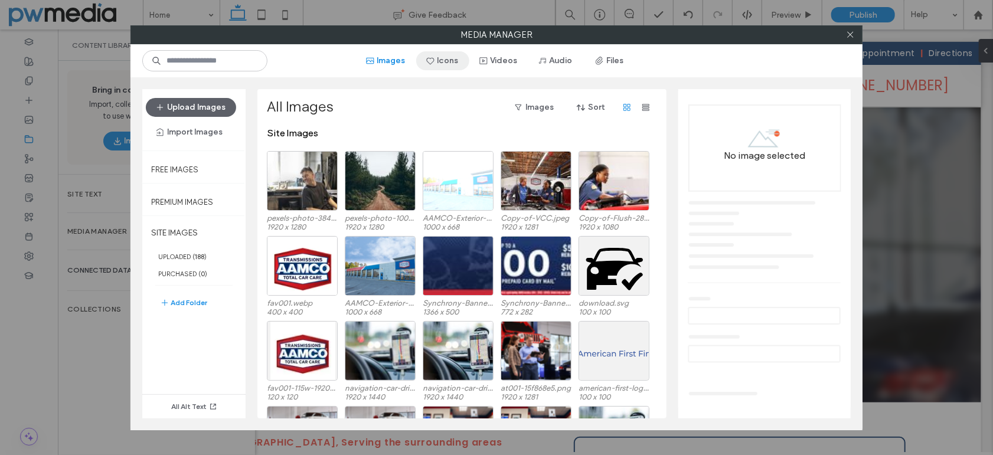
click at [453, 59] on button "Icons" at bounding box center [442, 60] width 53 height 19
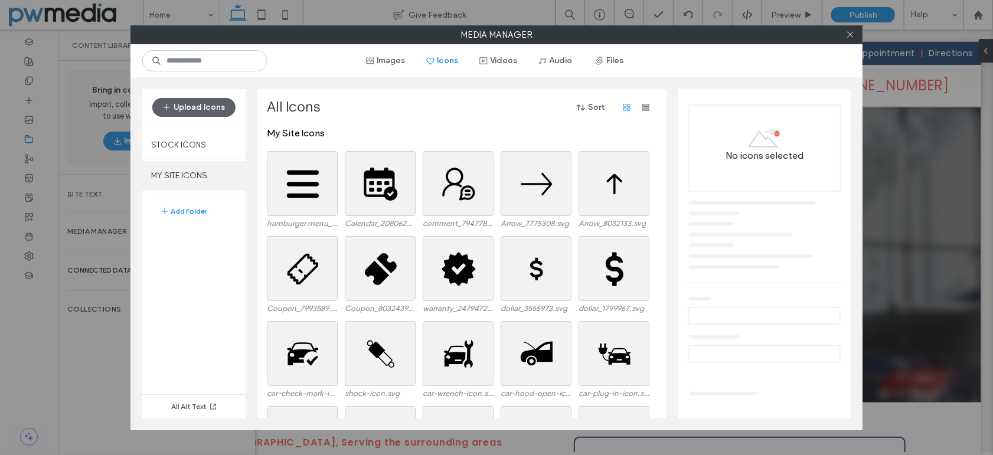
click at [190, 171] on label "MY SITE ICONS" at bounding box center [193, 176] width 103 height 30
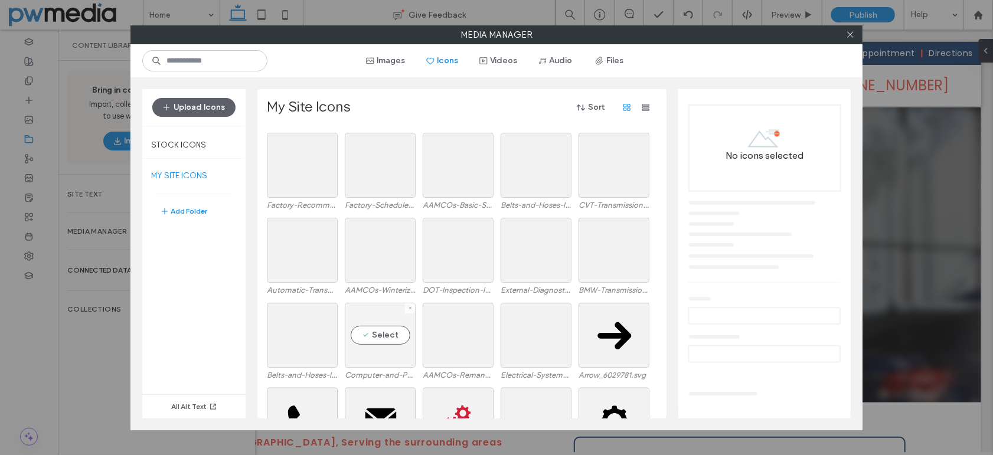
scroll to position [1133, 0]
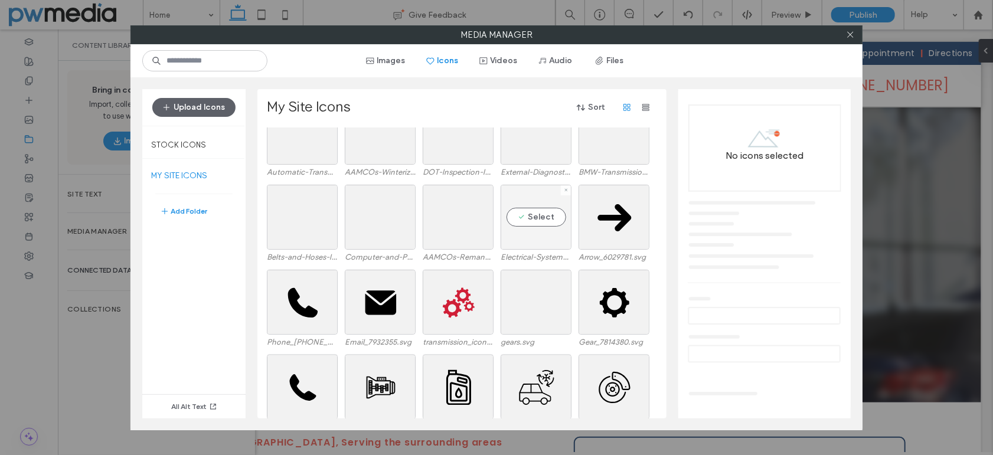
click at [569, 188] on div at bounding box center [566, 190] width 10 height 10
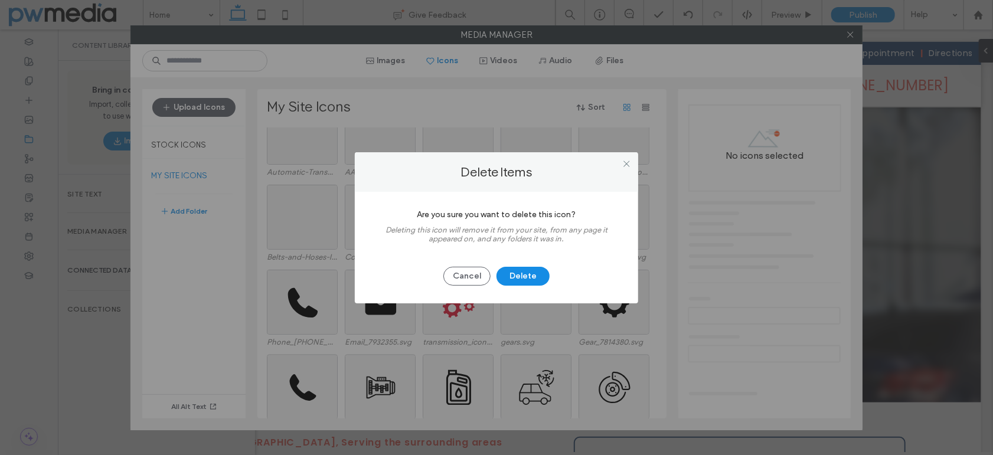
click at [569, 188] on div "Delete Items" at bounding box center [496, 172] width 283 height 40
click at [537, 273] on button "Delete" at bounding box center [523, 276] width 53 height 19
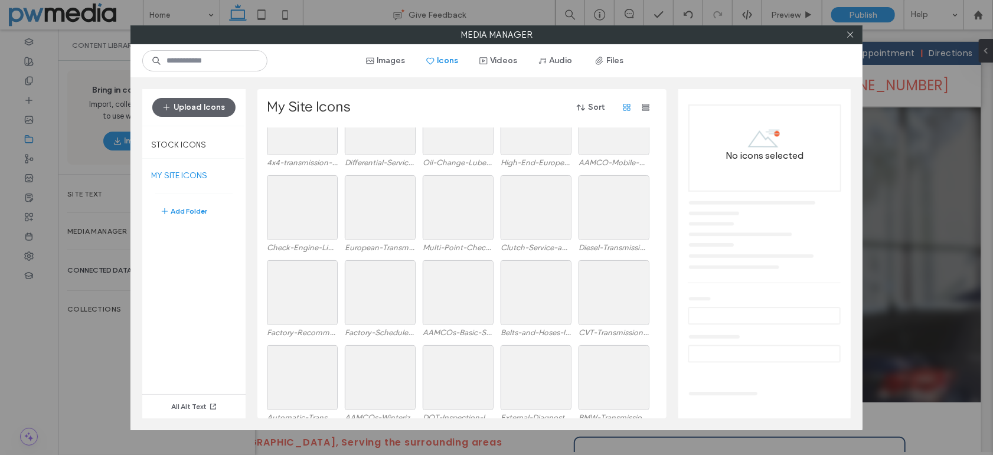
scroll to position [710, 0]
click at [295, 216] on div "Select" at bounding box center [302, 214] width 71 height 65
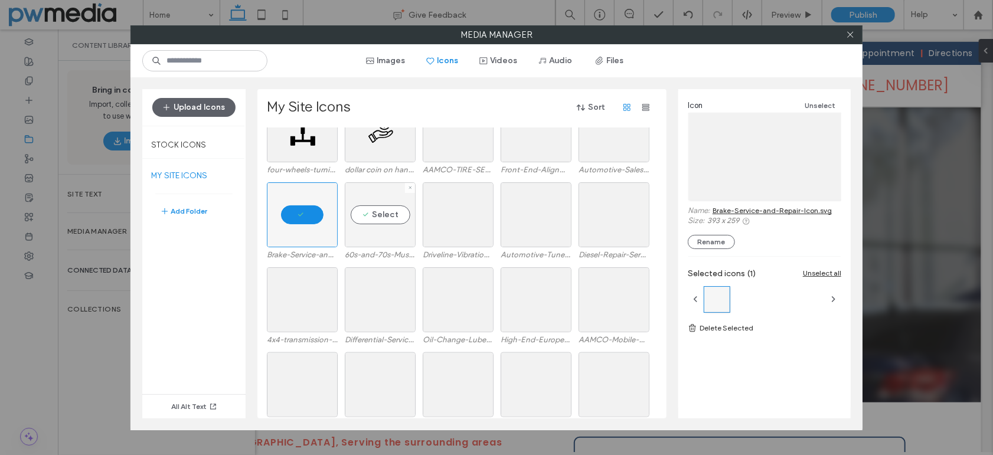
click at [371, 213] on div "Select" at bounding box center [380, 214] width 71 height 65
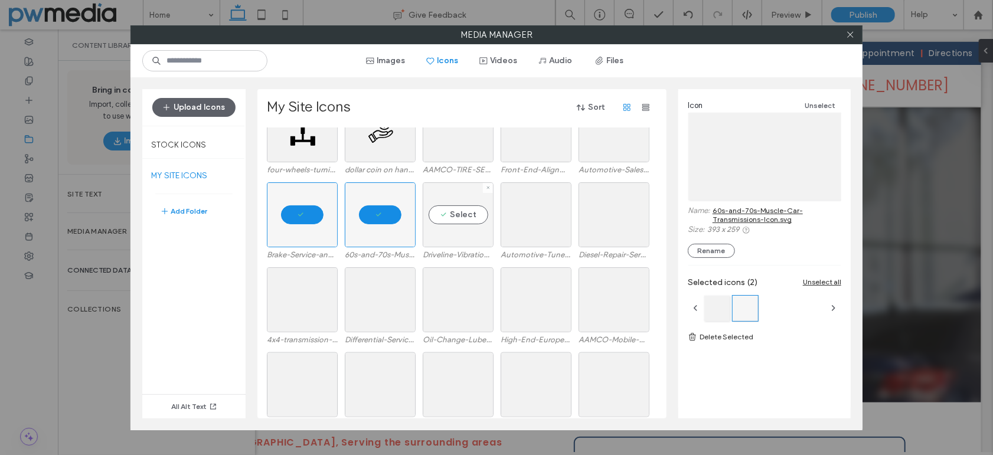
click at [464, 210] on div "Select" at bounding box center [458, 214] width 71 height 65
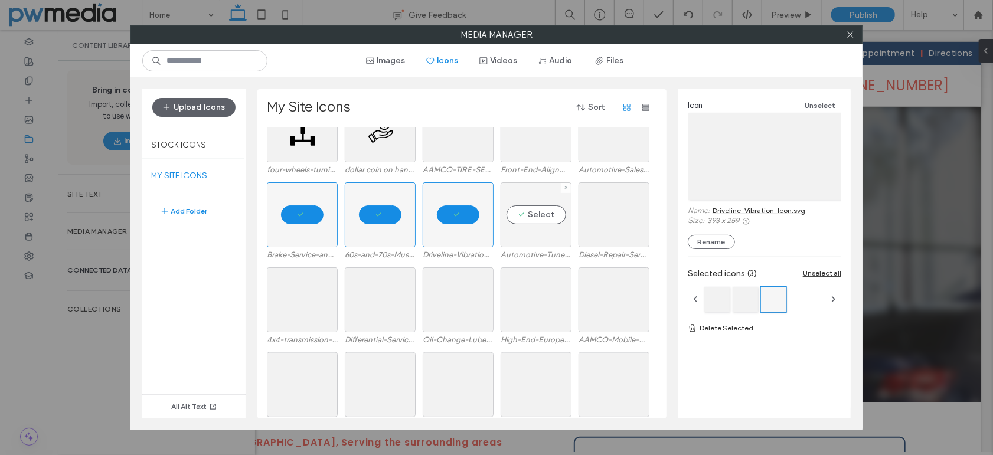
click at [524, 211] on div "Select" at bounding box center [536, 214] width 71 height 65
click at [604, 213] on div "Select" at bounding box center [614, 214] width 71 height 65
click at [713, 328] on link "Delete Selected" at bounding box center [765, 328] width 154 height 12
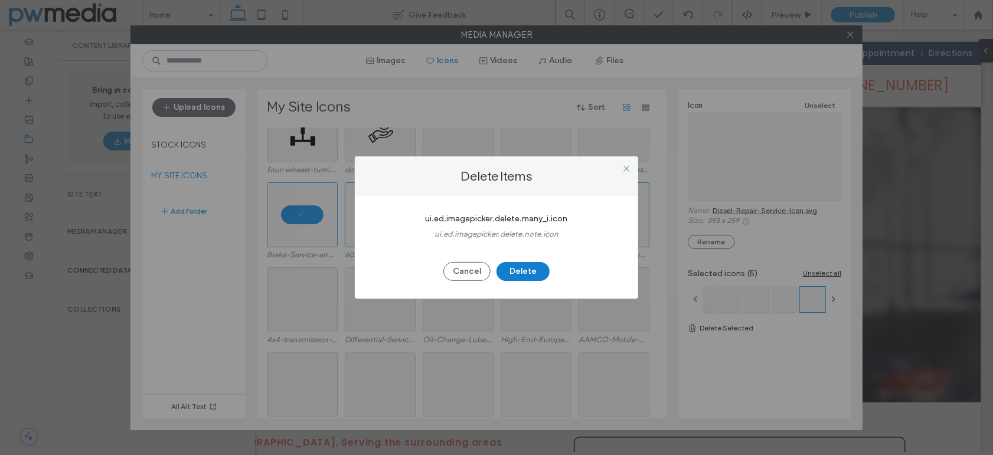
click at [521, 267] on button "Delete" at bounding box center [523, 271] width 53 height 19
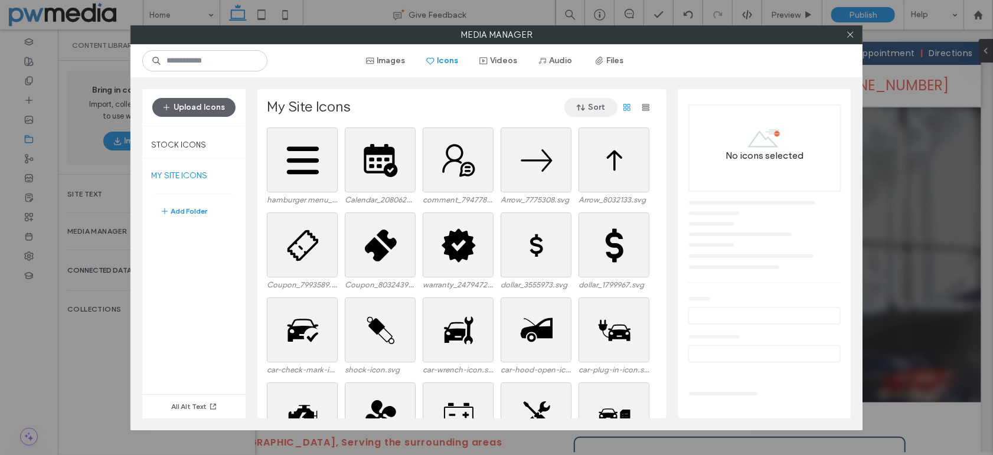
click at [584, 106] on icon "button" at bounding box center [580, 107] width 9 height 9
click at [496, 100] on div "My Site Icons Sort" at bounding box center [461, 107] width 389 height 19
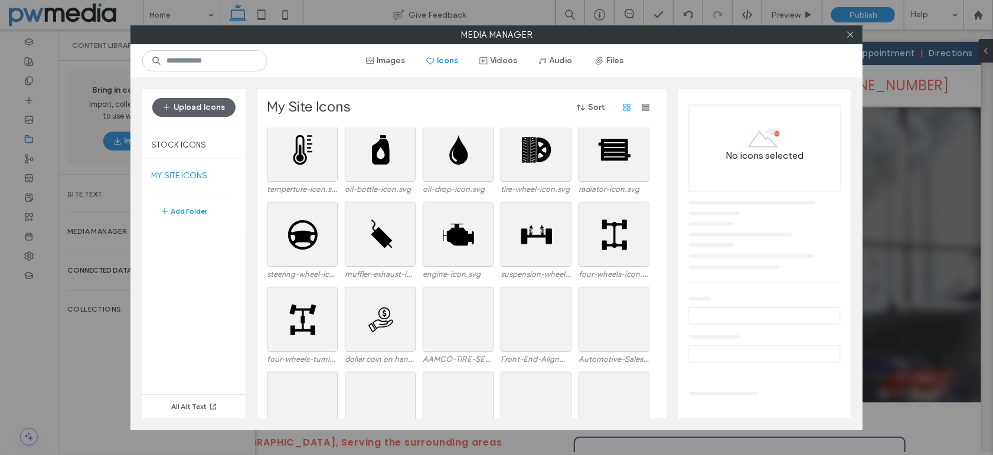
scroll to position [651, 0]
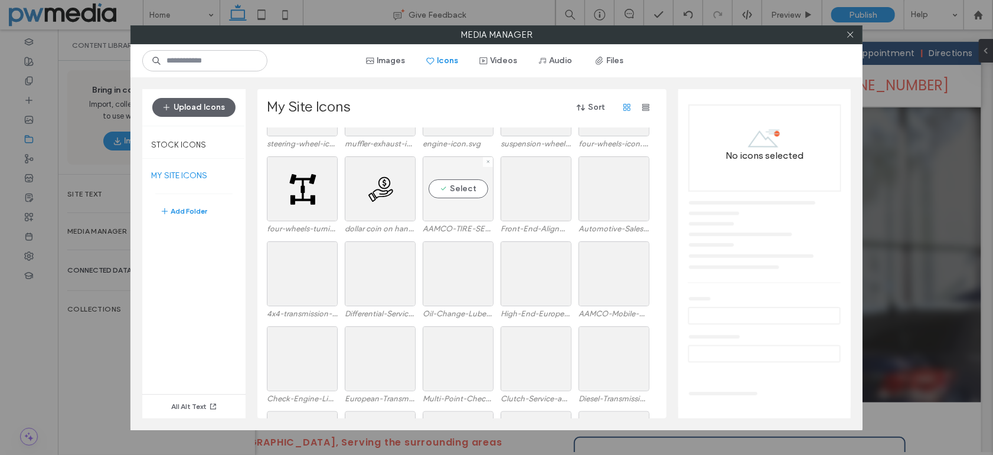
click at [461, 191] on div "Select" at bounding box center [458, 188] width 71 height 65
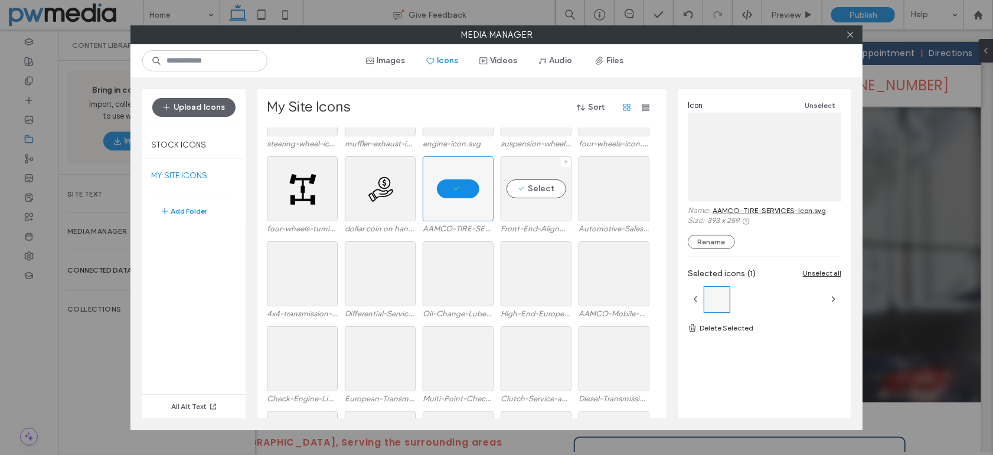
click at [540, 186] on div "Select" at bounding box center [536, 188] width 71 height 65
click at [611, 184] on div "Select" at bounding box center [614, 188] width 71 height 65
click at [629, 276] on div "Select" at bounding box center [614, 273] width 71 height 65
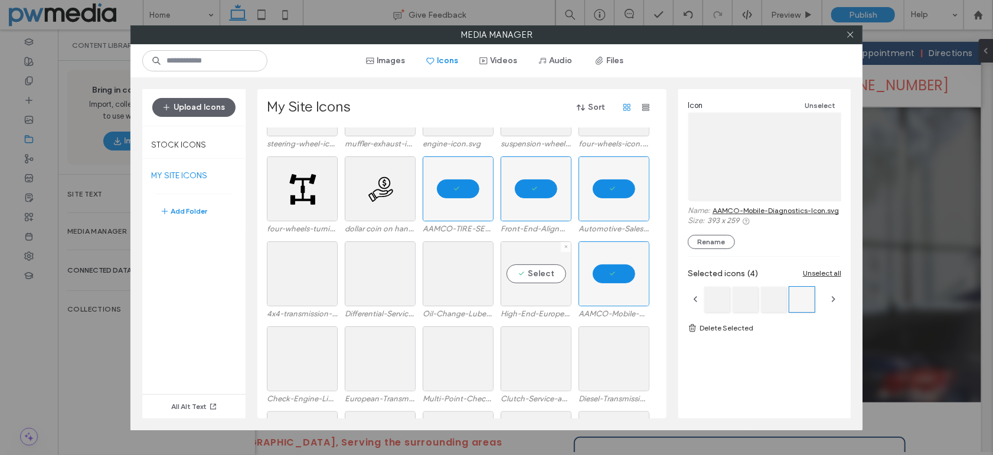
click at [538, 275] on div "Select" at bounding box center [536, 273] width 71 height 65
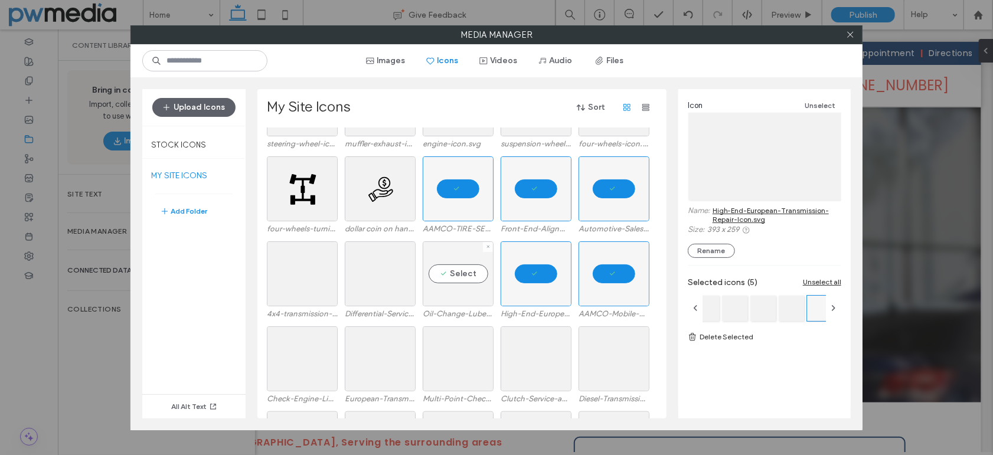
click at [429, 267] on div "Select" at bounding box center [458, 273] width 71 height 65
click at [394, 268] on div "Select" at bounding box center [380, 273] width 71 height 65
click at [283, 269] on div "Select" at bounding box center [302, 273] width 71 height 65
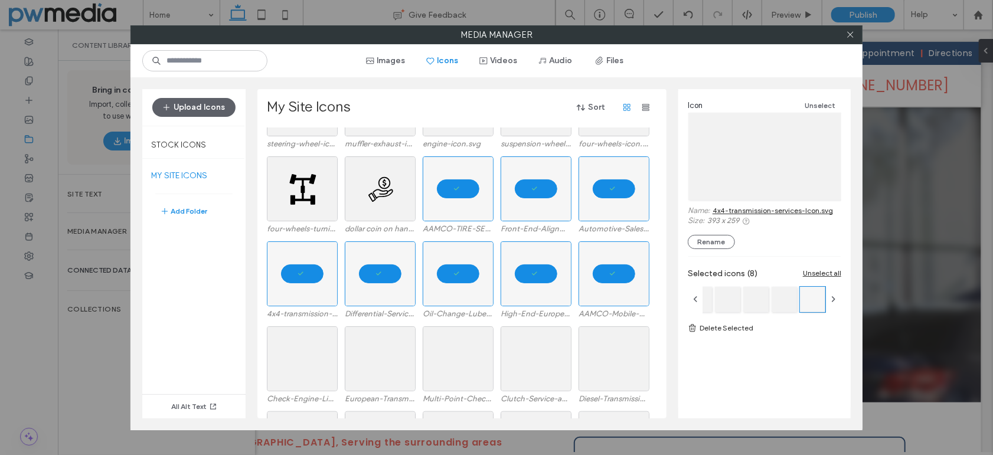
click at [728, 330] on link "Delete Selected" at bounding box center [765, 328] width 154 height 12
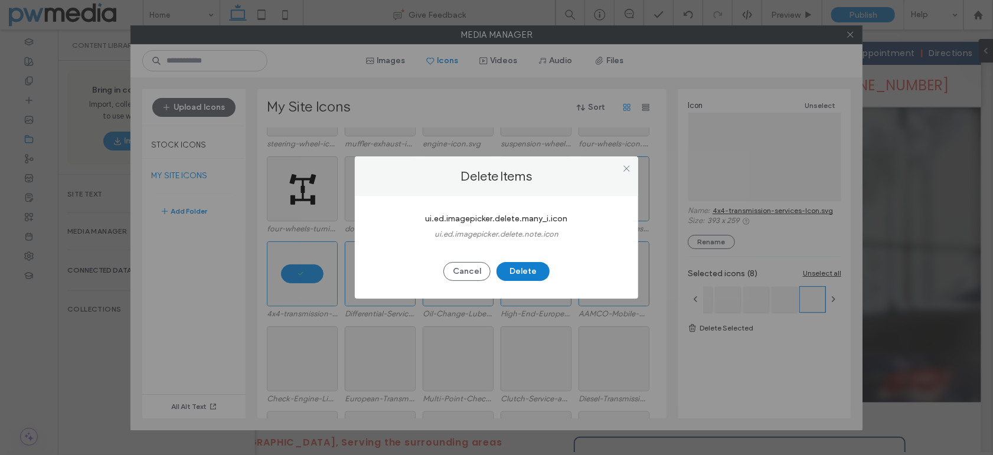
click at [514, 269] on button "Delete" at bounding box center [523, 271] width 53 height 19
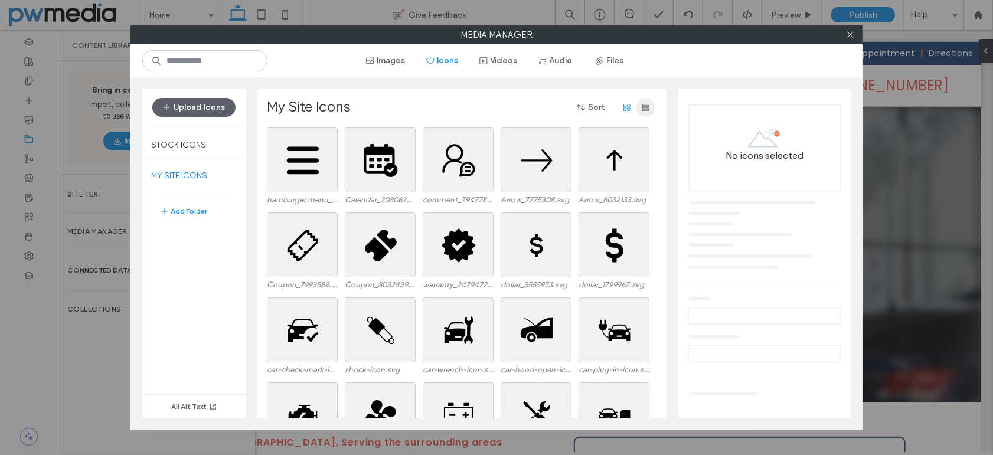
click at [642, 106] on icon "button" at bounding box center [645, 107] width 9 height 9
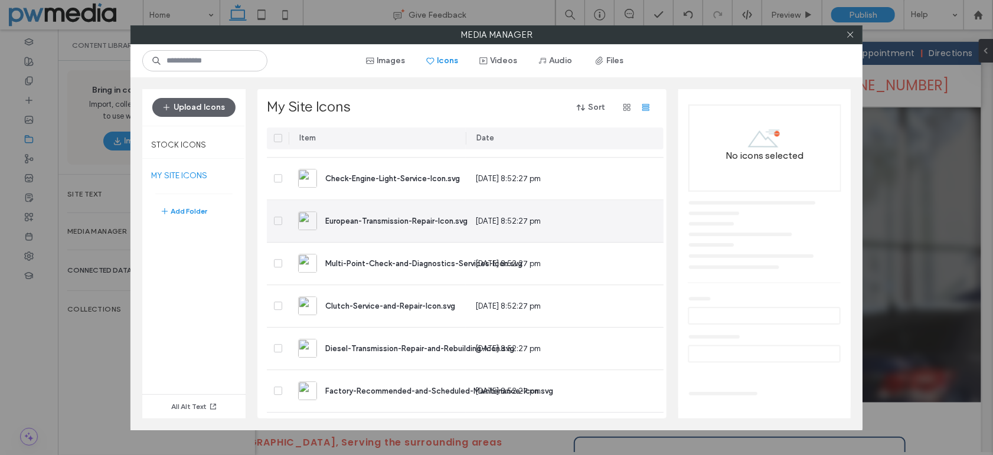
scroll to position [1600, 0]
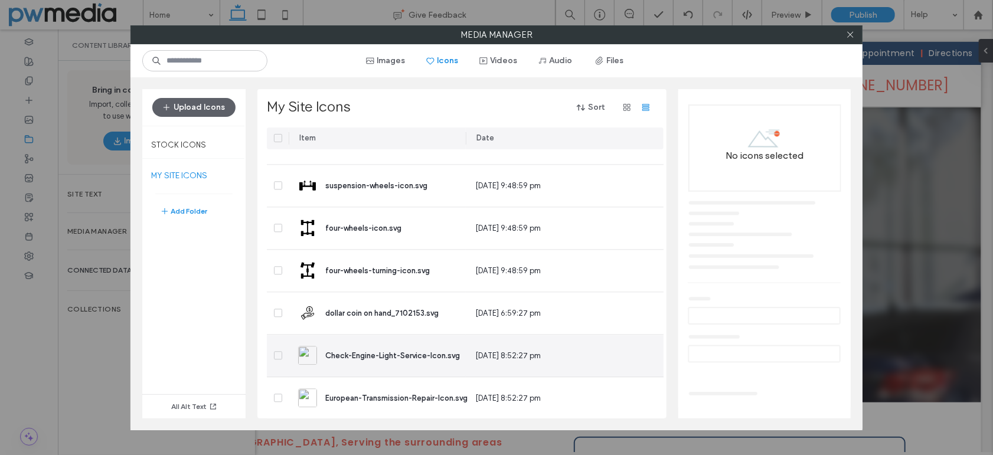
click at [274, 355] on span at bounding box center [278, 355] width 8 height 8
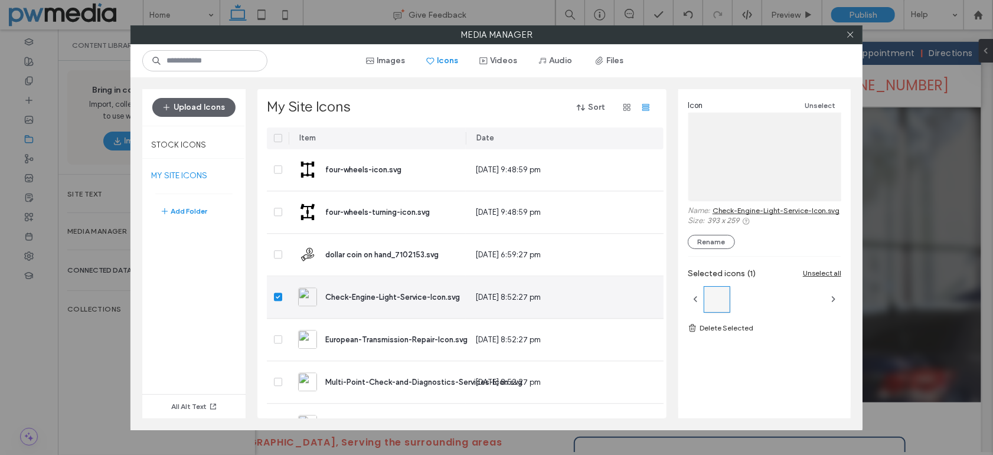
scroll to position [1718, 0]
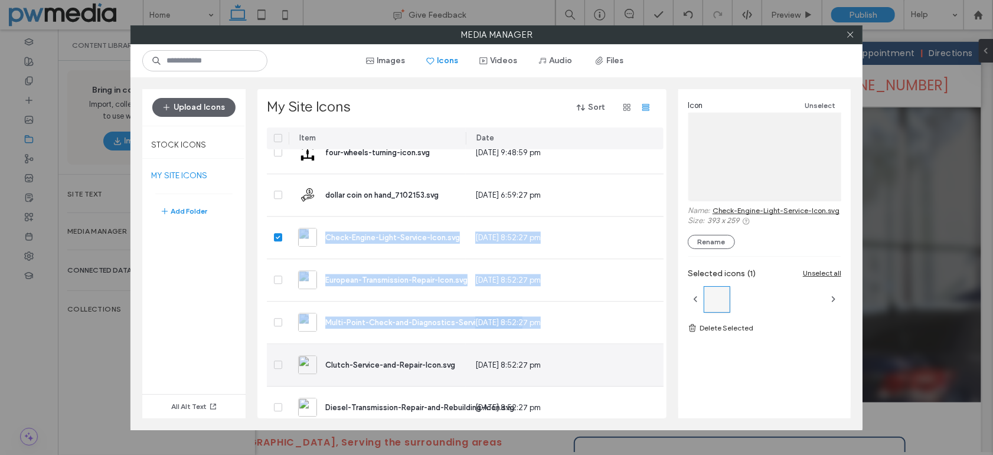
click at [278, 364] on icon at bounding box center [278, 365] width 5 height 4
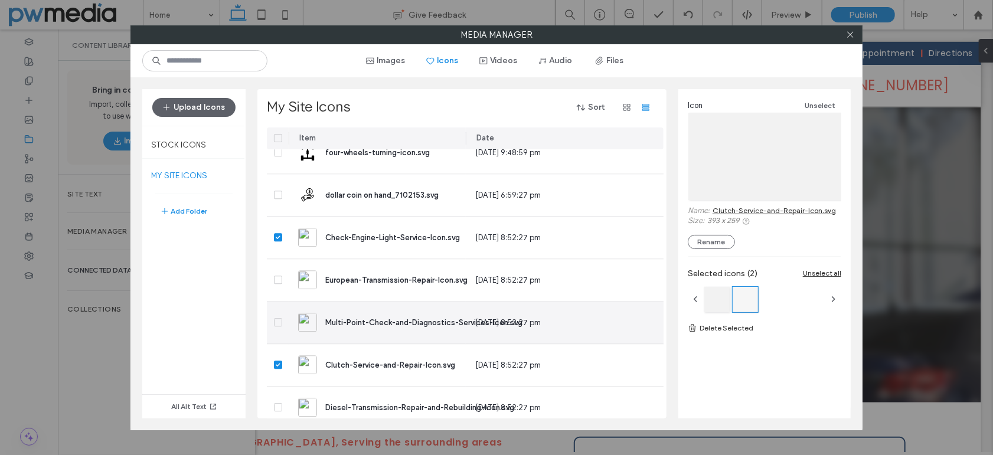
click at [275, 319] on span at bounding box center [278, 322] width 8 height 8
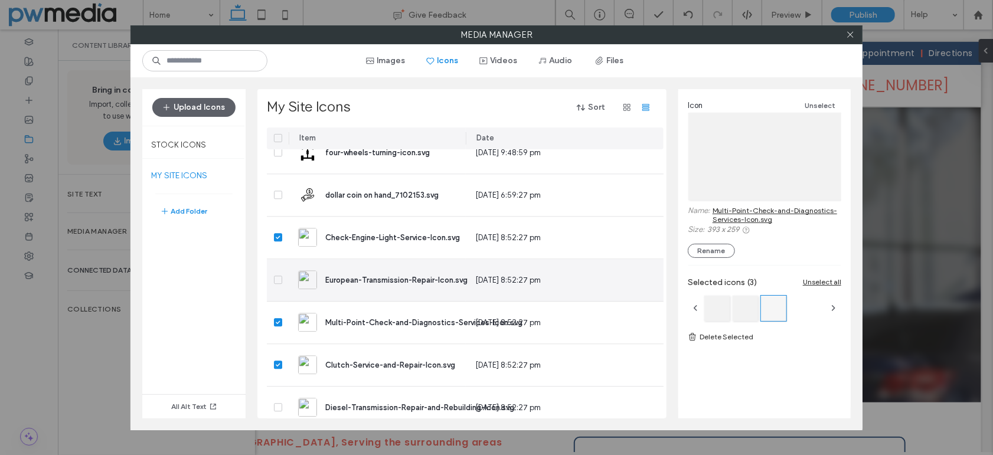
click at [282, 281] on span at bounding box center [278, 280] width 8 height 8
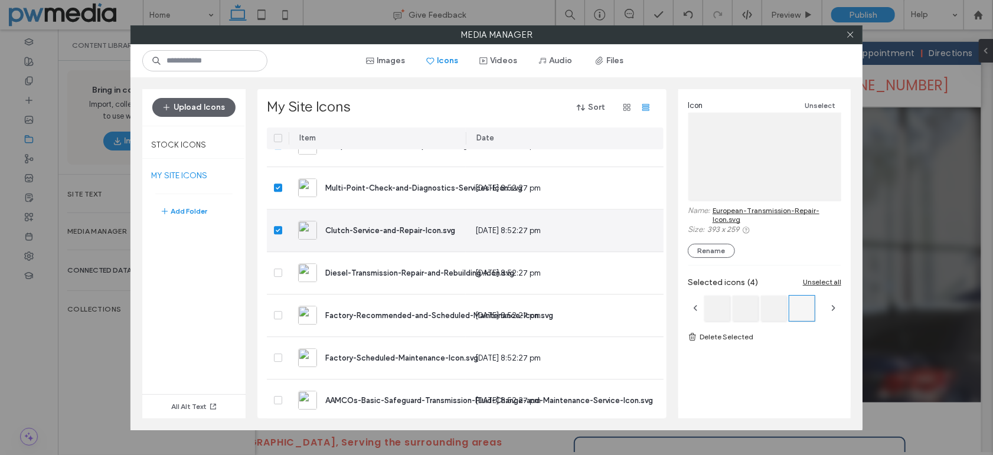
scroll to position [1895, 0]
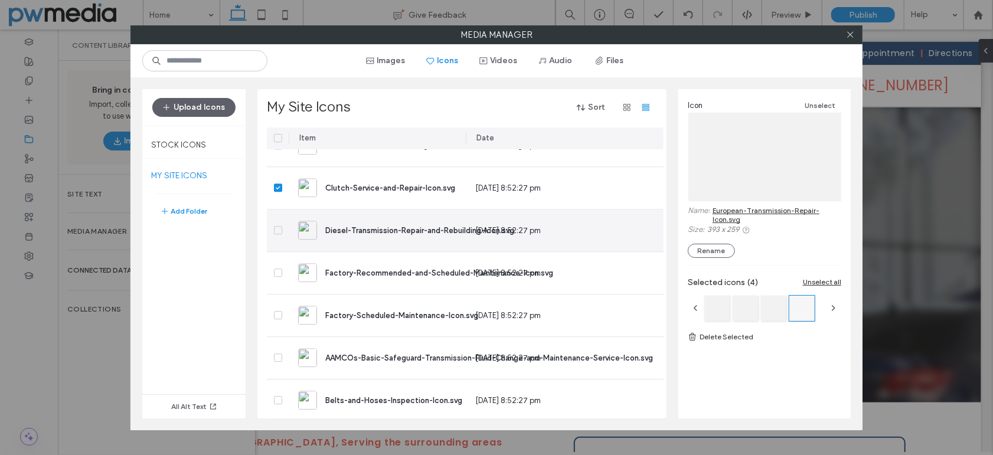
click at [279, 229] on icon at bounding box center [278, 231] width 4 height 4
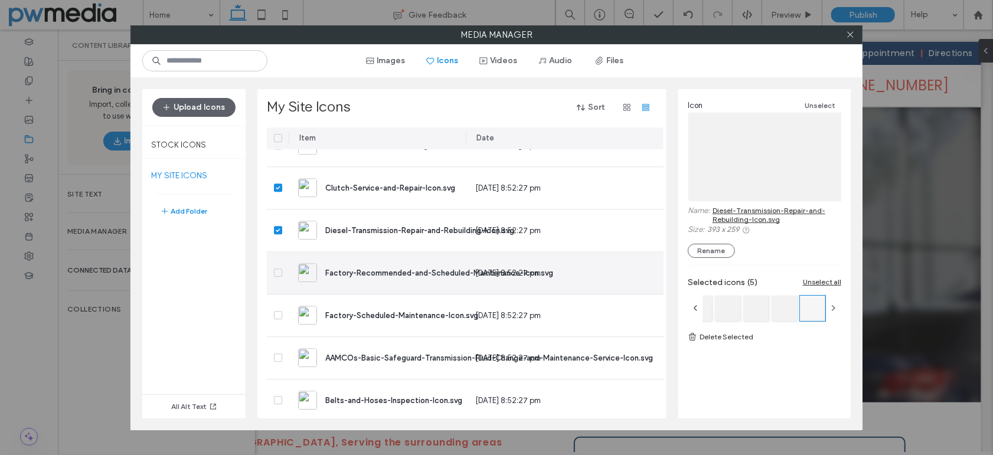
click at [276, 271] on icon at bounding box center [278, 273] width 5 height 4
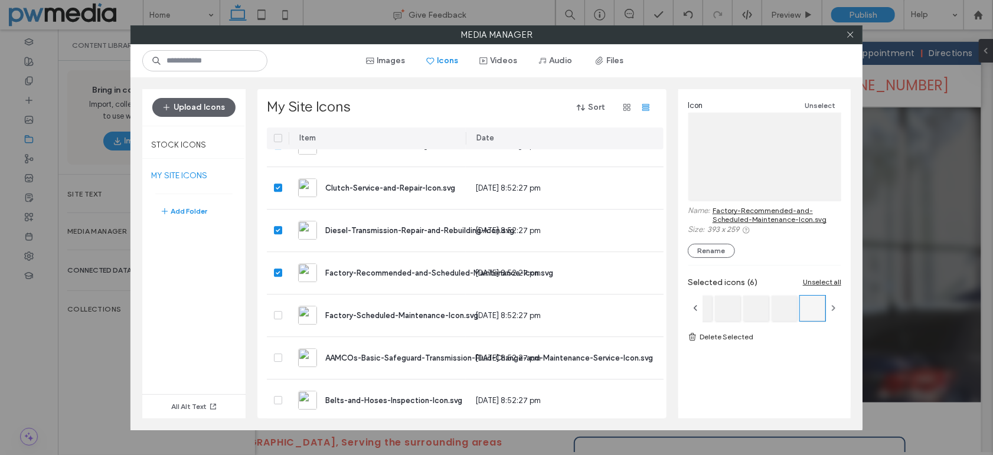
click at [739, 335] on link "Delete Selected" at bounding box center [765, 337] width 154 height 12
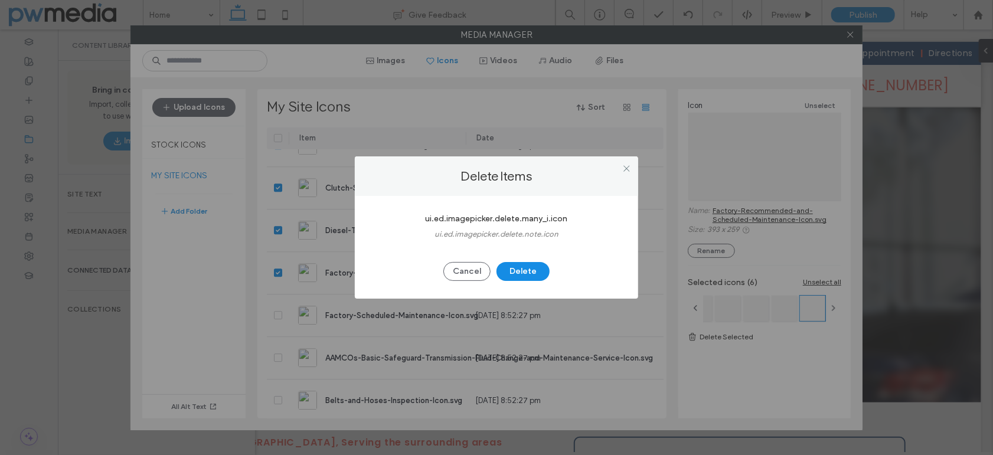
click at [515, 267] on button "Delete" at bounding box center [523, 271] width 53 height 19
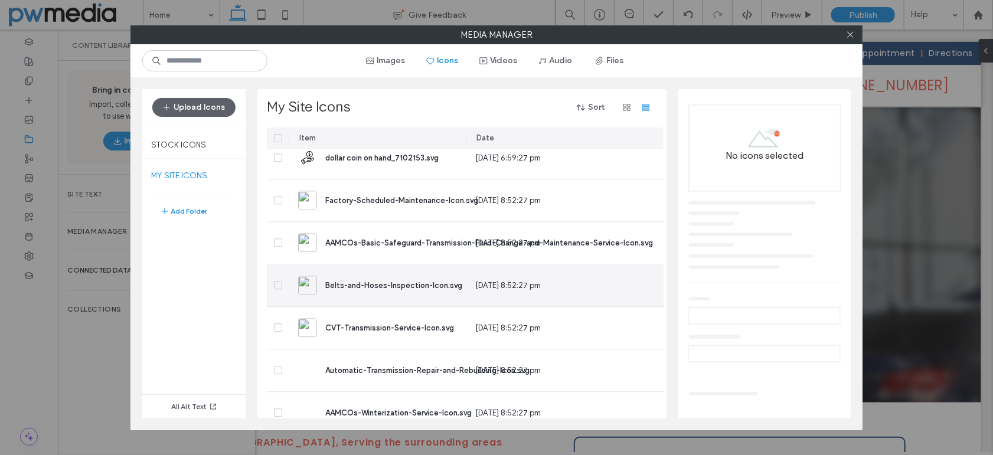
scroll to position [1718, 0]
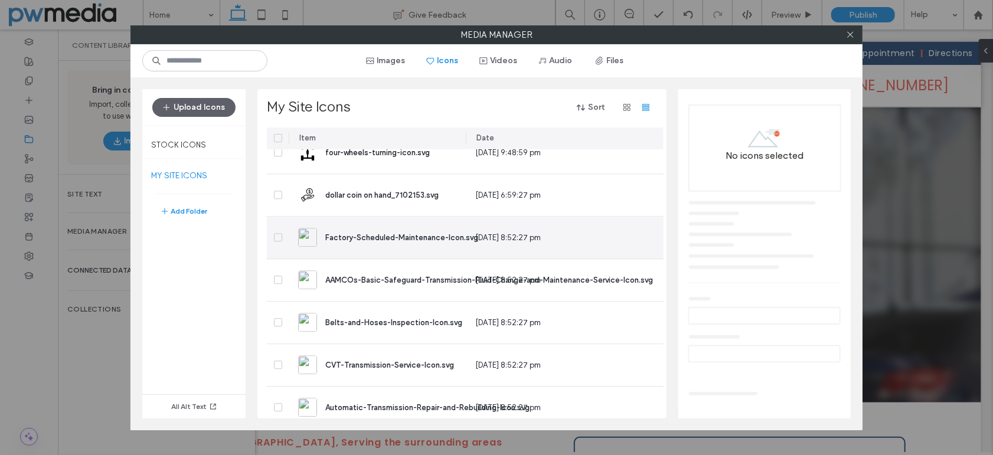
click at [276, 237] on icon at bounding box center [278, 238] width 4 height 4
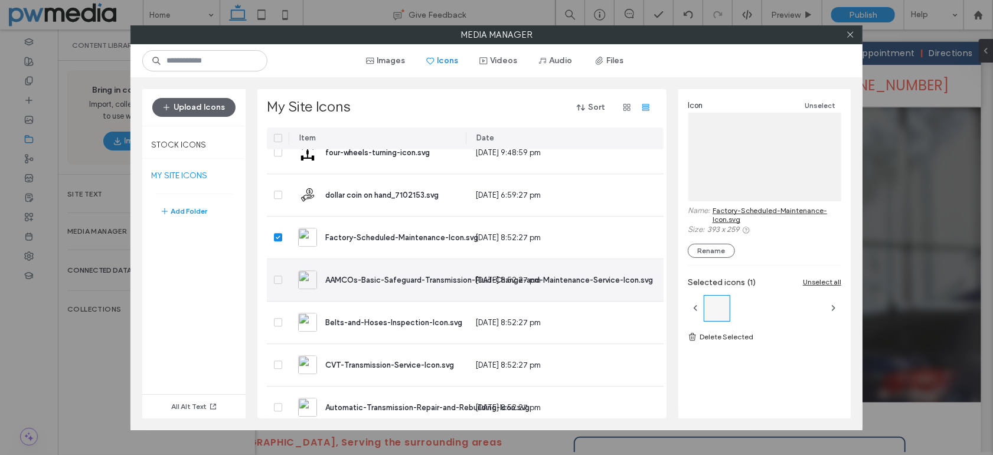
click at [278, 279] on icon at bounding box center [278, 280] width 5 height 4
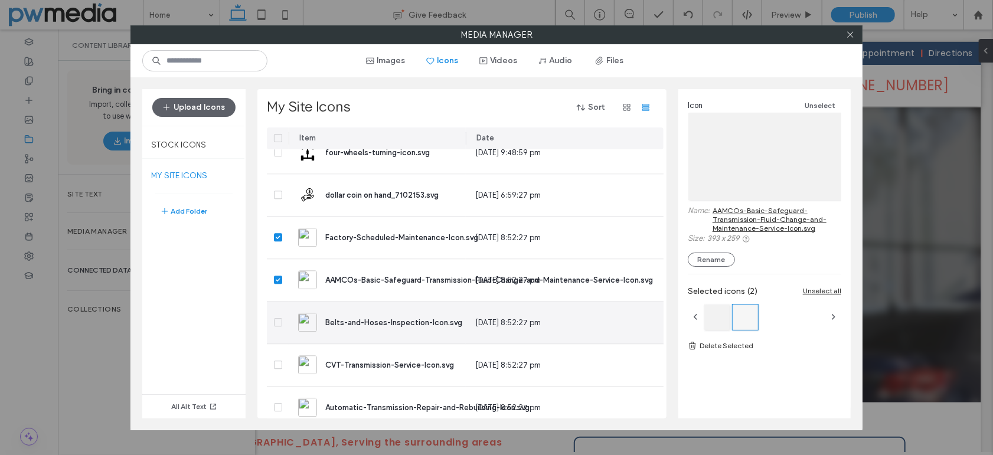
click at [279, 322] on icon at bounding box center [278, 323] width 5 height 4
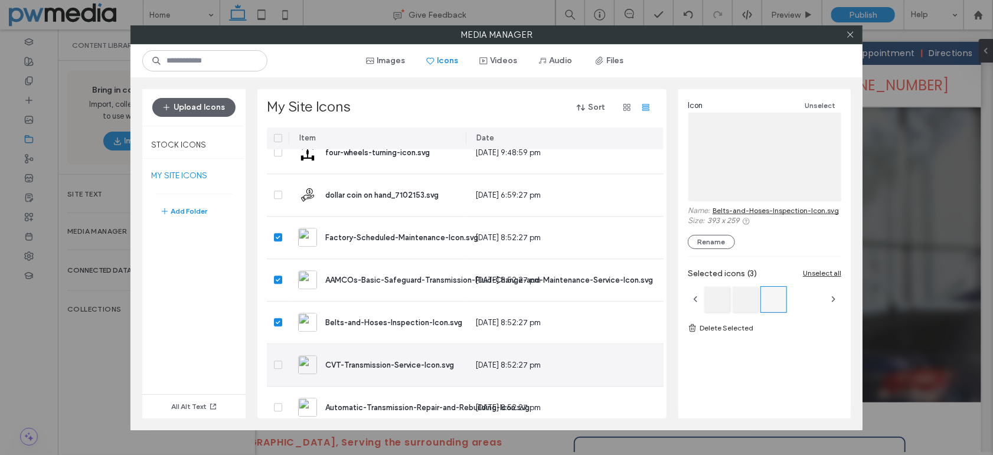
click at [278, 368] on span at bounding box center [278, 365] width 8 height 8
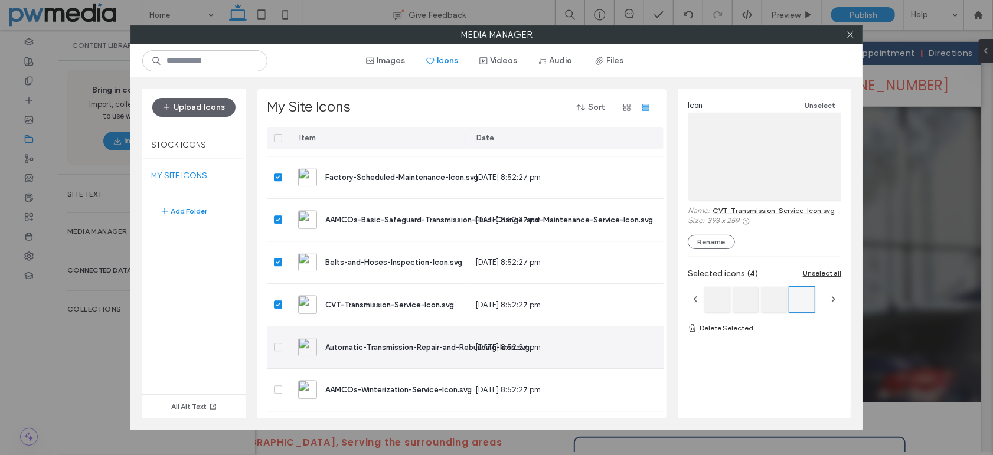
scroll to position [1836, 0]
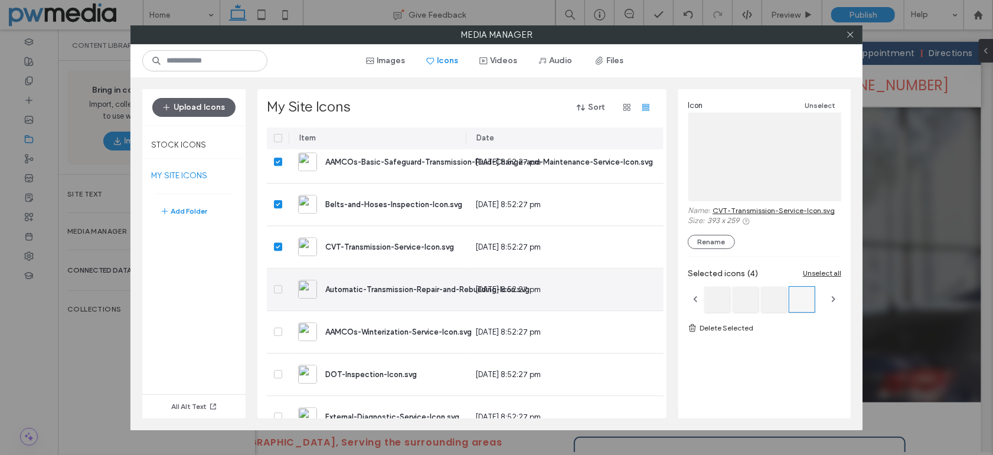
click at [276, 290] on icon at bounding box center [278, 290] width 5 height 4
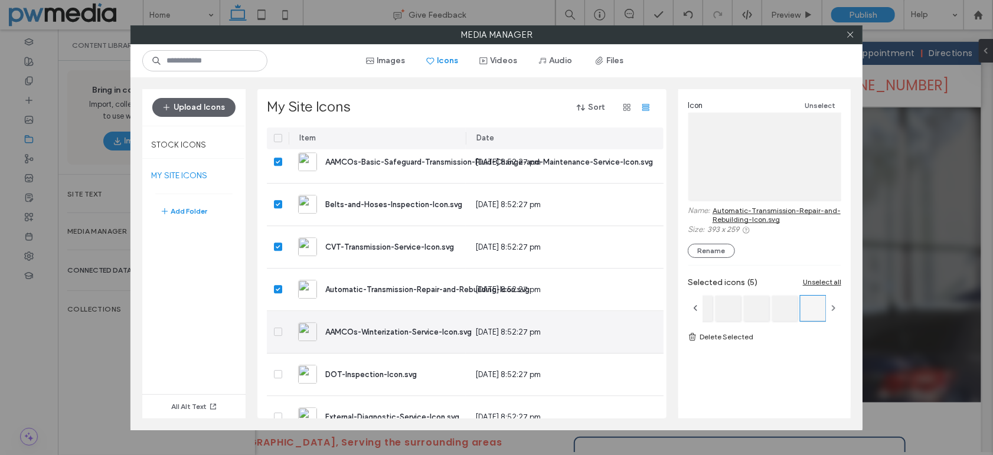
click at [278, 333] on span at bounding box center [278, 332] width 8 height 8
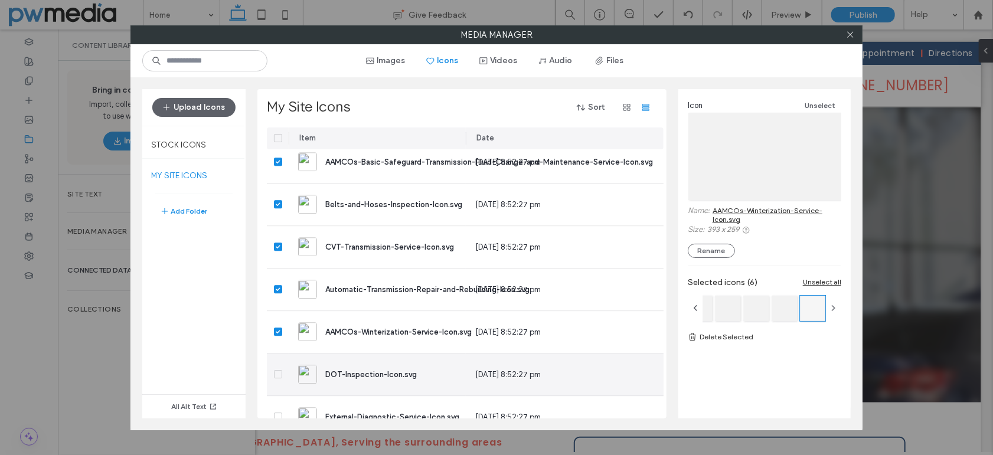
click at [276, 373] on icon at bounding box center [278, 375] width 5 height 4
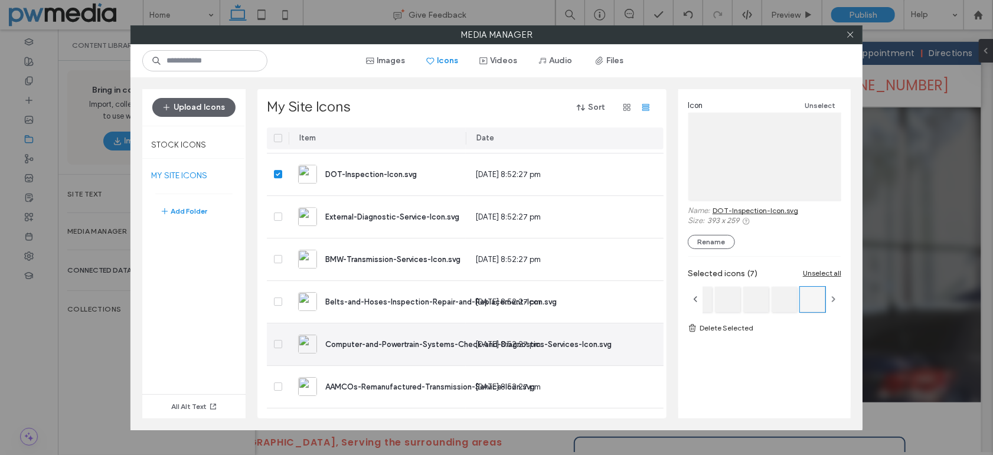
scroll to position [2013, 0]
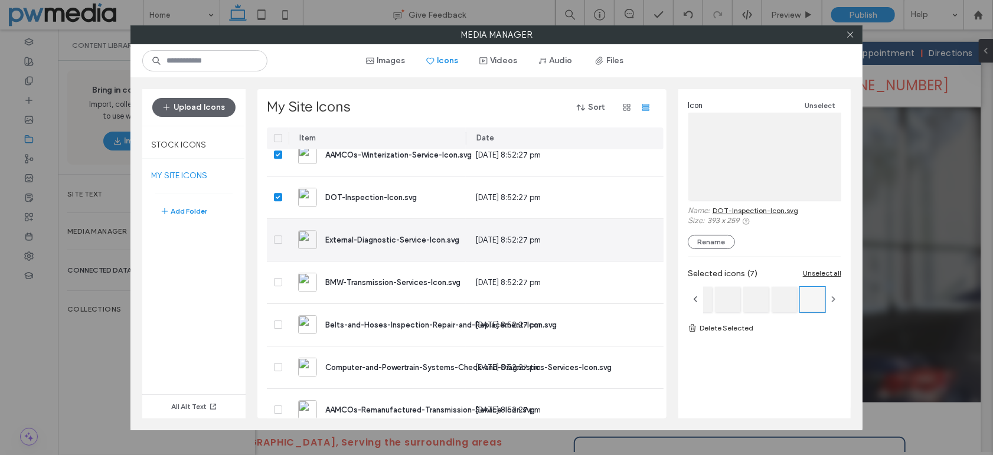
click at [274, 243] on label at bounding box center [278, 240] width 8 height 8
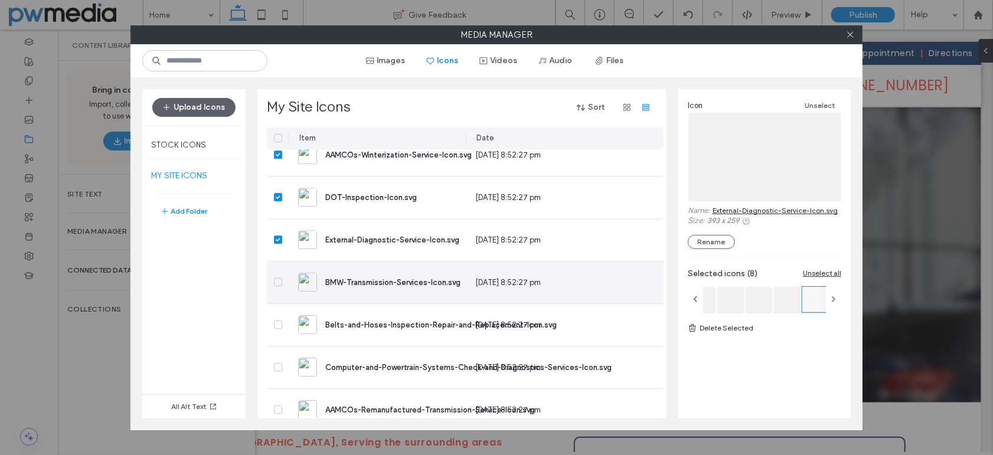
click at [279, 290] on div at bounding box center [278, 283] width 22 height 42
click at [279, 284] on span at bounding box center [278, 282] width 8 height 8
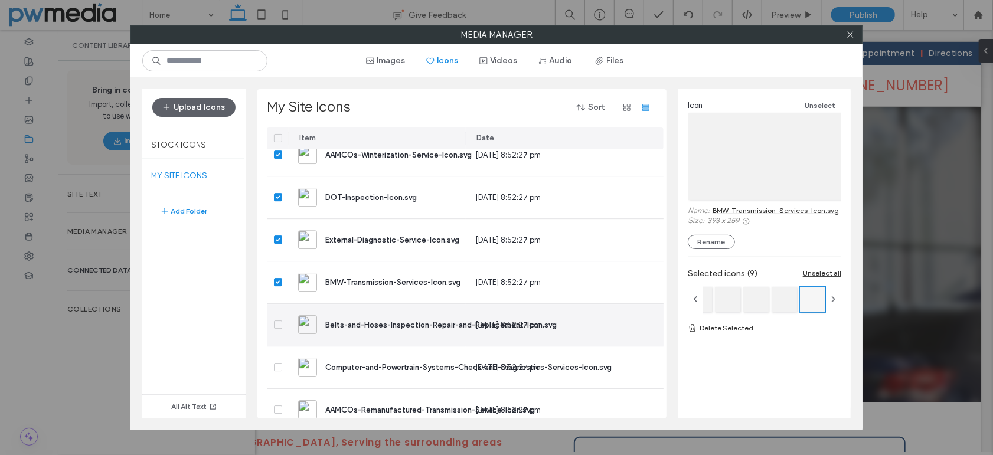
click at [279, 325] on icon at bounding box center [278, 325] width 5 height 4
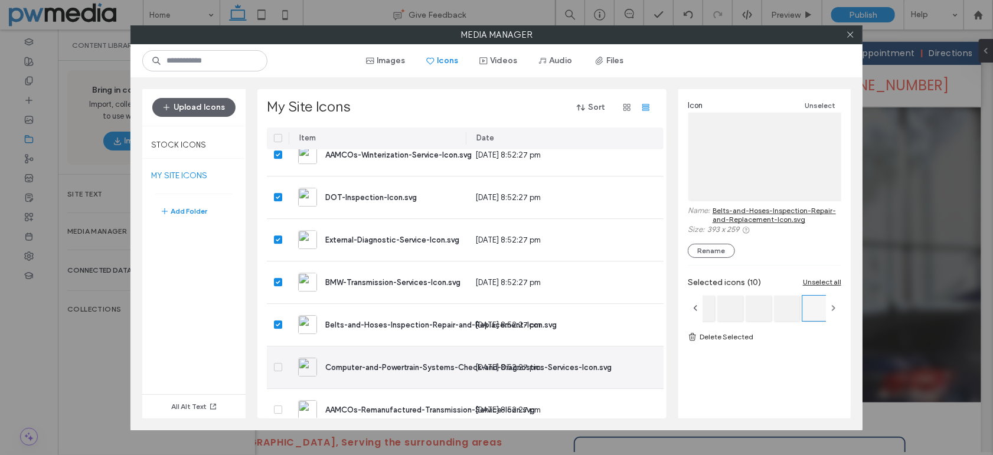
click at [279, 365] on icon at bounding box center [278, 367] width 5 height 4
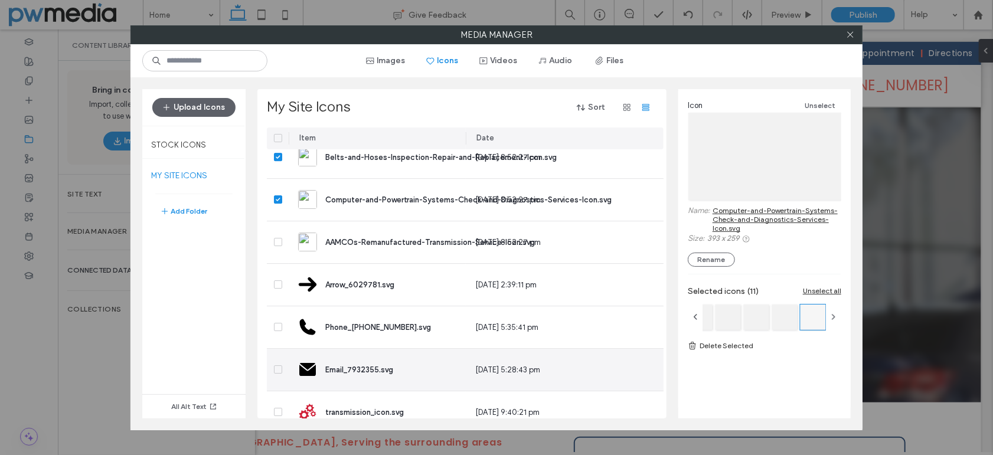
scroll to position [2191, 0]
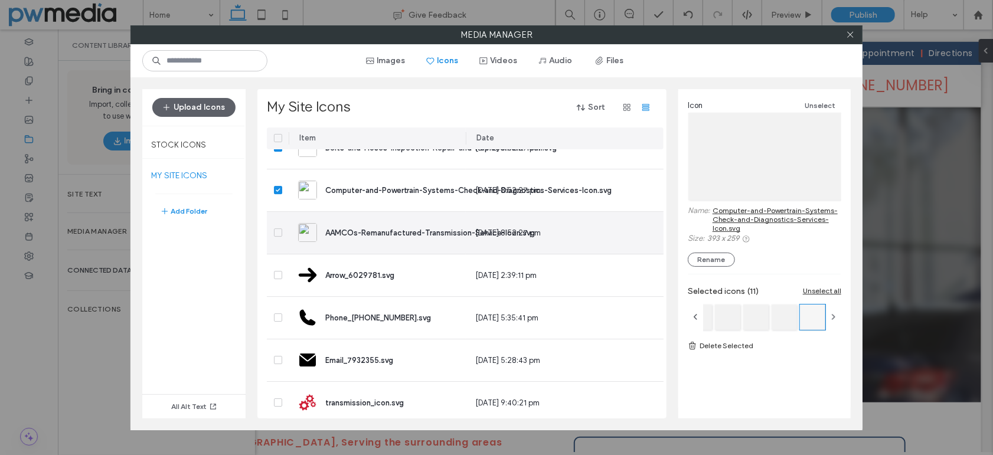
click at [276, 229] on span at bounding box center [278, 233] width 8 height 8
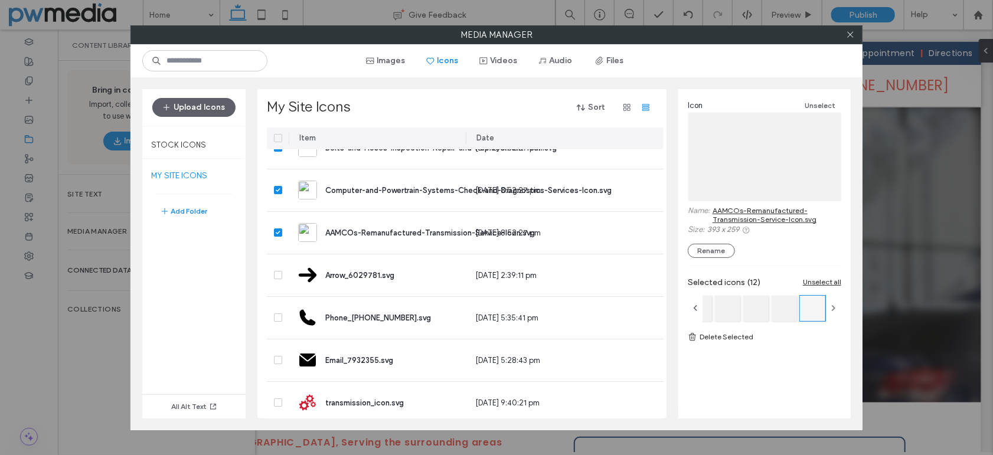
click at [730, 337] on link "Delete Selected" at bounding box center [765, 337] width 154 height 12
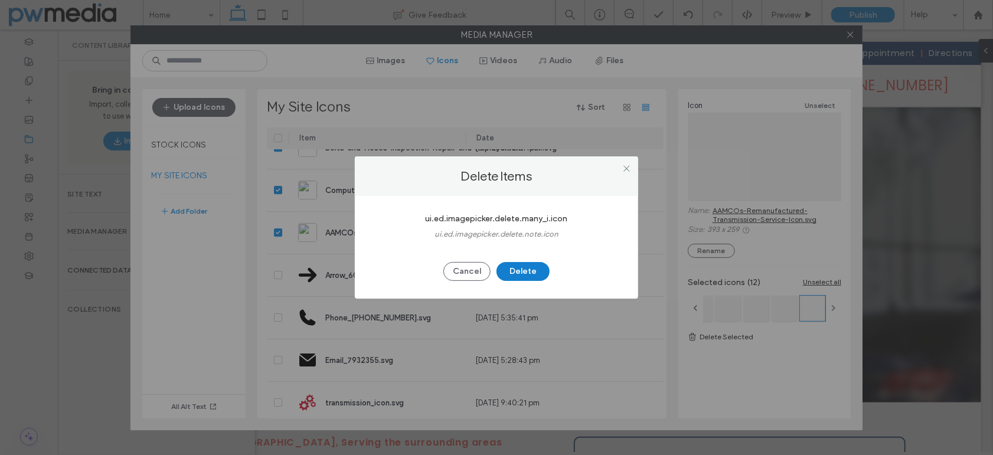
click at [507, 265] on button "Delete" at bounding box center [523, 271] width 53 height 19
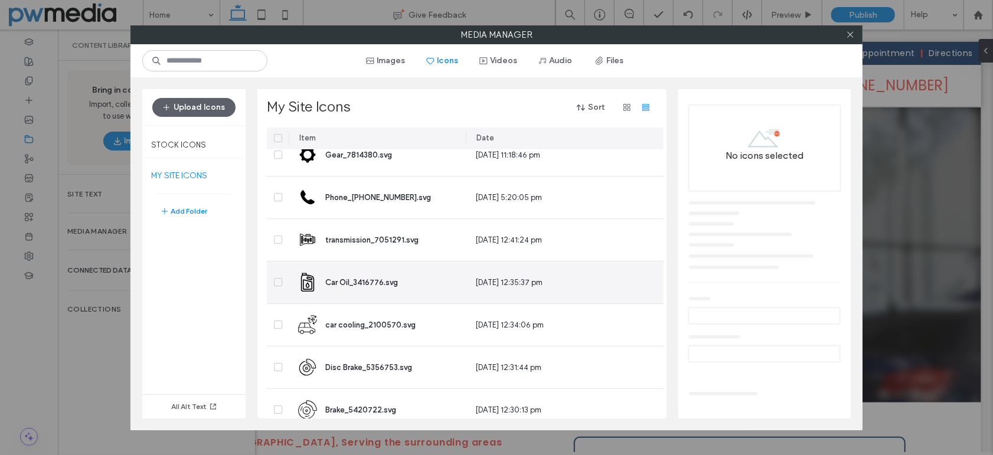
scroll to position [1836, 0]
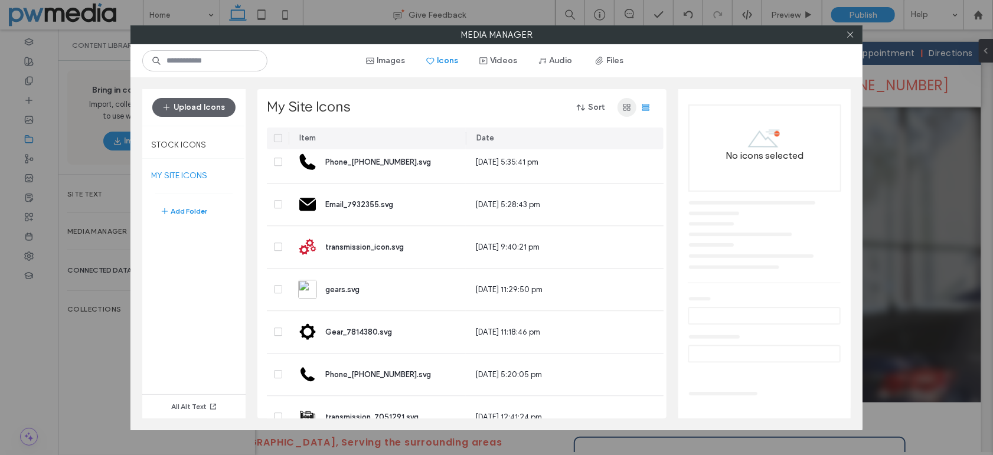
click at [628, 107] on icon "button" at bounding box center [626, 107] width 9 height 9
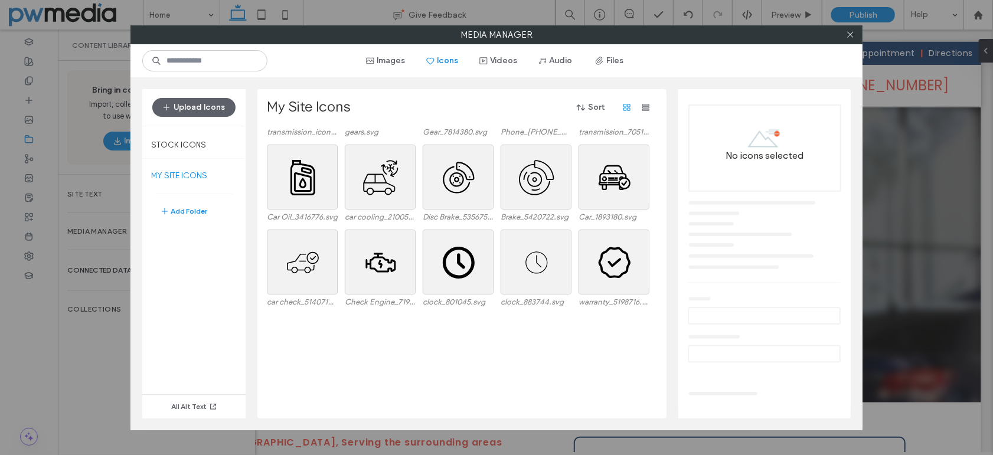
scroll to position [479, 0]
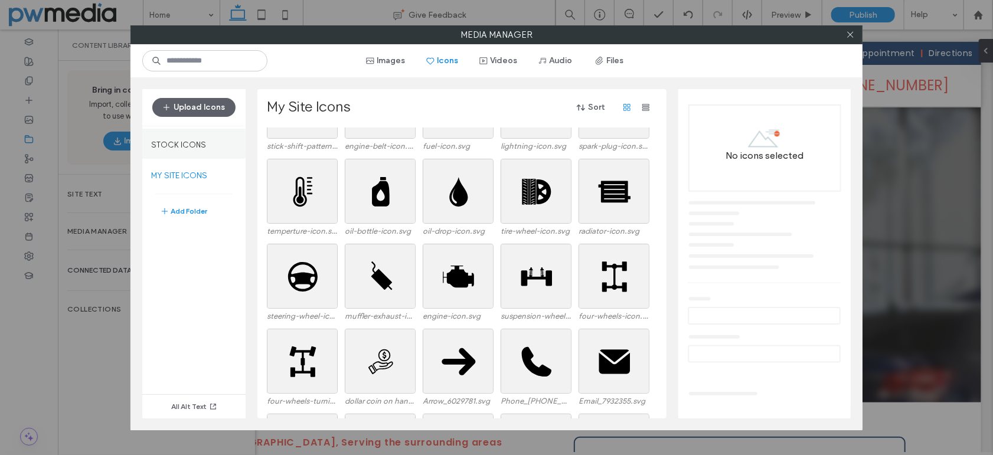
click at [188, 141] on label "Stock Icons" at bounding box center [178, 142] width 55 height 15
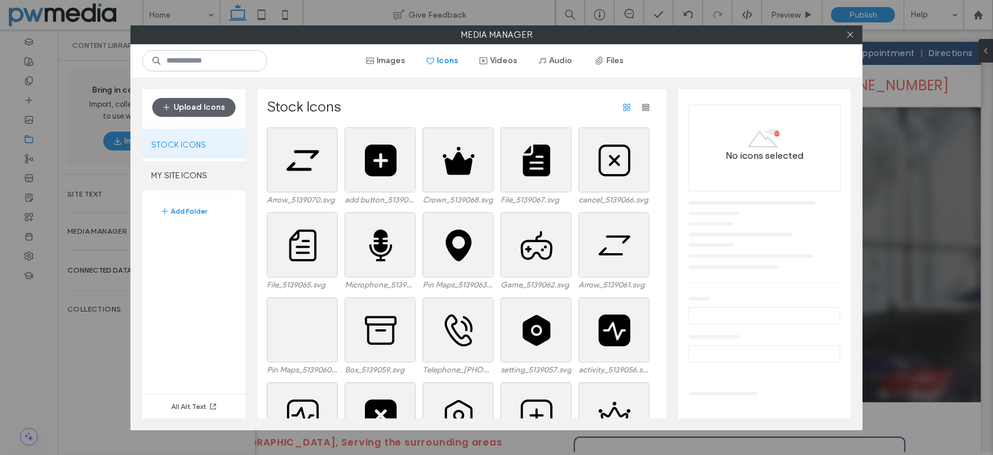
click at [192, 171] on label "MY SITE ICONS" at bounding box center [193, 176] width 103 height 30
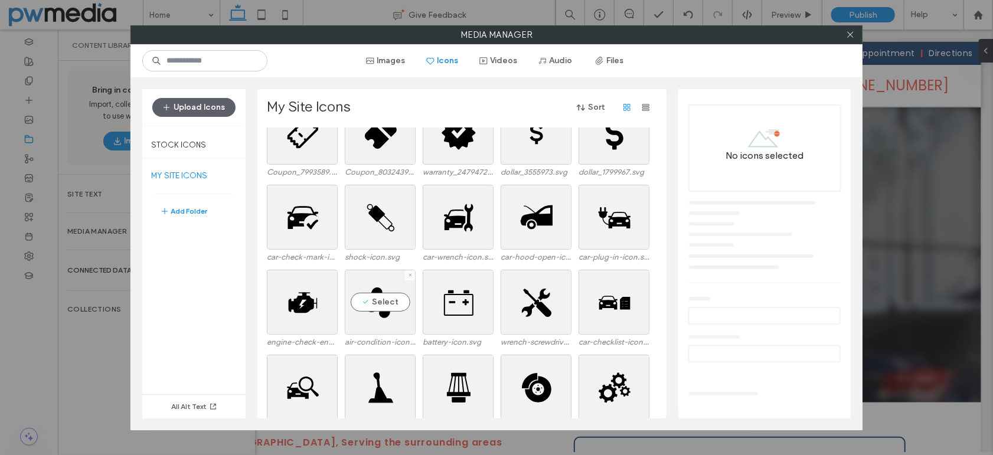
scroll to position [0, 0]
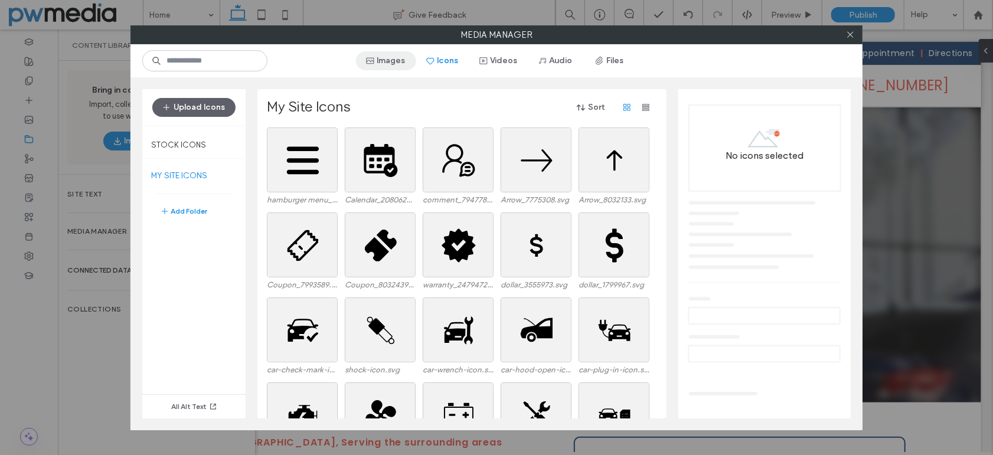
click at [404, 59] on button "Images" at bounding box center [386, 60] width 60 height 19
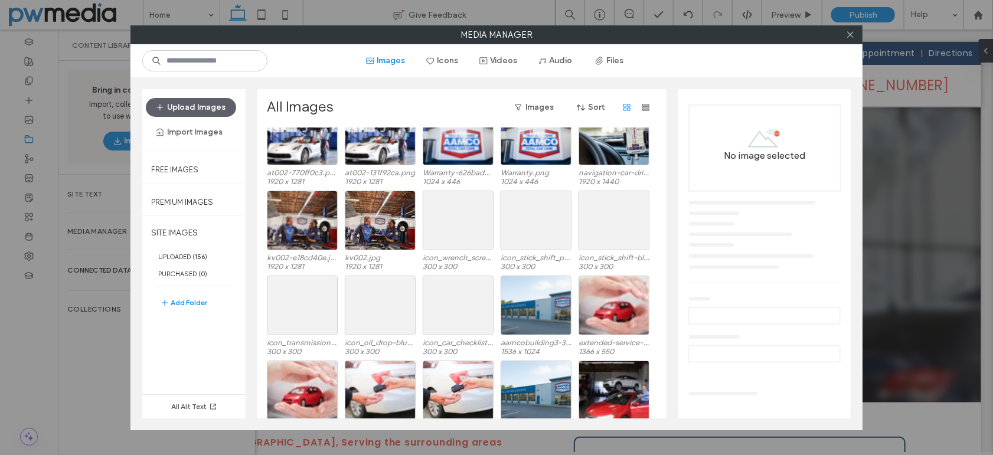
scroll to position [320, 0]
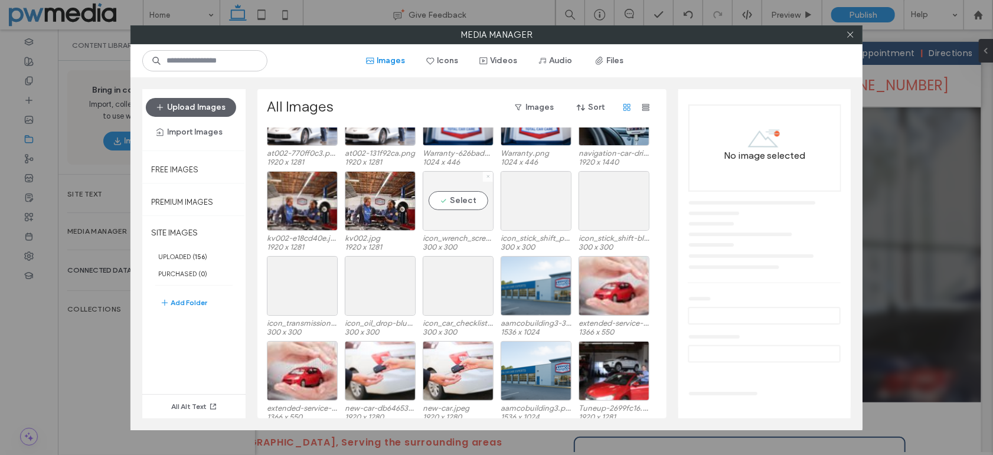
click at [490, 175] on icon at bounding box center [488, 176] width 5 height 5
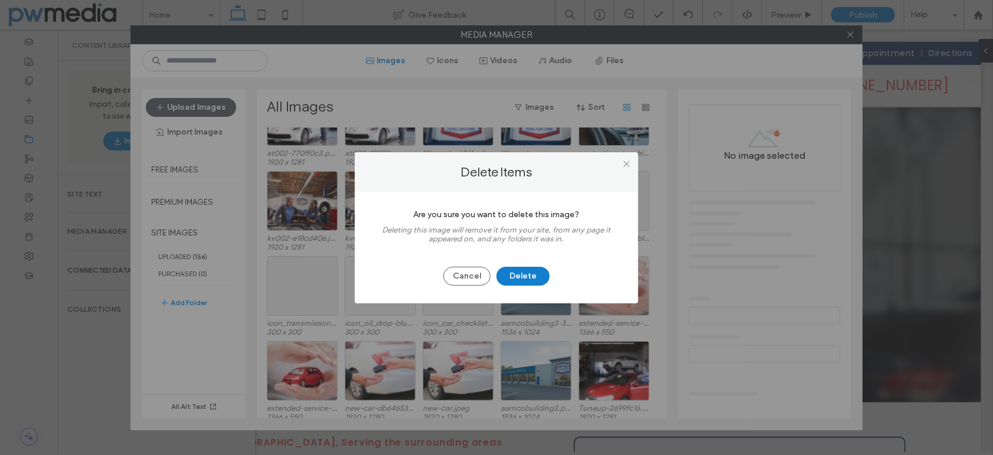
click at [524, 273] on button "Delete" at bounding box center [523, 276] width 53 height 19
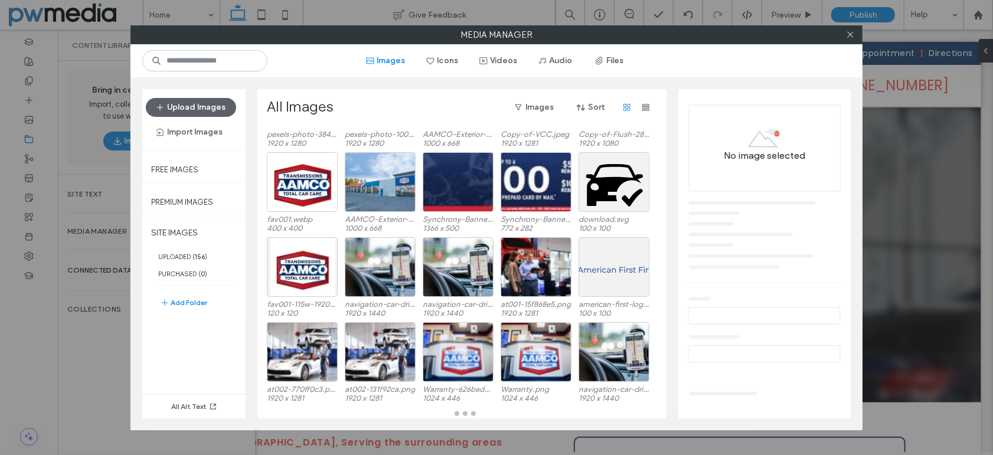
scroll to position [84, 0]
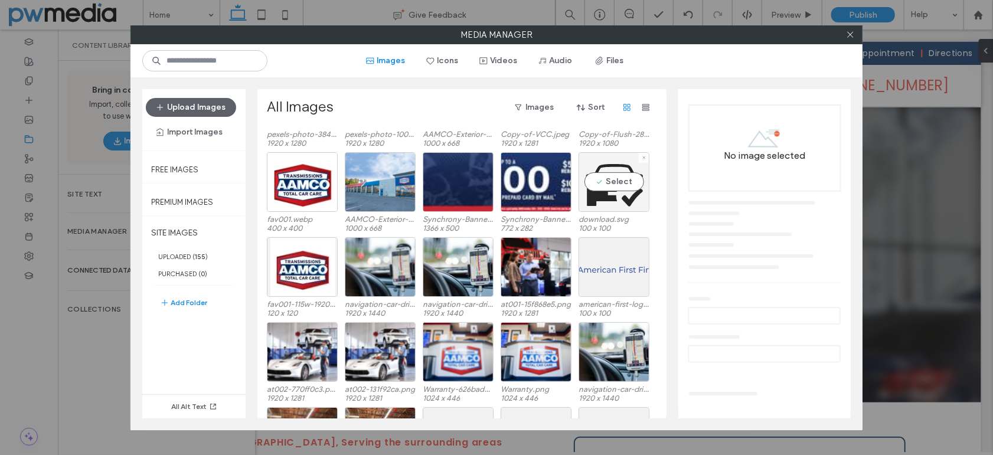
click at [607, 181] on div "Select" at bounding box center [614, 182] width 71 height 60
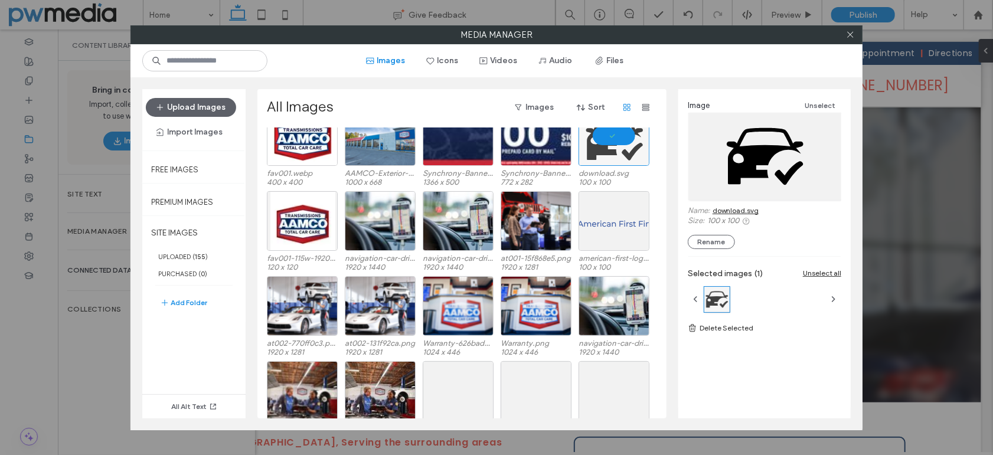
scroll to position [202, 0]
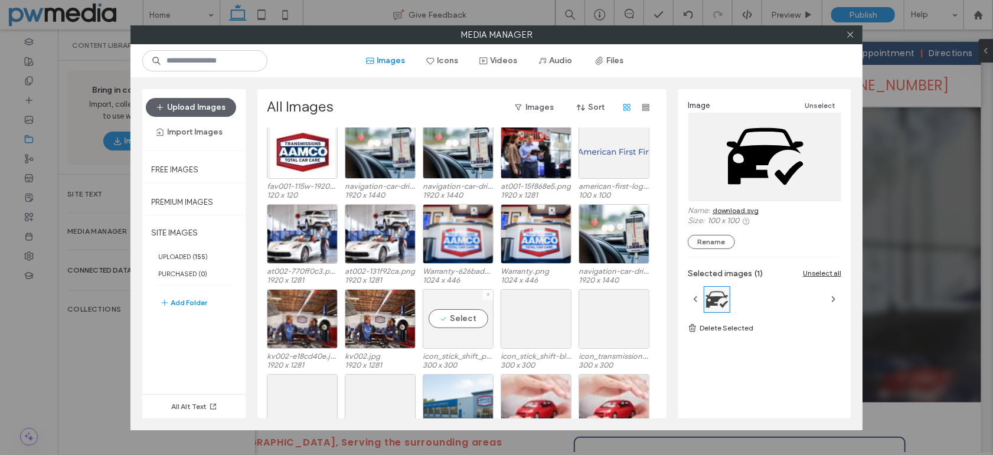
click at [472, 316] on div "Select" at bounding box center [458, 319] width 71 height 60
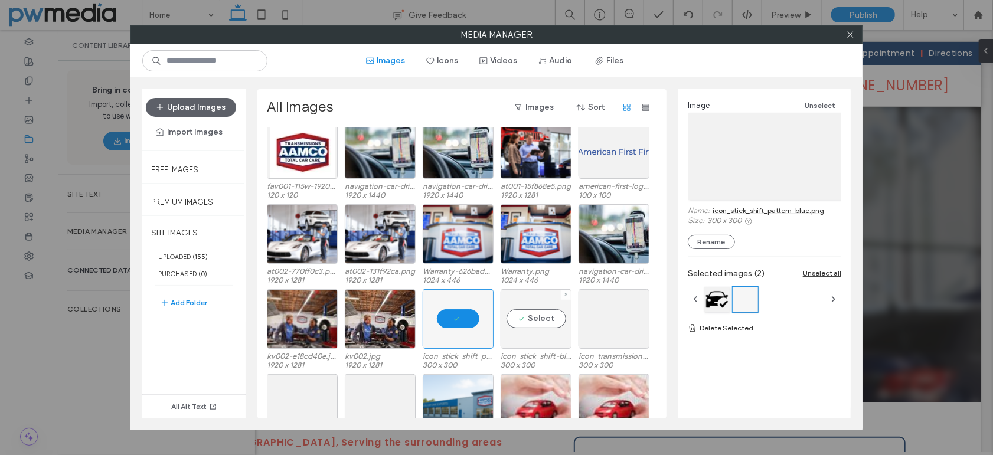
click at [513, 315] on div "Select" at bounding box center [536, 319] width 71 height 60
click at [626, 315] on div "Select" at bounding box center [614, 319] width 71 height 60
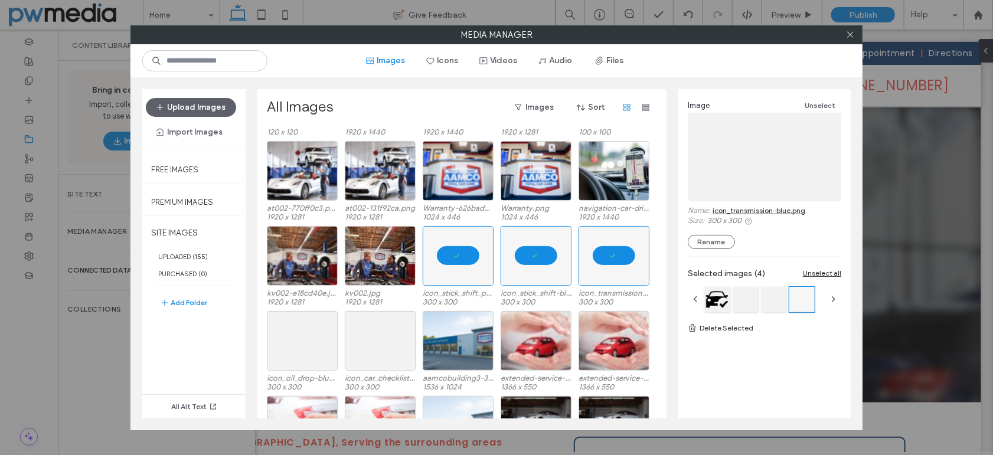
scroll to position [379, 0]
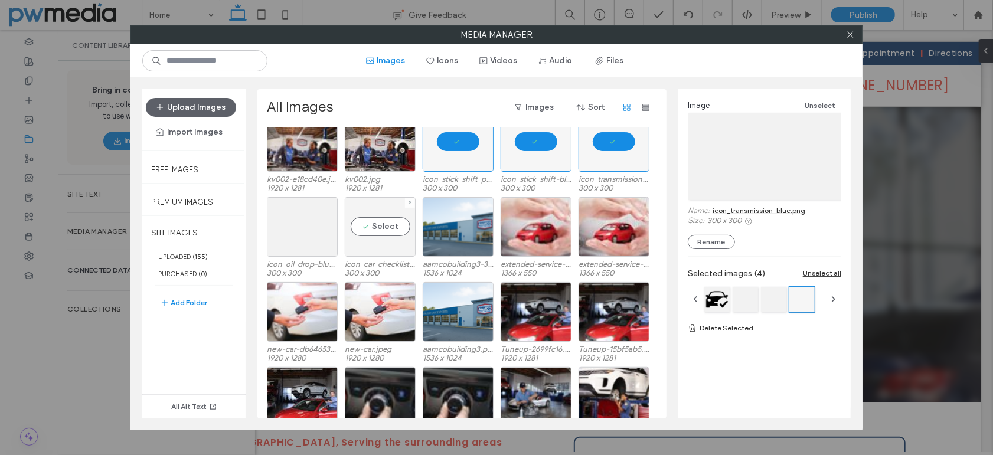
click at [387, 227] on div "Select" at bounding box center [380, 227] width 71 height 60
click at [302, 230] on div "Select" at bounding box center [302, 227] width 71 height 60
click at [732, 327] on link "Delete Selected" at bounding box center [765, 328] width 154 height 12
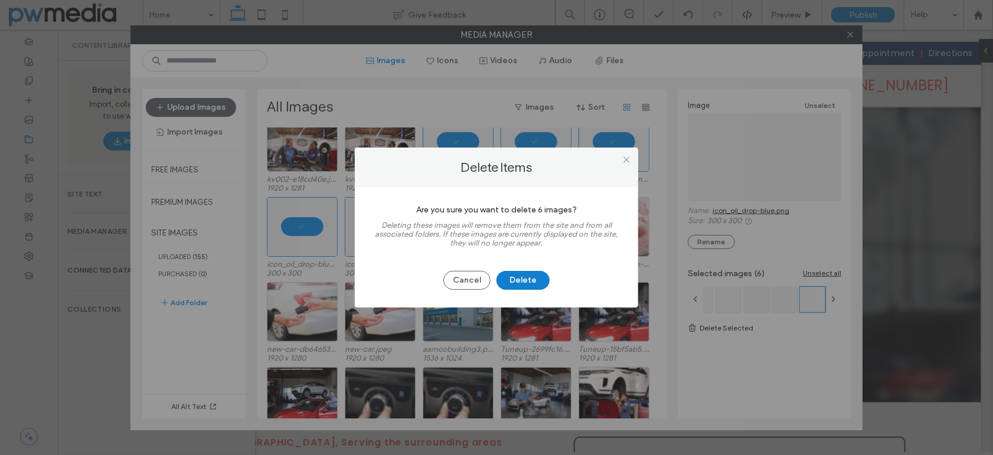
click at [527, 280] on button "Delete" at bounding box center [523, 280] width 53 height 19
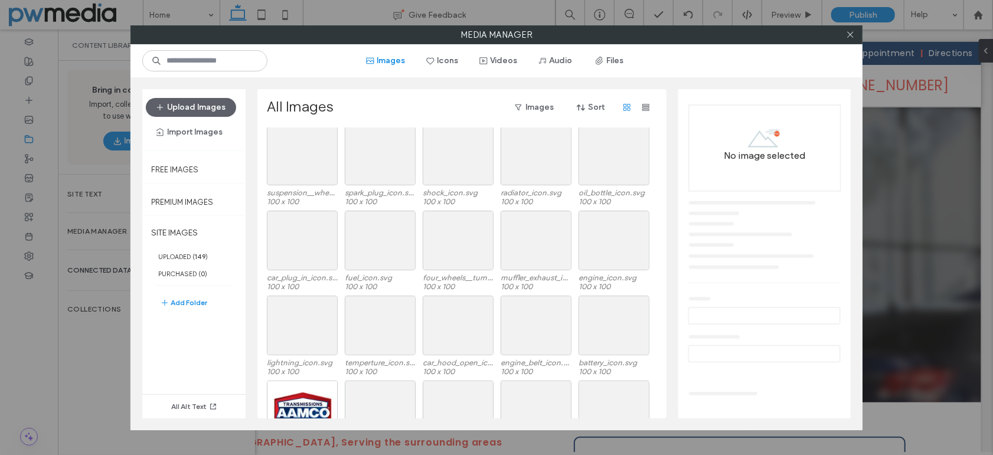
scroll to position [498, 0]
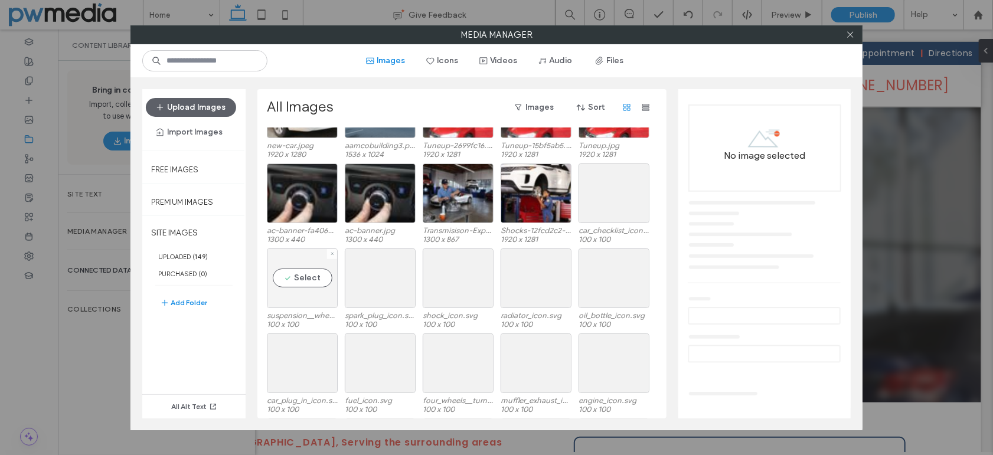
click at [314, 275] on div "Select" at bounding box center [302, 279] width 71 height 60
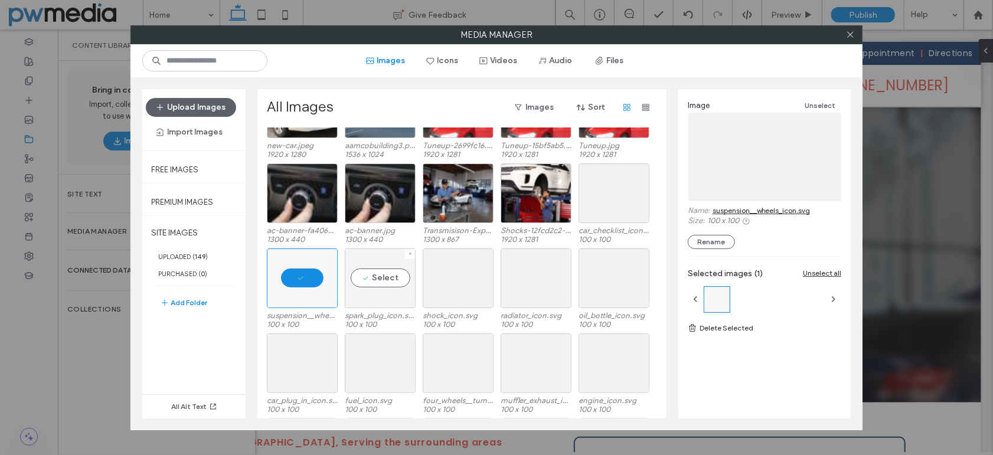
click at [376, 273] on div "Select" at bounding box center [380, 279] width 71 height 60
click at [447, 276] on div "Select" at bounding box center [458, 279] width 71 height 60
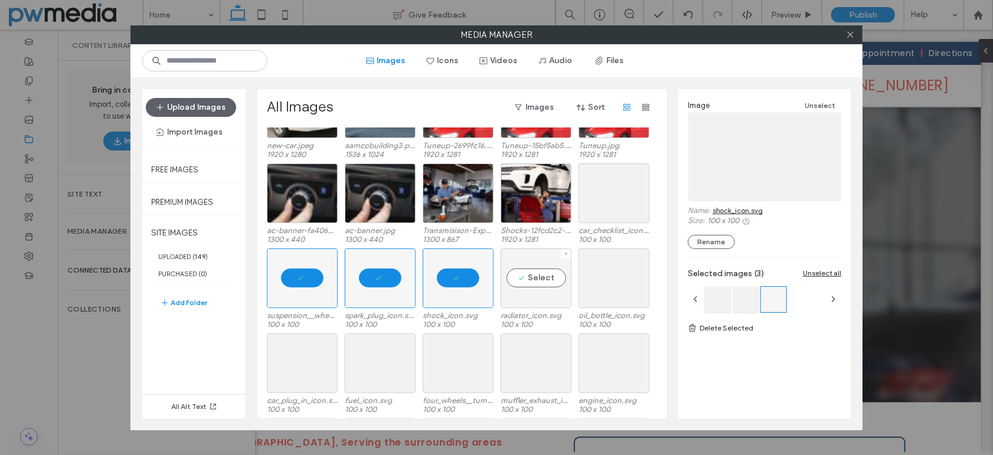
click at [548, 278] on div "Select" at bounding box center [536, 279] width 71 height 60
click at [637, 285] on div "Select" at bounding box center [614, 279] width 71 height 60
click at [625, 191] on div "Select" at bounding box center [614, 194] width 71 height 60
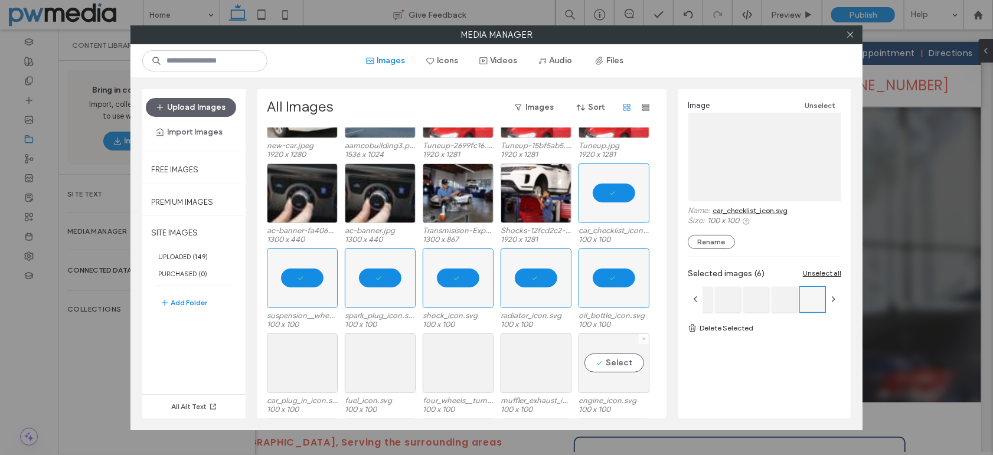
click at [618, 357] on div "Select" at bounding box center [614, 364] width 71 height 60
click at [533, 355] on div "Select" at bounding box center [536, 364] width 71 height 60
click at [454, 354] on div "Select" at bounding box center [458, 364] width 71 height 60
click at [393, 355] on div "Select" at bounding box center [380, 364] width 71 height 60
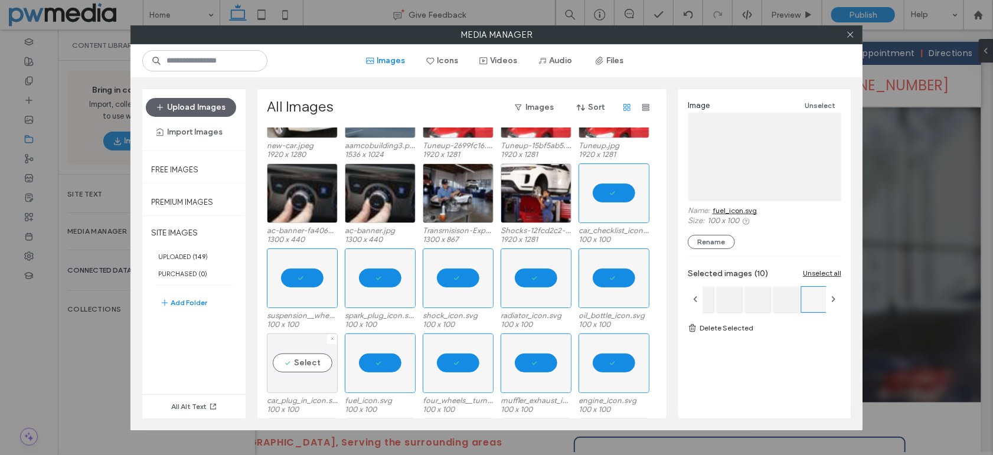
click at [302, 358] on div "Select" at bounding box center [302, 364] width 71 height 60
click at [734, 329] on link "Delete Selected" at bounding box center [765, 328] width 154 height 12
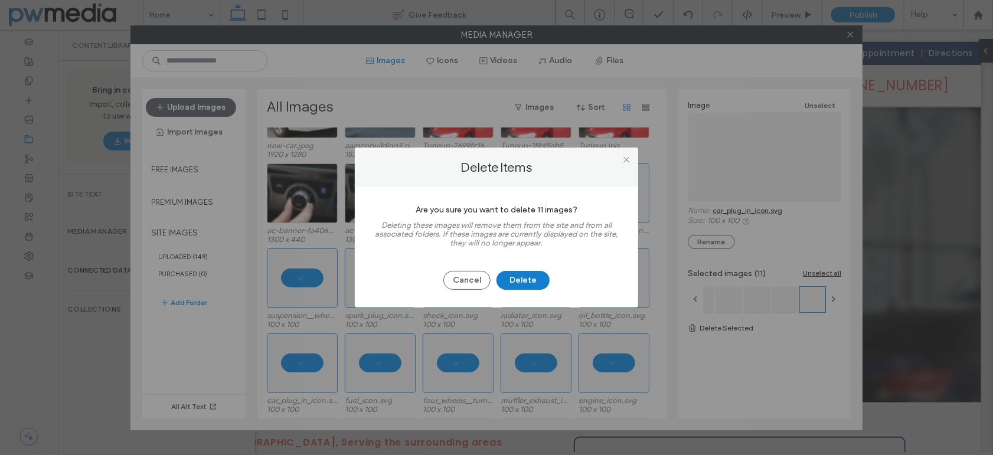
click at [532, 276] on button "Delete" at bounding box center [523, 280] width 53 height 19
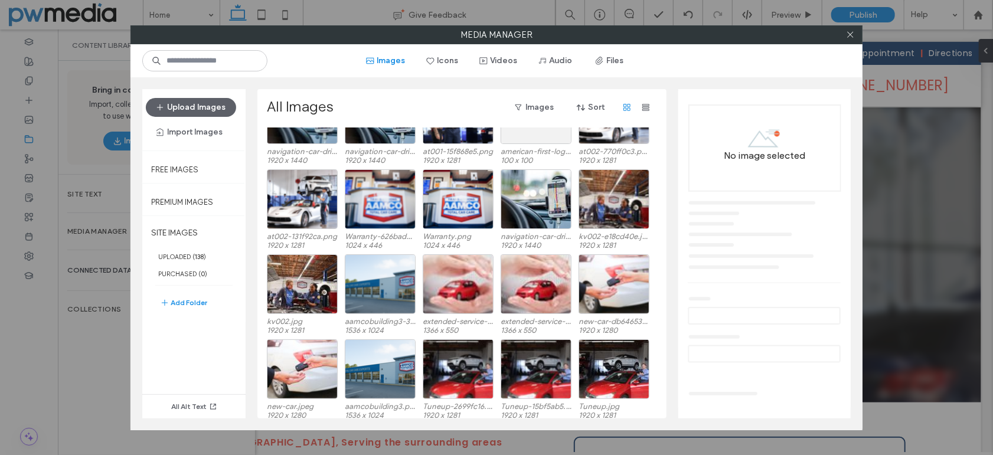
scroll to position [413, 0]
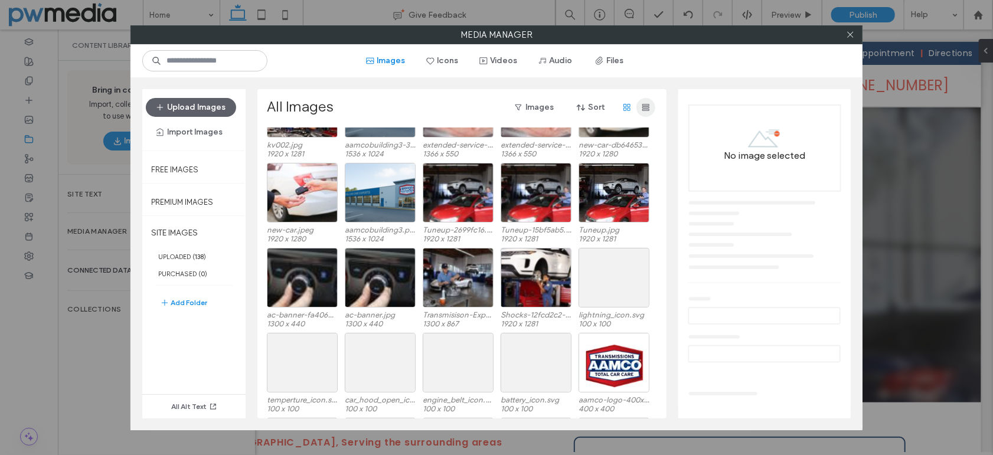
click at [651, 103] on span "button" at bounding box center [646, 107] width 19 height 19
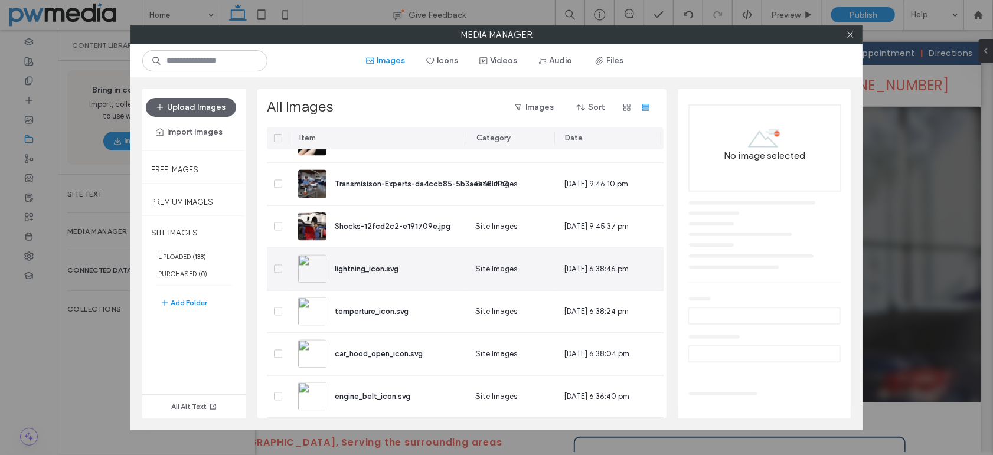
scroll to position [1347, 0]
click at [279, 266] on icon at bounding box center [278, 268] width 5 height 4
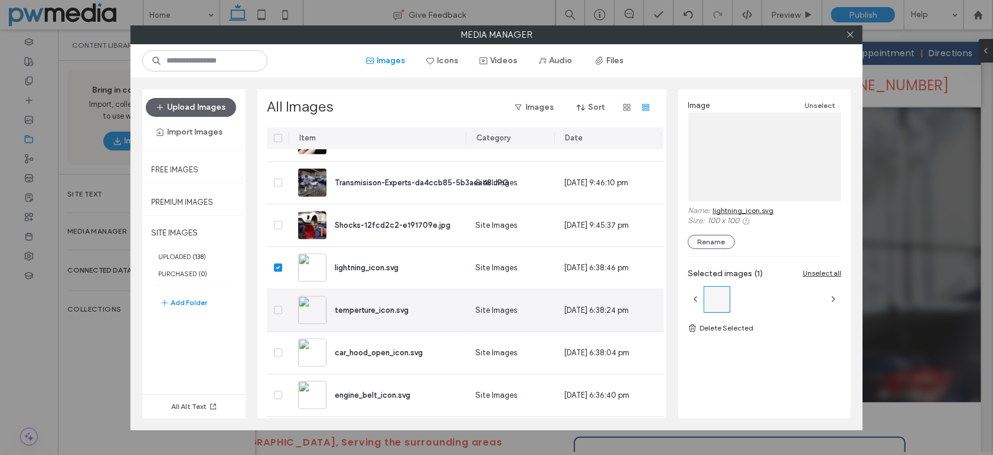
click at [278, 311] on icon at bounding box center [278, 311] width 4 height 4
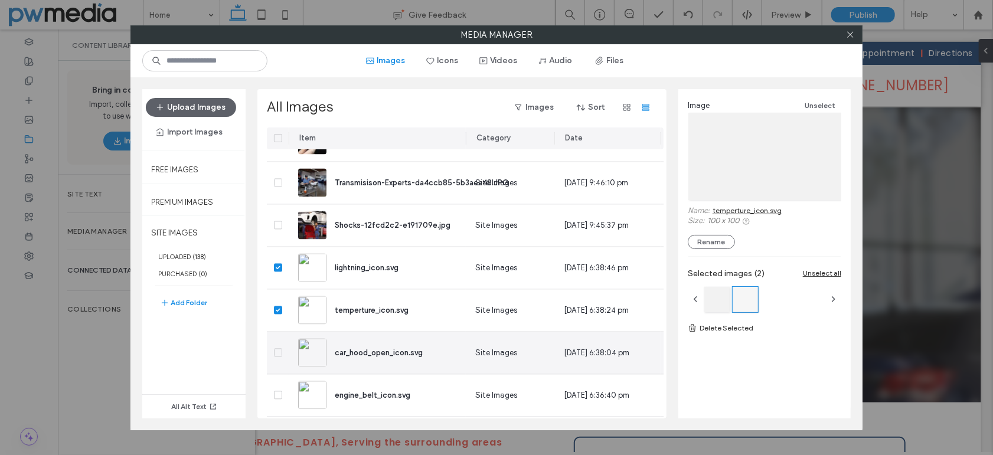
click at [277, 341] on div at bounding box center [278, 353] width 22 height 42
click at [278, 350] on span at bounding box center [278, 353] width 8 height 8
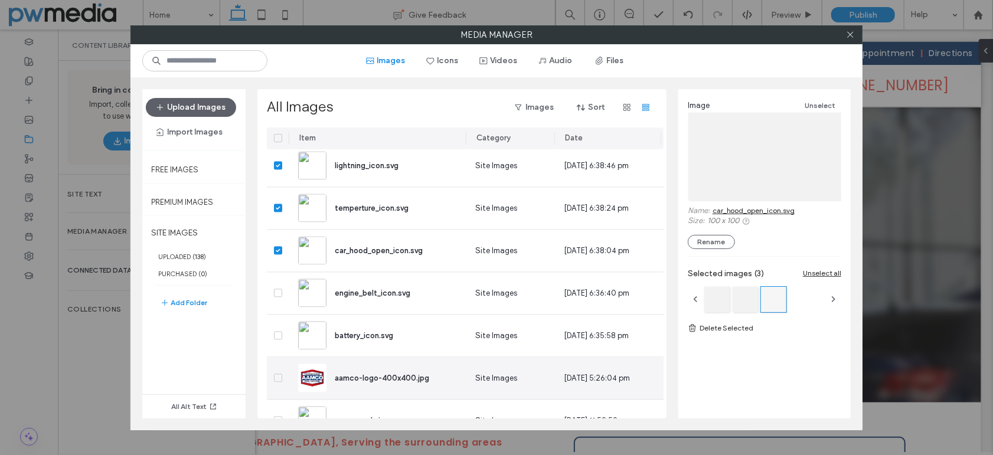
scroll to position [1465, 0]
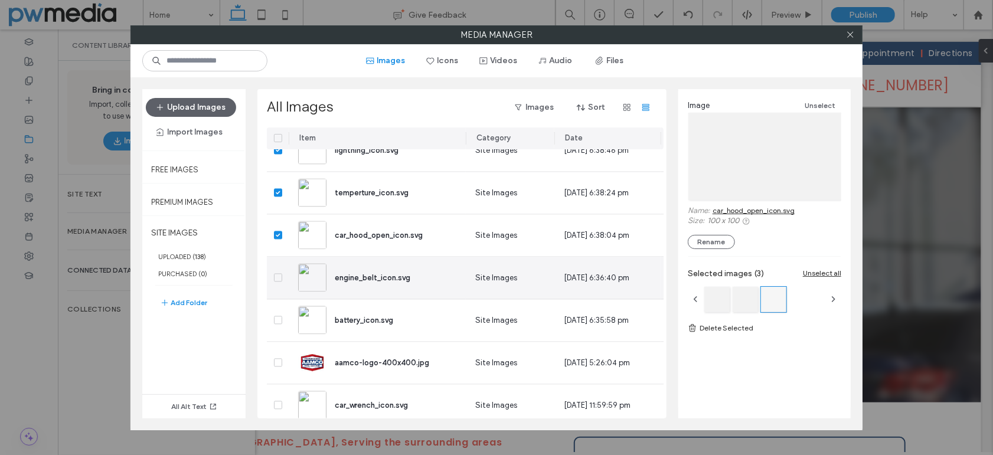
click at [276, 278] on icon at bounding box center [278, 278] width 4 height 4
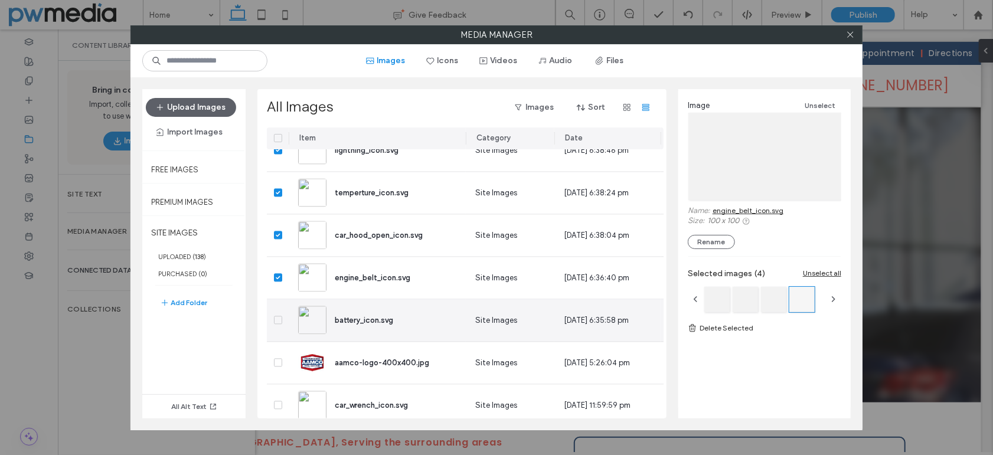
click at [279, 321] on icon at bounding box center [278, 320] width 5 height 4
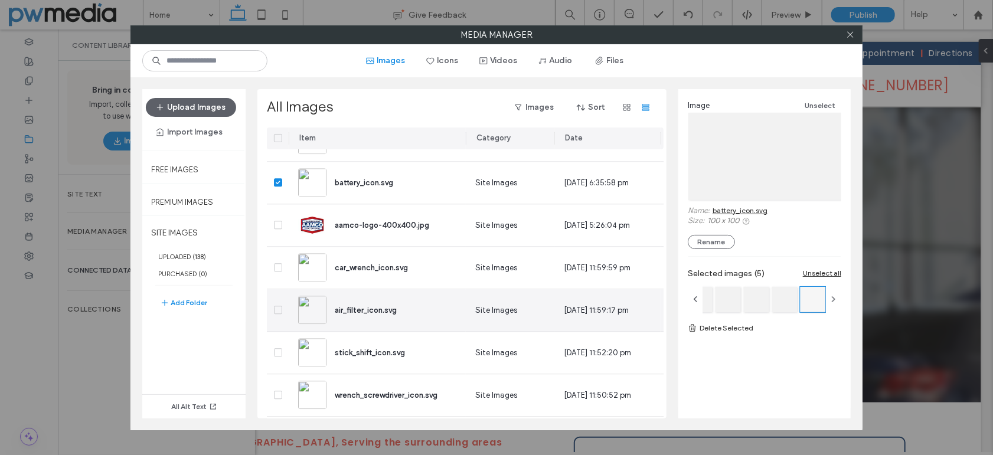
scroll to position [1643, 0]
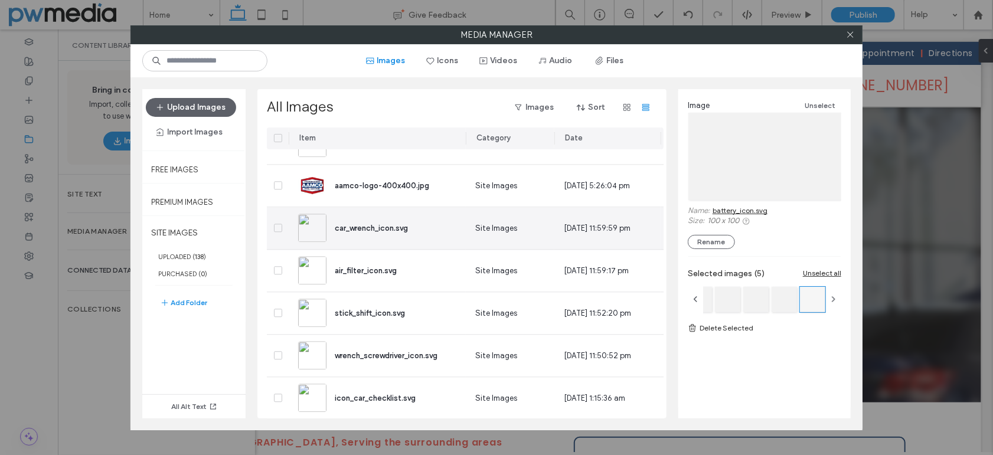
click at [280, 227] on icon at bounding box center [278, 228] width 5 height 4
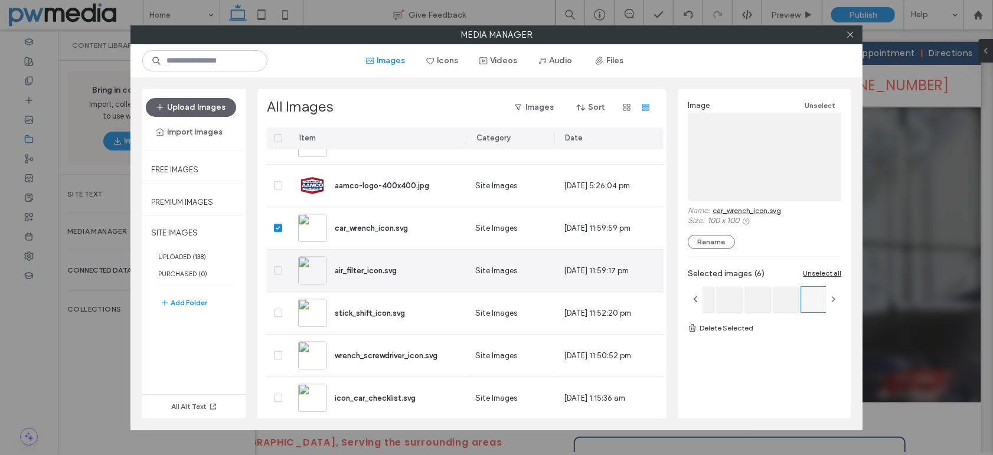
click at [278, 271] on icon at bounding box center [278, 271] width 5 height 4
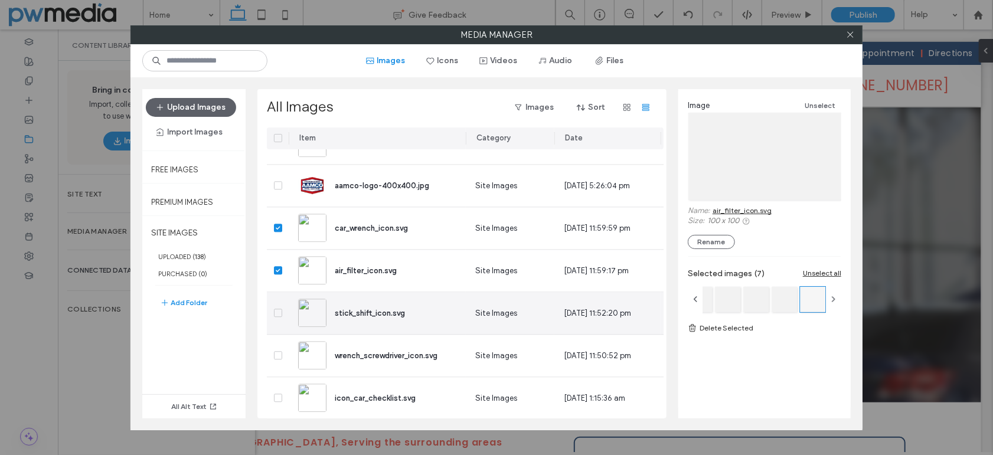
click at [279, 314] on span at bounding box center [278, 313] width 8 height 8
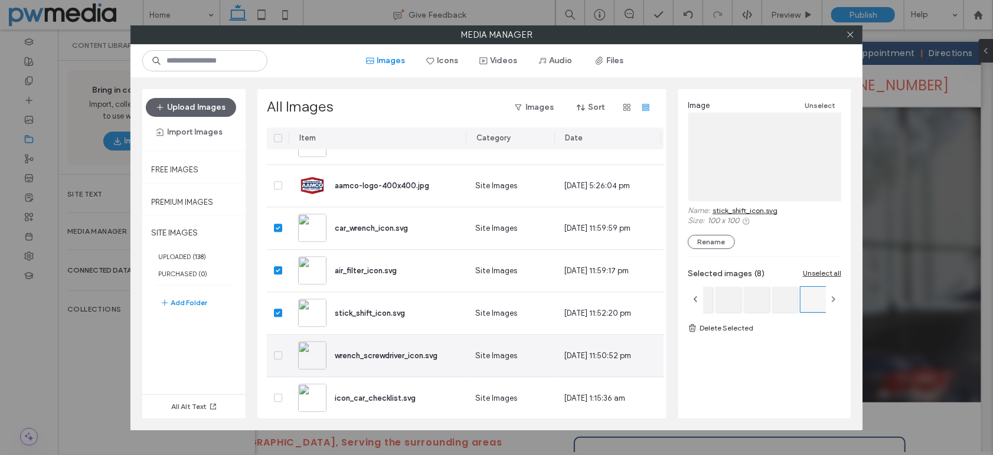
click at [276, 357] on span at bounding box center [278, 355] width 8 height 8
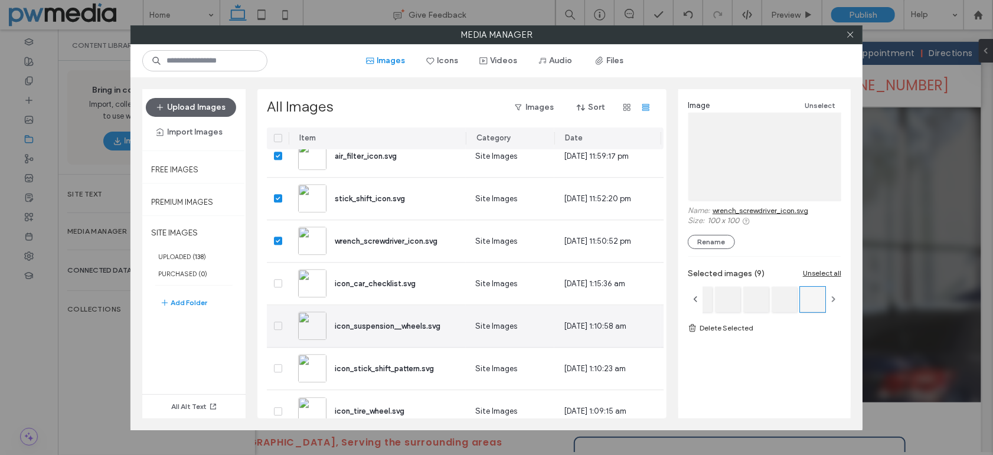
scroll to position [1761, 0]
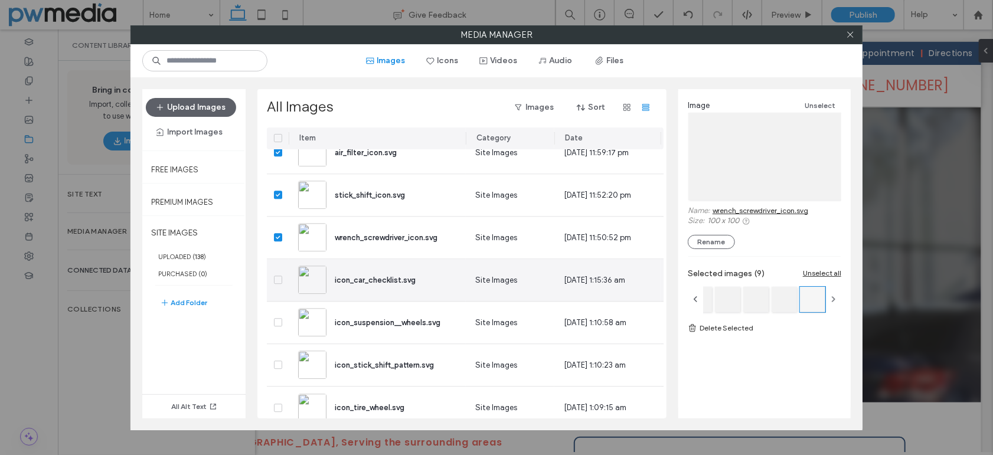
click at [281, 277] on span at bounding box center [278, 280] width 8 height 8
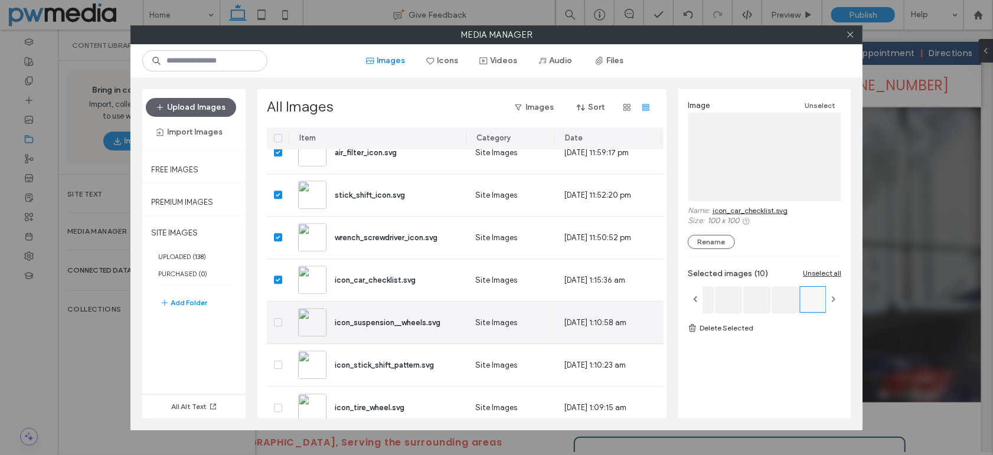
click at [281, 325] on span at bounding box center [278, 322] width 8 height 8
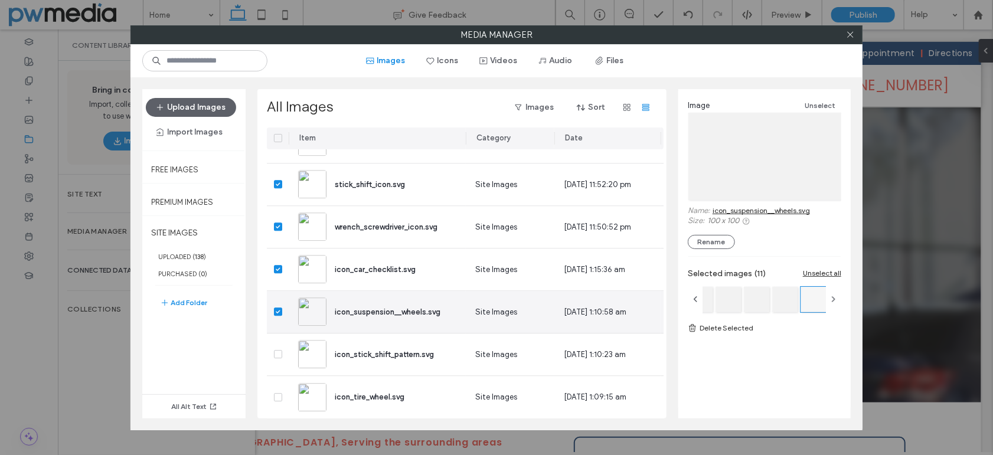
scroll to position [1777, 0]
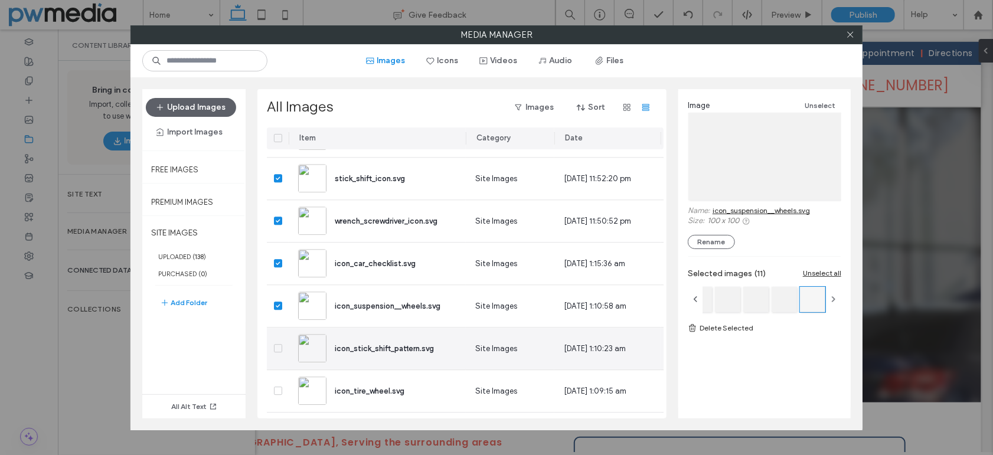
click at [276, 347] on icon at bounding box center [278, 349] width 5 height 4
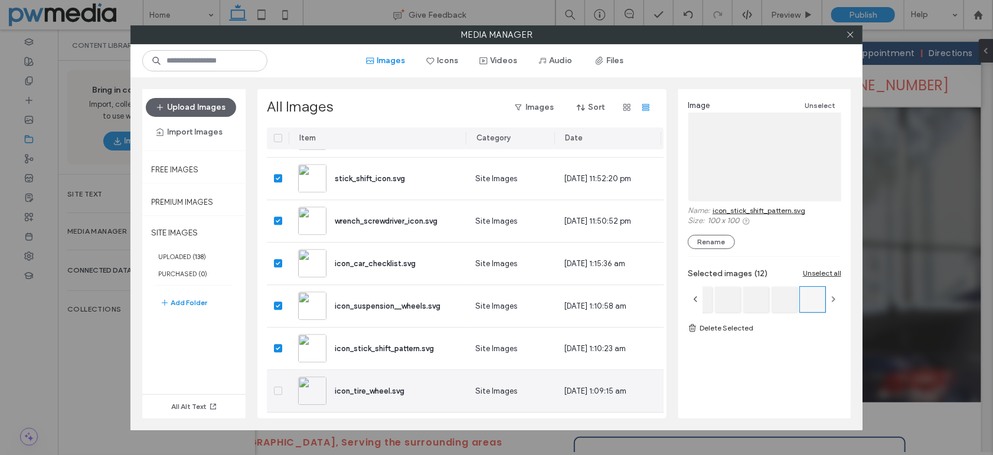
click at [276, 387] on span at bounding box center [278, 391] width 8 height 8
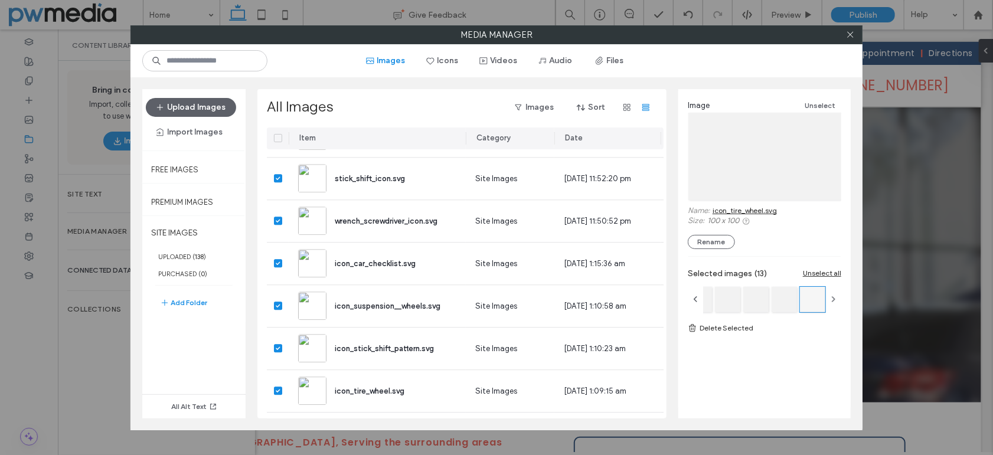
click at [730, 327] on link "Delete Selected" at bounding box center [765, 328] width 154 height 12
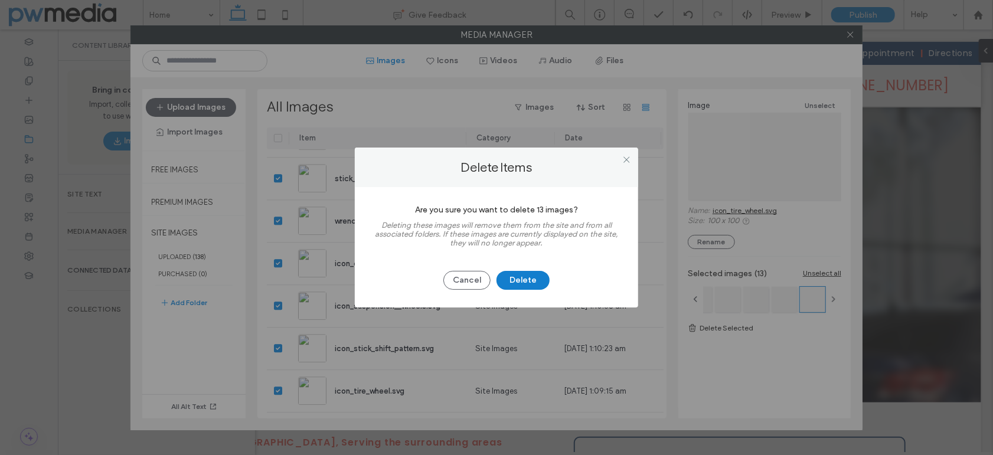
click at [533, 280] on button "Delete" at bounding box center [523, 280] width 53 height 19
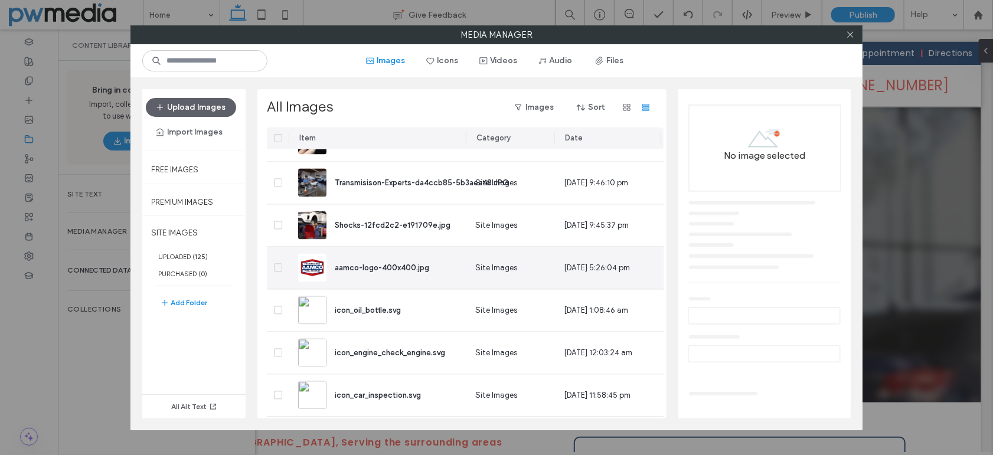
scroll to position [1406, 0]
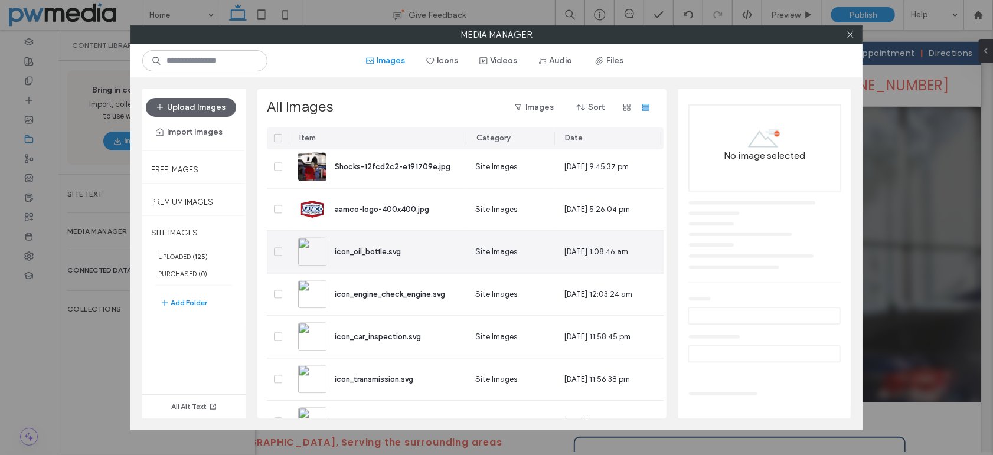
click at [278, 251] on icon at bounding box center [278, 252] width 5 height 4
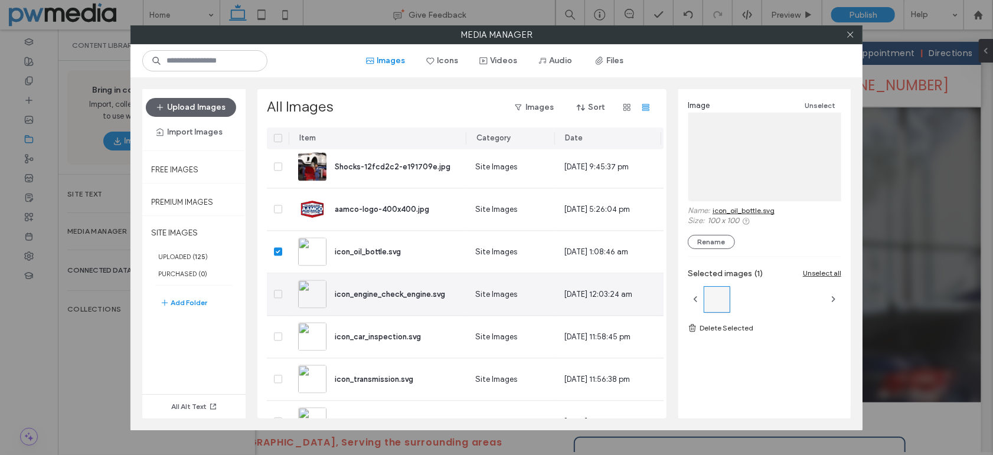
click at [278, 293] on icon at bounding box center [278, 294] width 5 height 4
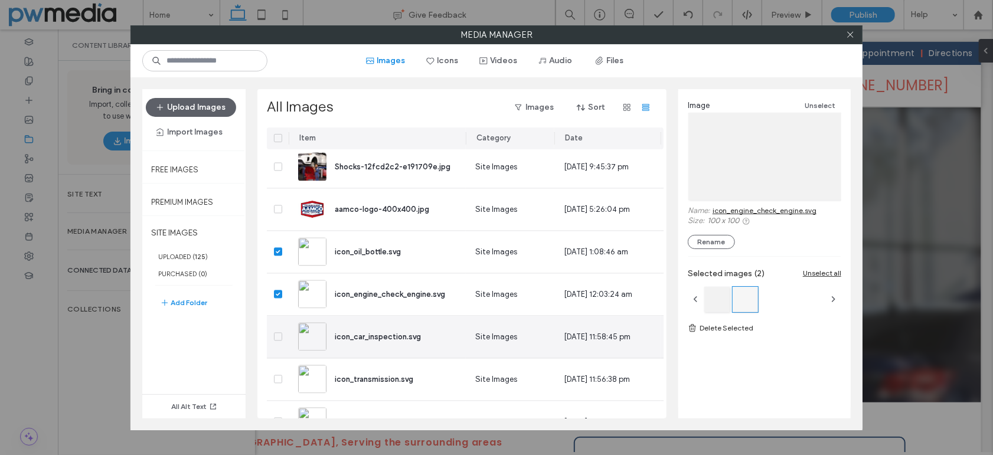
click at [276, 335] on icon at bounding box center [278, 337] width 5 height 4
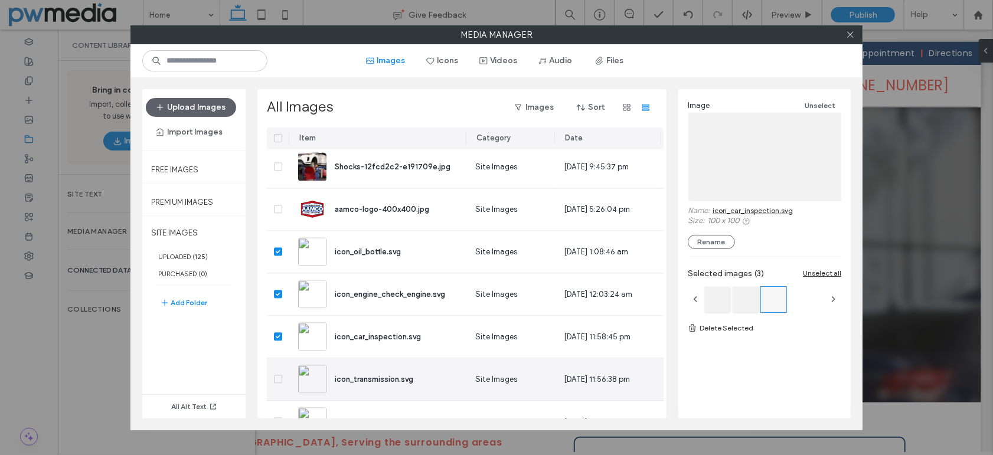
click at [276, 380] on span at bounding box center [278, 379] width 8 height 8
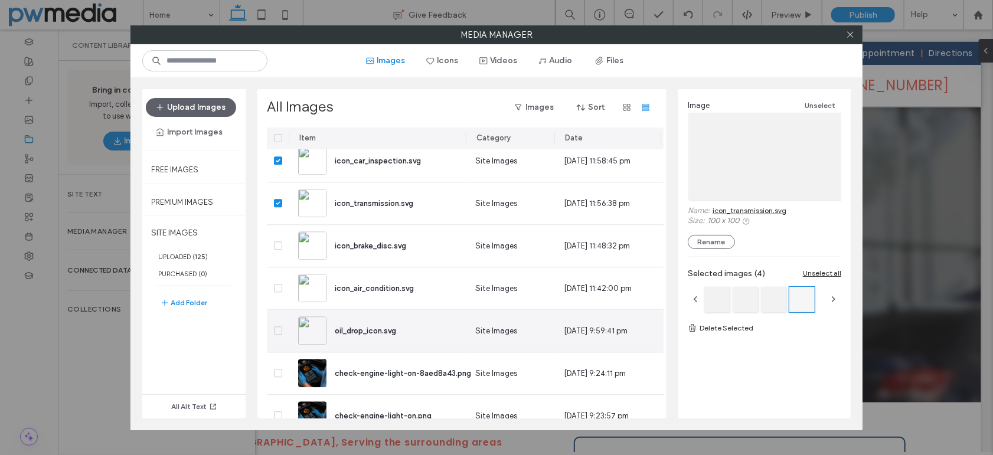
scroll to position [1584, 0]
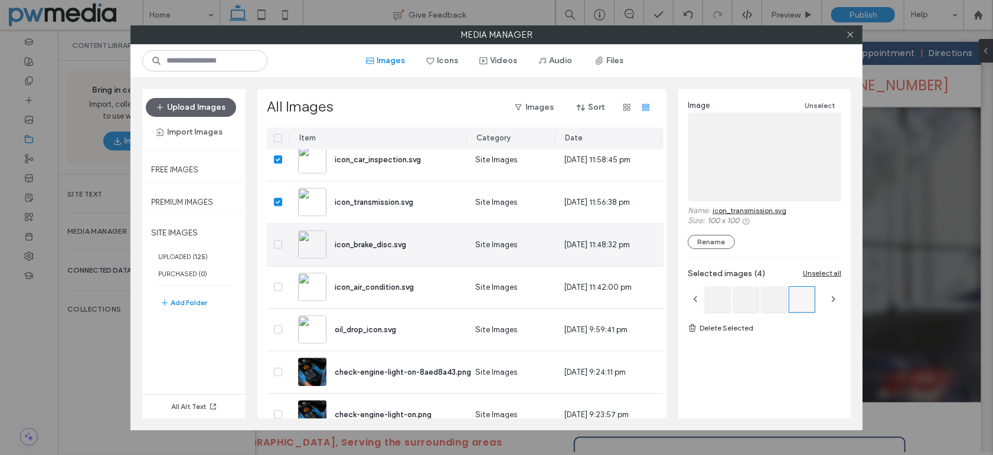
click at [278, 243] on icon at bounding box center [278, 245] width 5 height 4
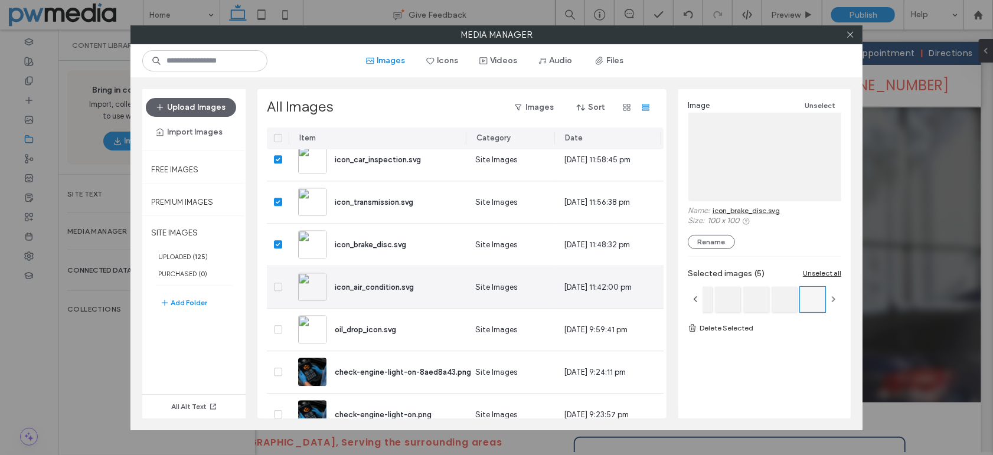
click at [275, 285] on span at bounding box center [278, 287] width 8 height 8
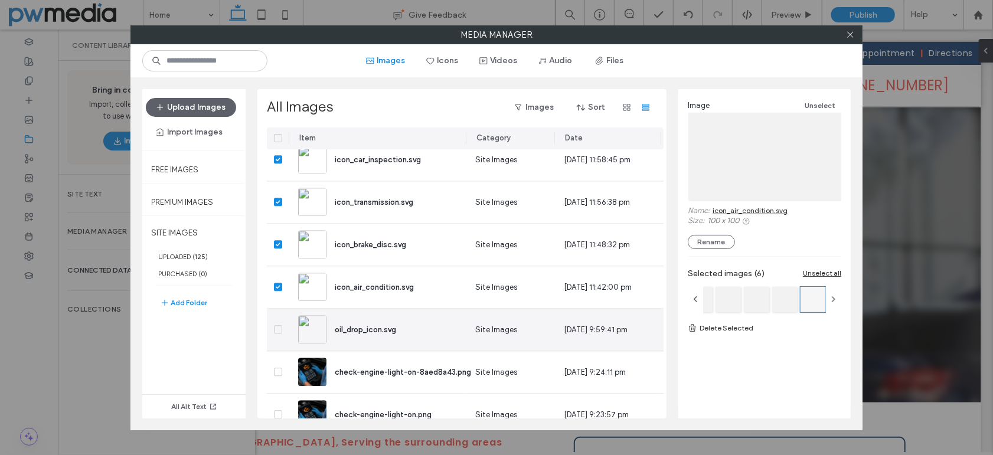
click at [276, 328] on icon at bounding box center [278, 330] width 5 height 4
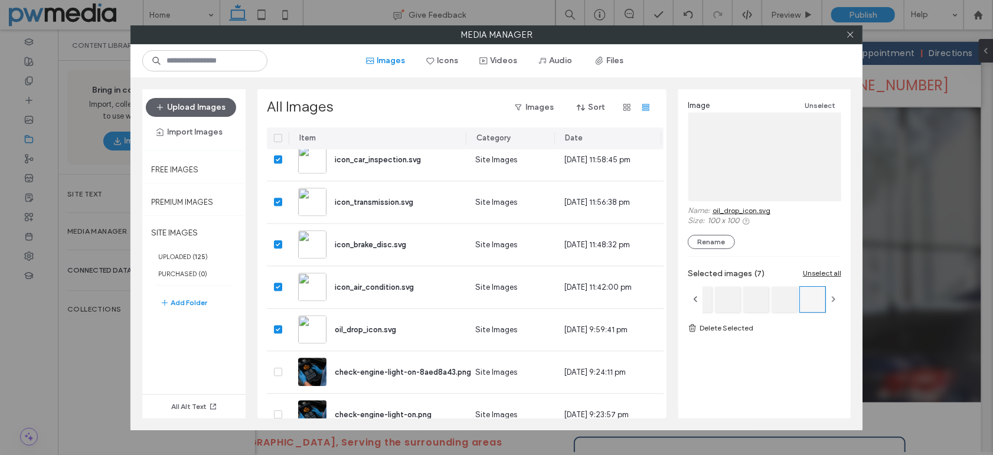
click at [723, 329] on link "Delete Selected" at bounding box center [765, 328] width 154 height 12
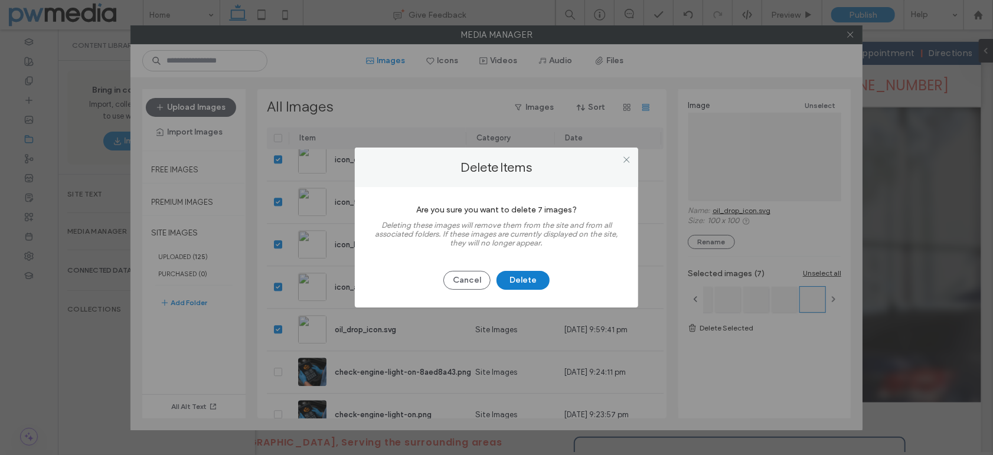
click at [513, 280] on button "Delete" at bounding box center [523, 280] width 53 height 19
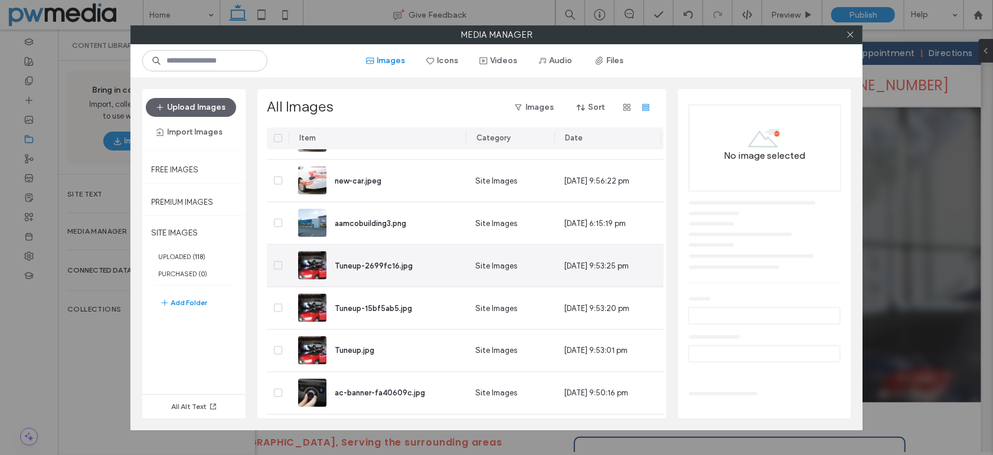
scroll to position [1288, 0]
